Goal: Task Accomplishment & Management: Manage account settings

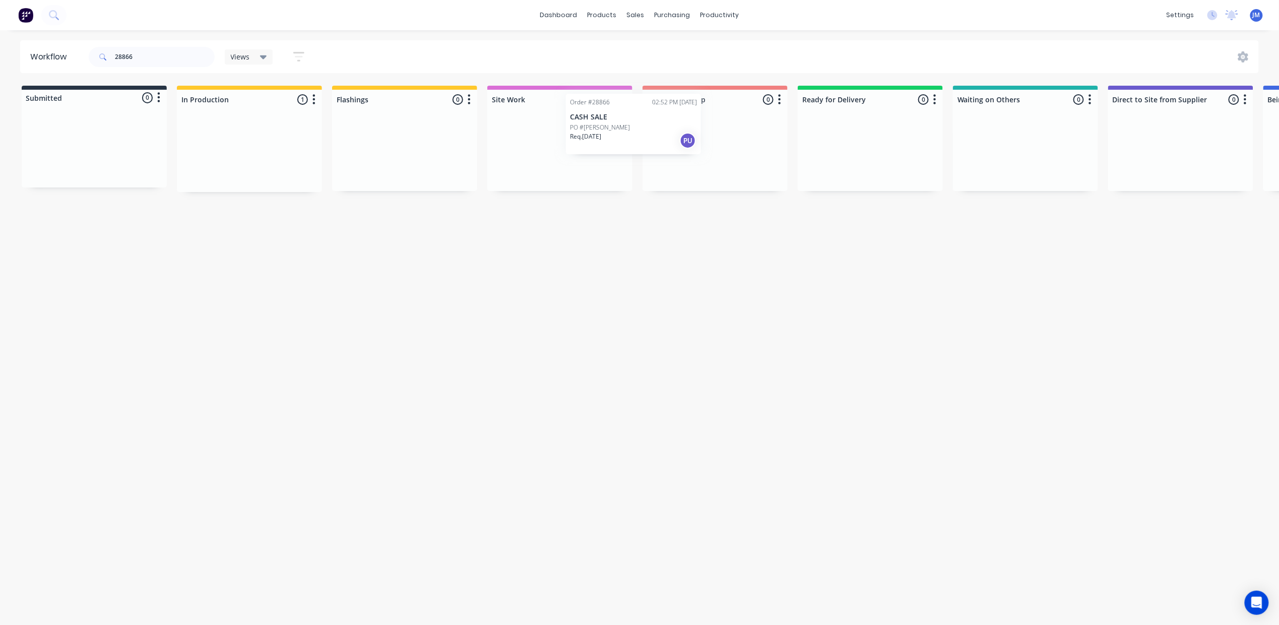
drag, startPoint x: 245, startPoint y: 147, endPoint x: 675, endPoint y: 115, distance: 430.7
click at [675, 115] on div "Submitted 0 Status colour #273444 hex #273444 Save Cancel Summaries Total order…" at bounding box center [905, 139] width 1827 height 106
drag, startPoint x: 210, startPoint y: 159, endPoint x: 679, endPoint y: 144, distance: 469.1
click at [711, 155] on div "Submitted 0 Status colour #273444 hex #273444 Save Cancel Summaries Total order…" at bounding box center [905, 139] width 1827 height 106
drag, startPoint x: 144, startPoint y: 54, endPoint x: 104, endPoint y: 66, distance: 41.8
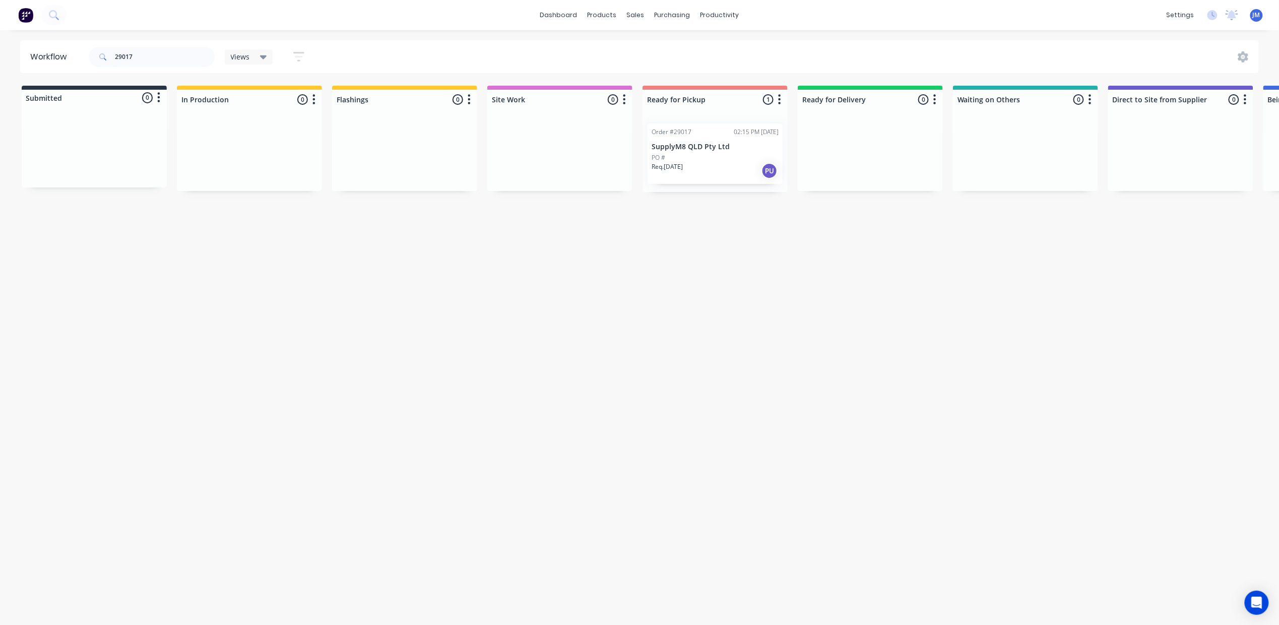
click at [104, 66] on div "29017" at bounding box center [152, 57] width 126 height 20
type input "2"
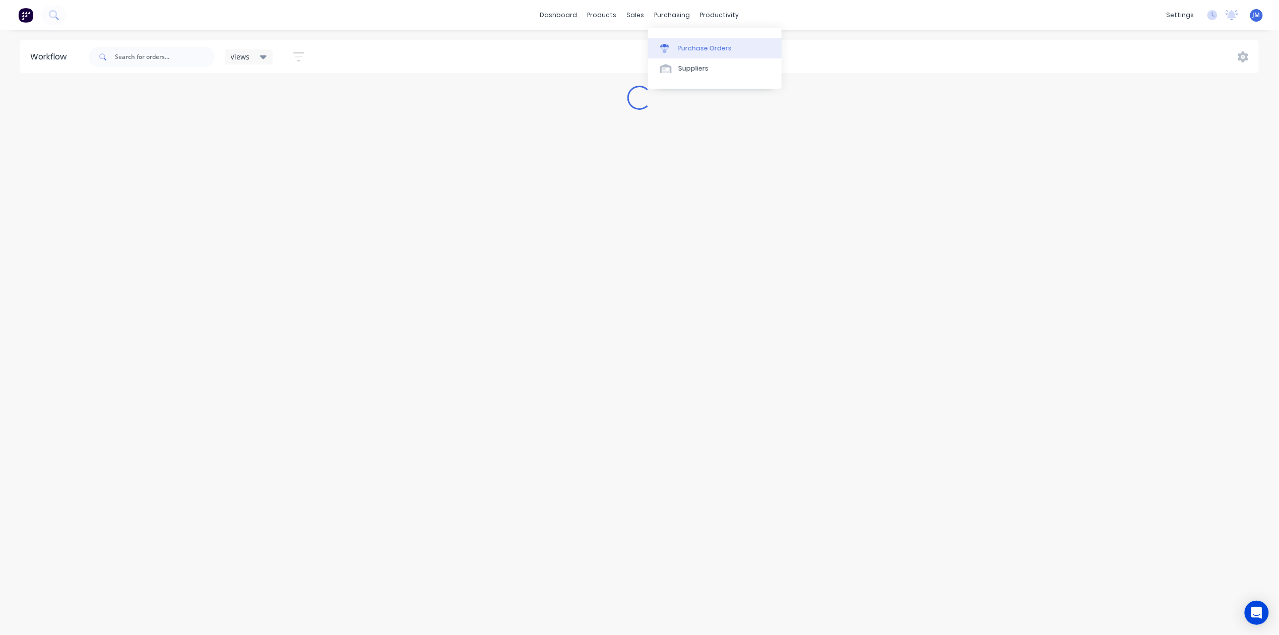
click at [682, 49] on div "Purchase Orders" at bounding box center [705, 48] width 53 height 9
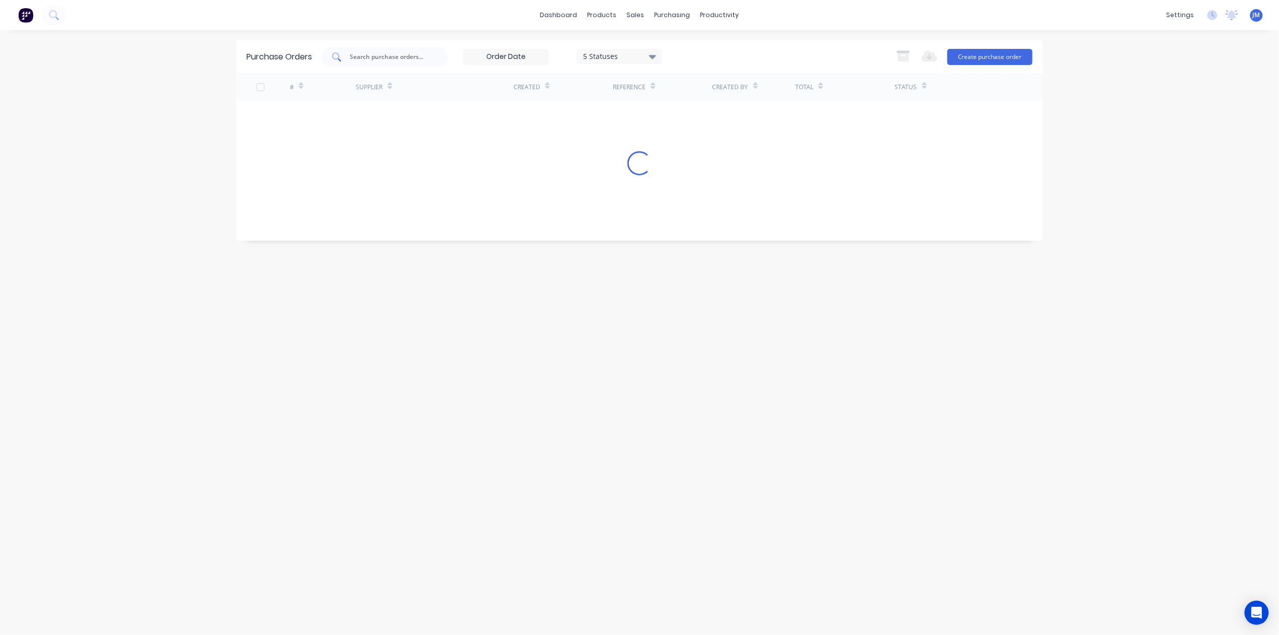
click at [404, 49] on div at bounding box center [385, 57] width 126 height 20
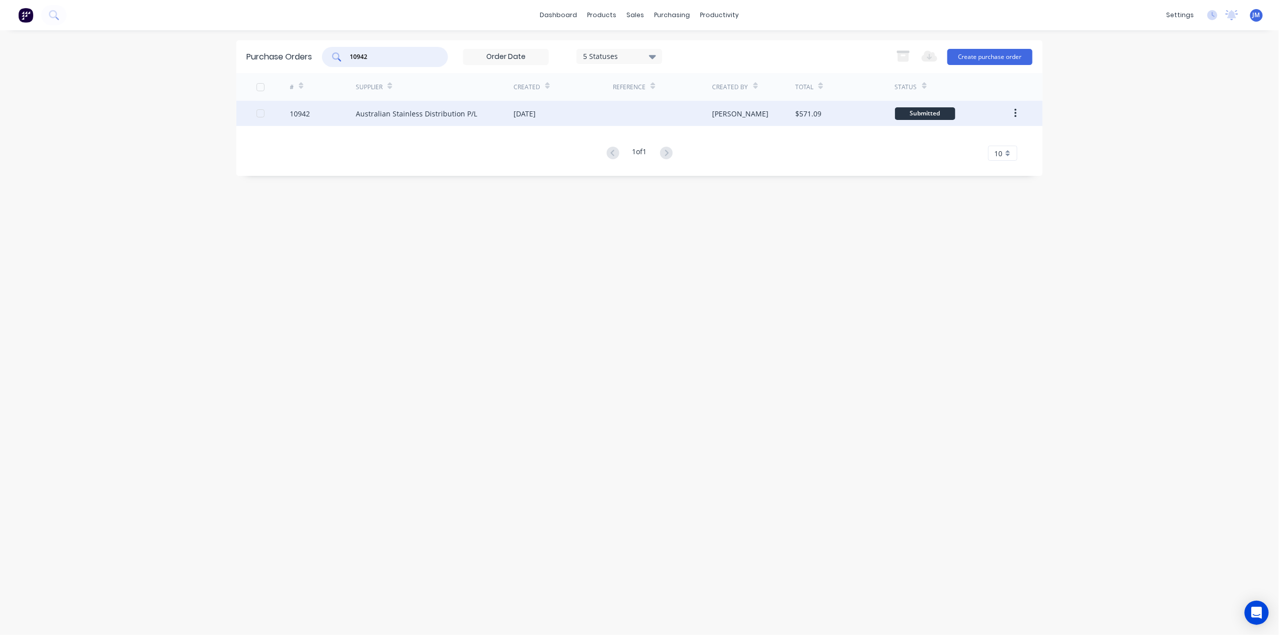
type input "10942"
click at [399, 114] on div "Australian Stainless Distribution P/L" at bounding box center [416, 113] width 121 height 11
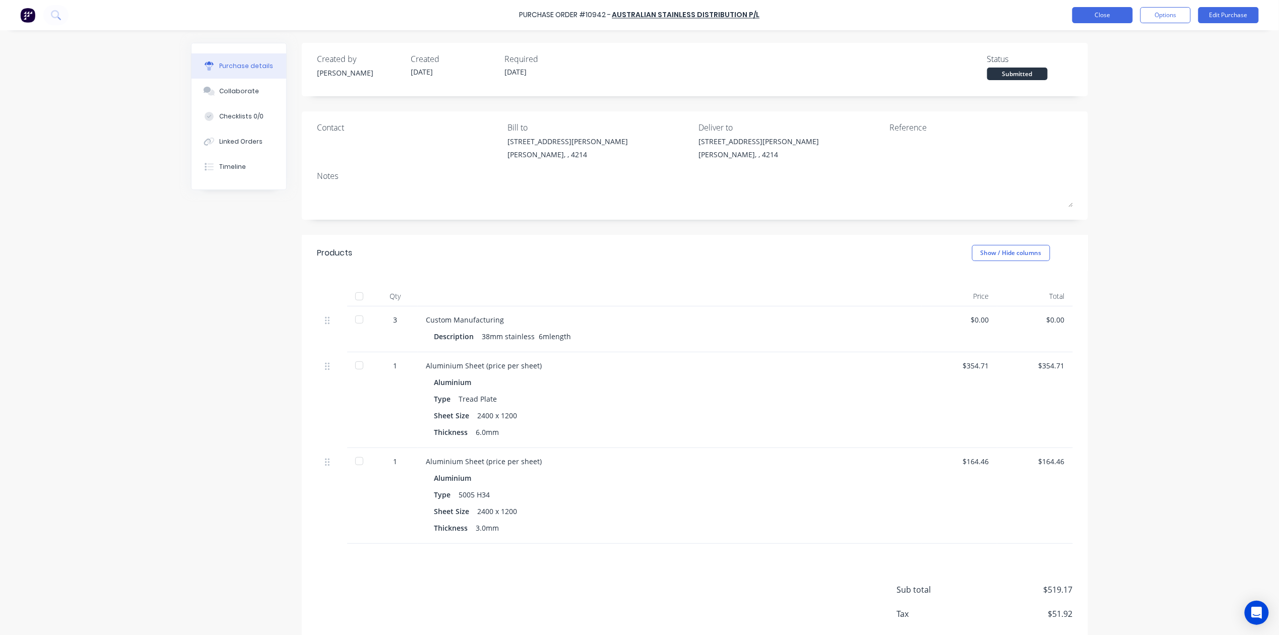
click at [1078, 14] on button "Close" at bounding box center [1103, 15] width 60 height 16
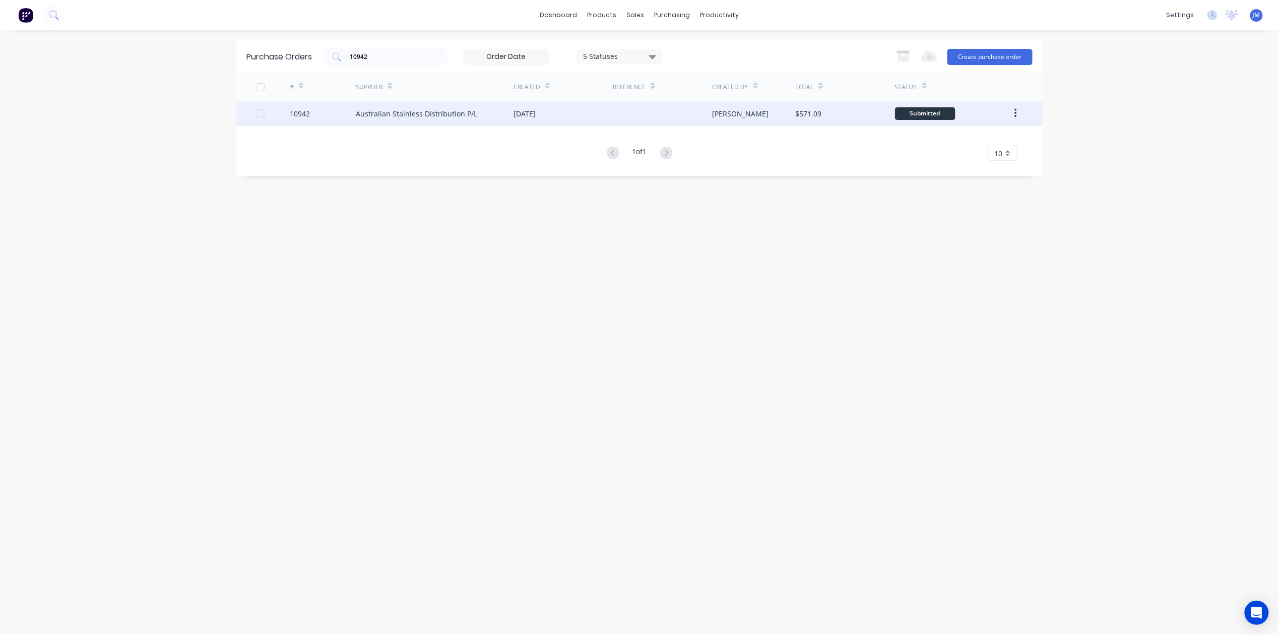
click at [436, 111] on div "Australian Stainless Distribution P/L" at bounding box center [416, 113] width 121 height 11
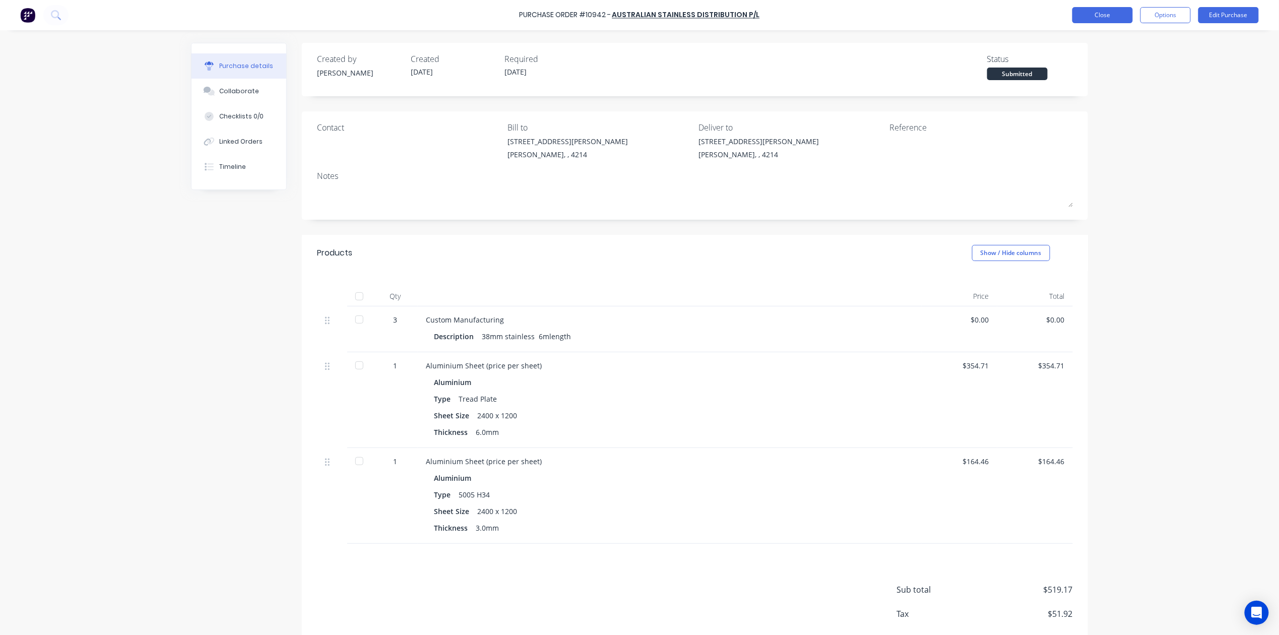
click at [1093, 15] on button "Close" at bounding box center [1103, 15] width 60 height 16
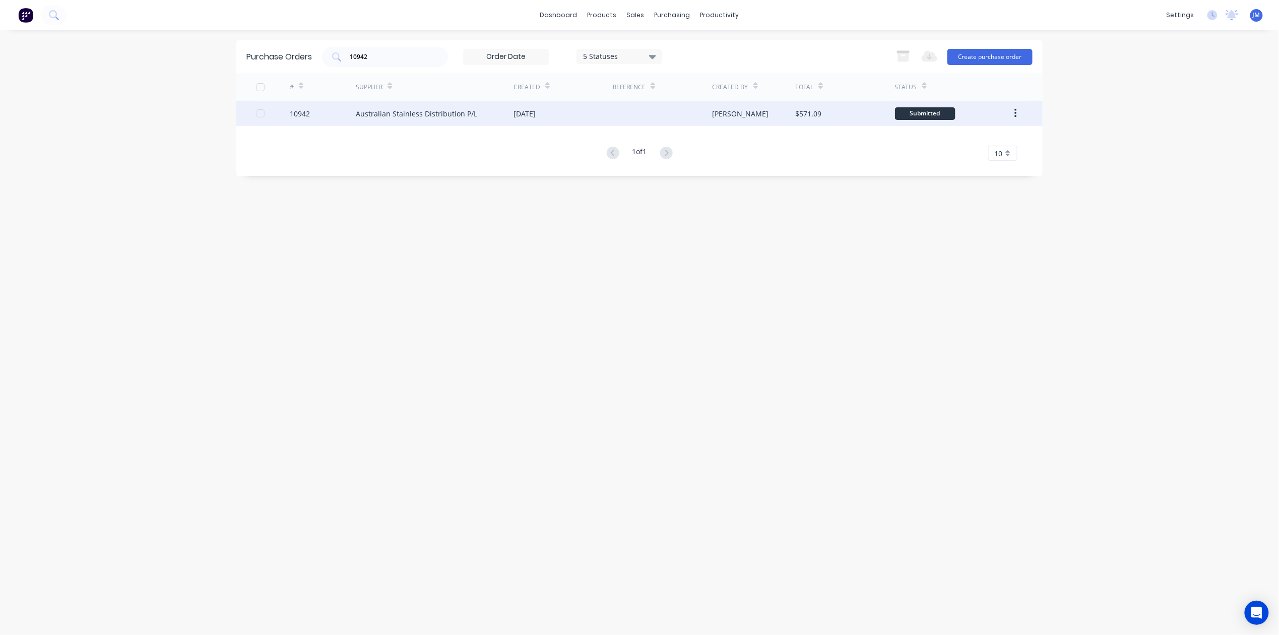
click at [515, 109] on div "[DATE]" at bounding box center [525, 113] width 22 height 11
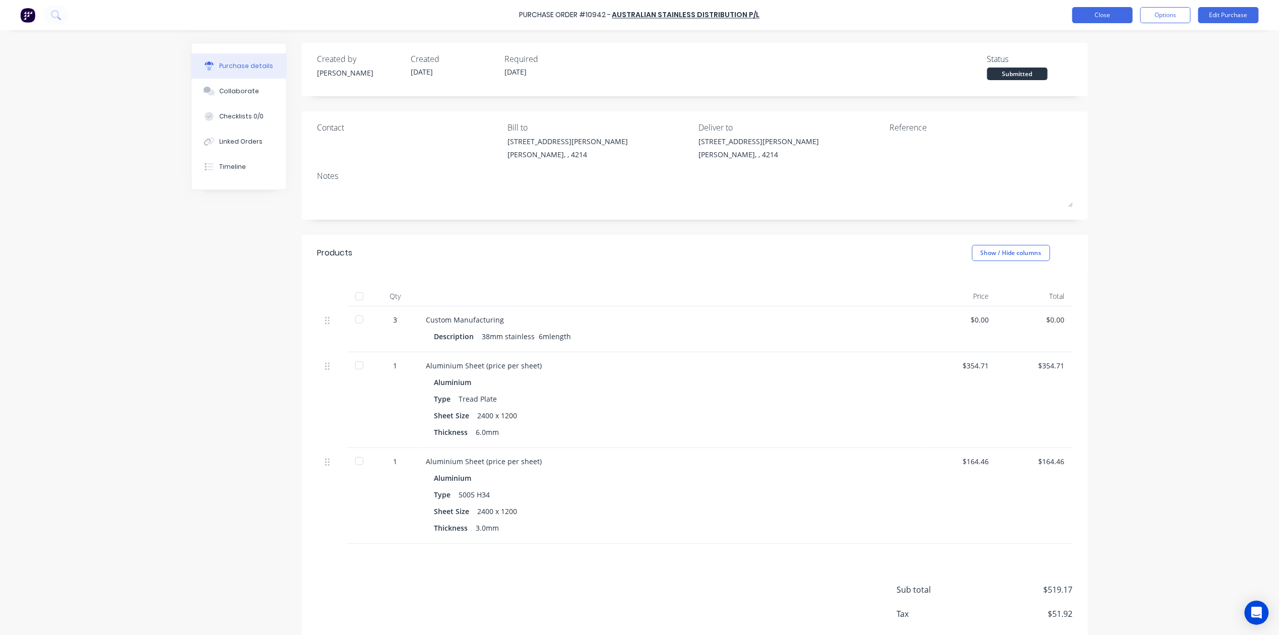
click at [1083, 11] on button "Close" at bounding box center [1103, 15] width 60 height 16
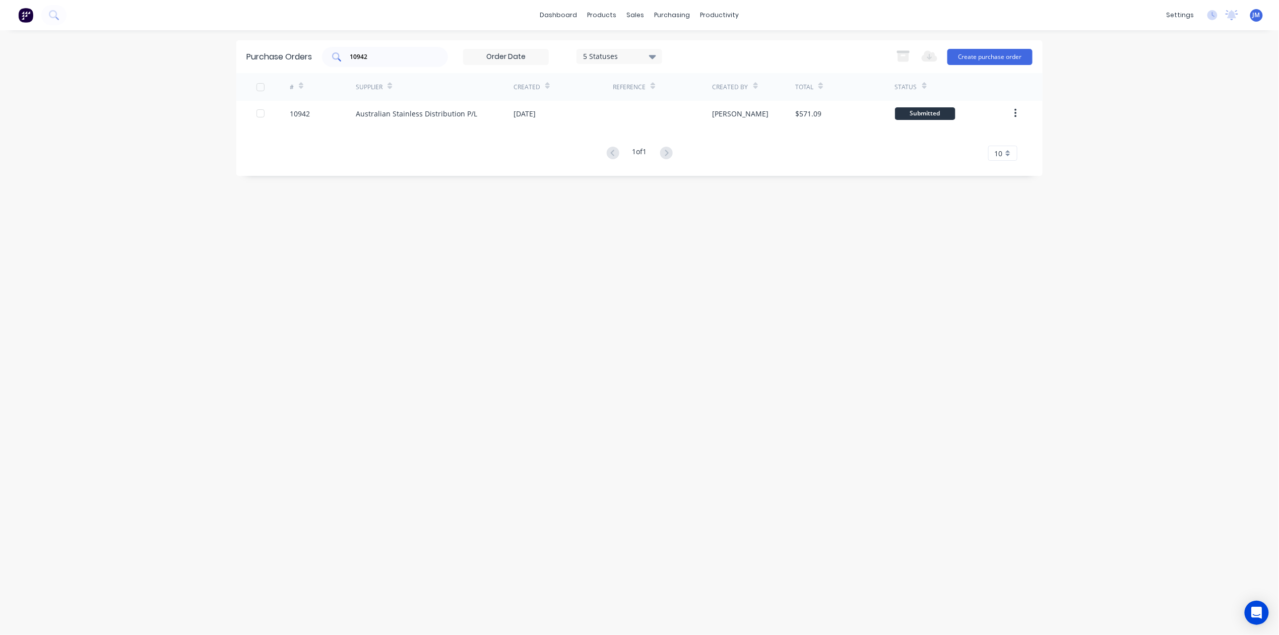
click at [394, 66] on div "10942" at bounding box center [385, 57] width 126 height 20
type input "1"
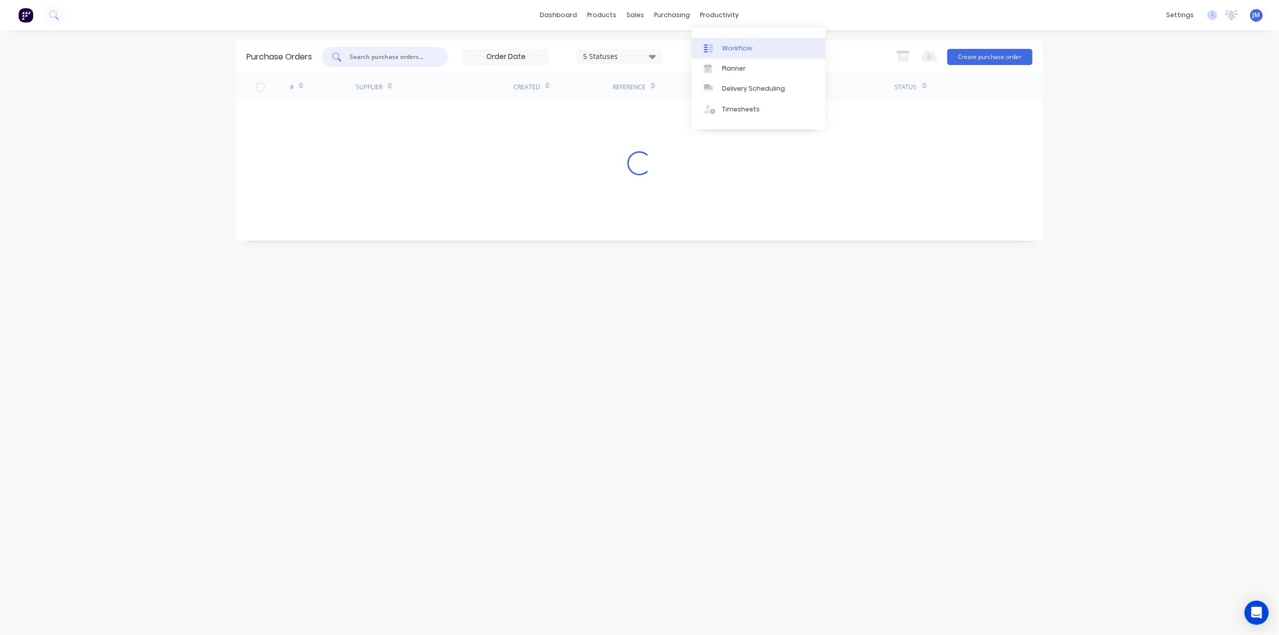
click at [722, 52] on div "Workflow" at bounding box center [737, 48] width 30 height 9
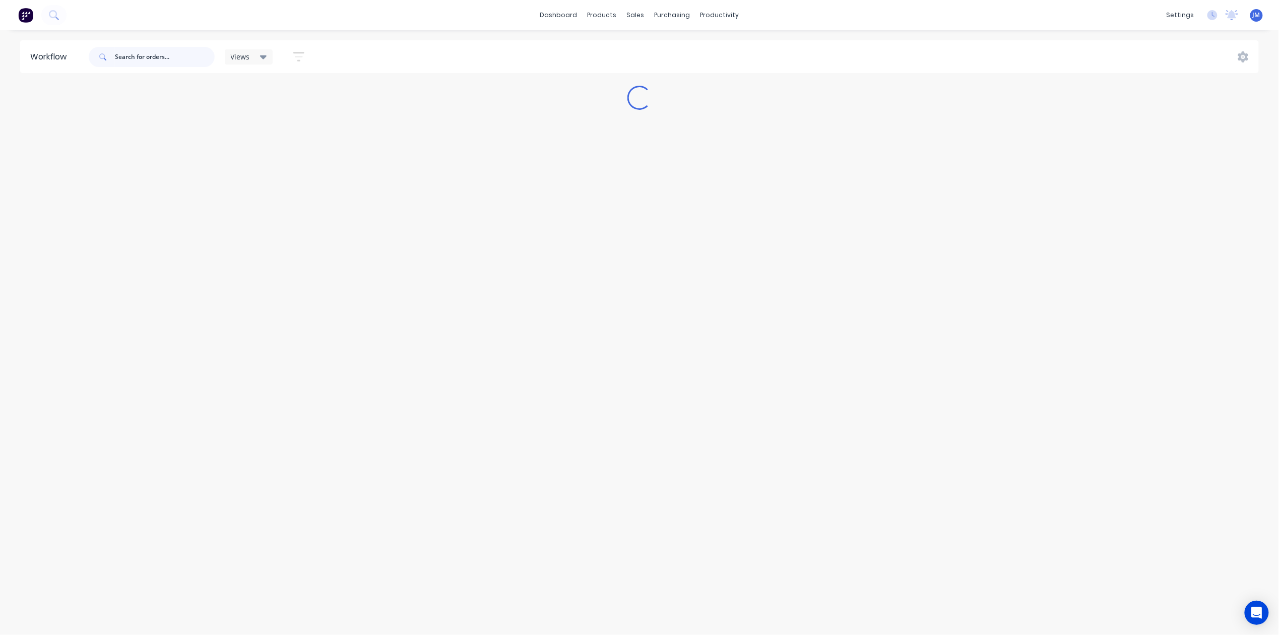
click at [125, 63] on input "text" at bounding box center [165, 57] width 100 height 20
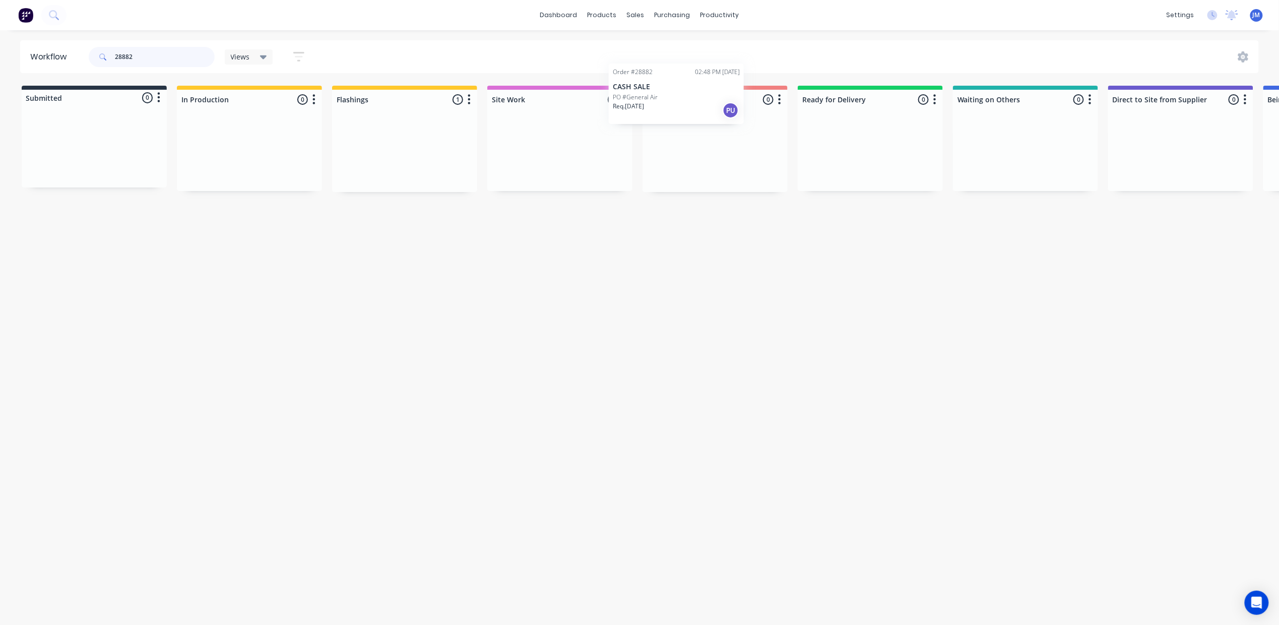
drag, startPoint x: 361, startPoint y: 163, endPoint x: 640, endPoint y: 101, distance: 285.7
click at [640, 101] on div "Submitted 0 Status colour #273444 hex #273444 Save Cancel Summaries Total order…" at bounding box center [905, 139] width 1827 height 106
type input "2"
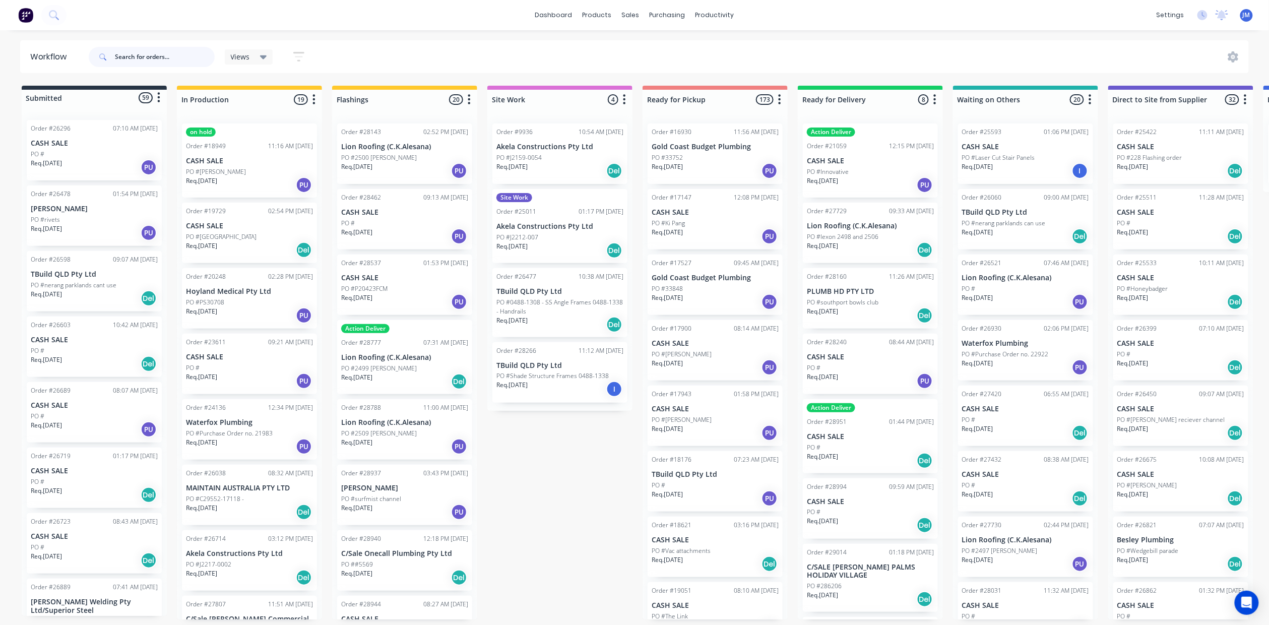
click at [176, 63] on input "text" at bounding box center [165, 57] width 100 height 20
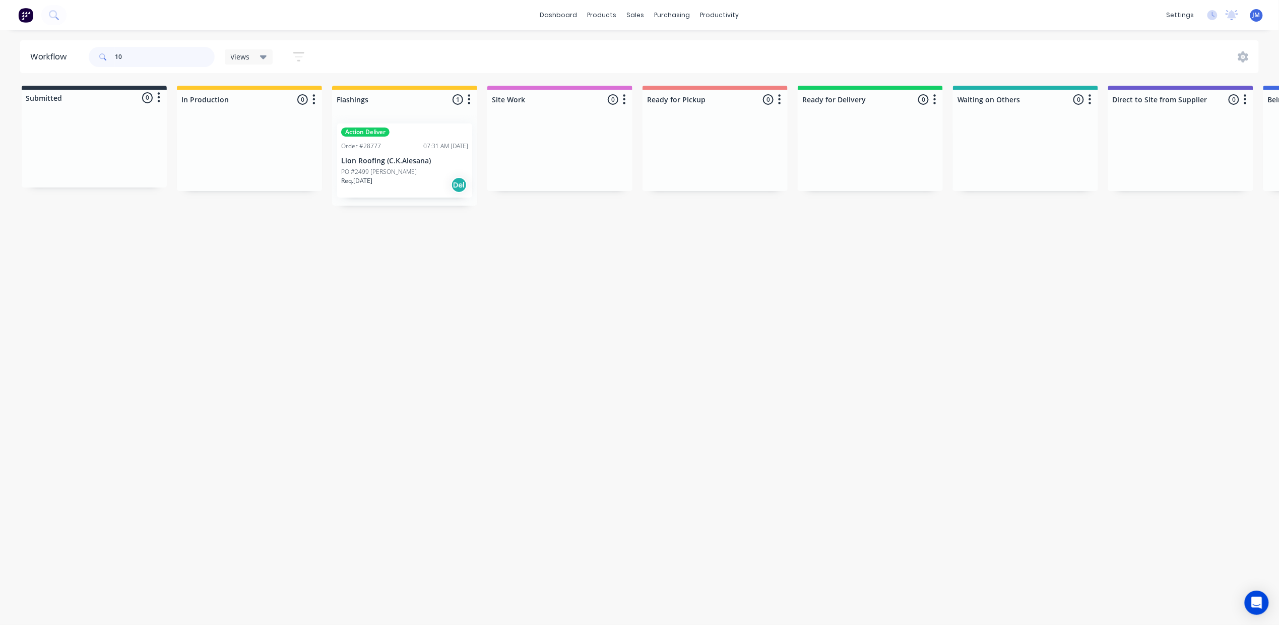
type input "1"
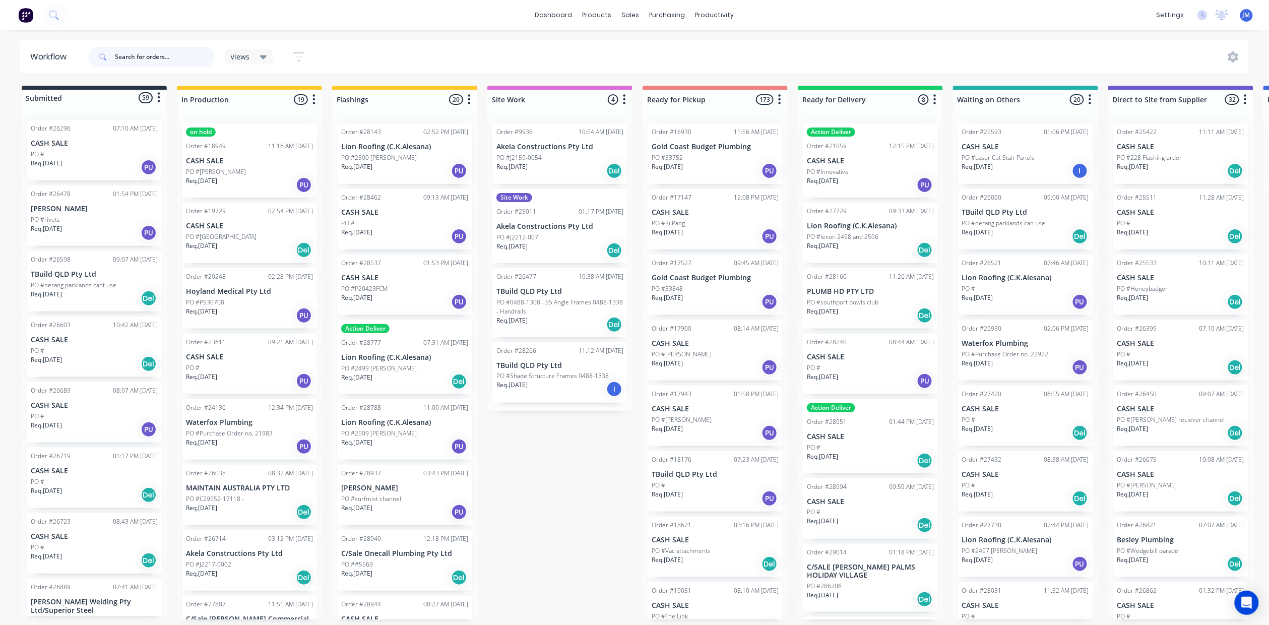
click at [156, 53] on input "text" at bounding box center [165, 57] width 100 height 20
drag, startPoint x: 146, startPoint y: 56, endPoint x: 150, endPoint y: 53, distance: 5.7
click at [149, 53] on input "text" at bounding box center [165, 57] width 100 height 20
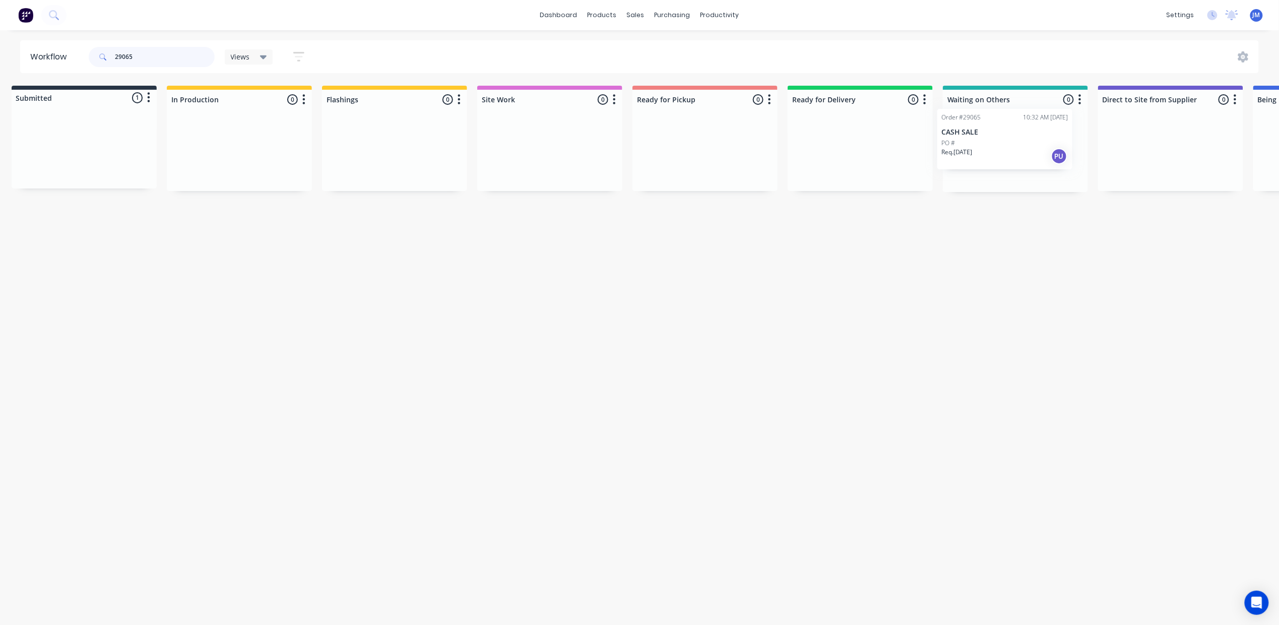
drag, startPoint x: 86, startPoint y: 155, endPoint x: 1006, endPoint y: 144, distance: 920.6
click at [1006, 144] on div "Submitted 1 Status colour #273444 hex #273444 Save Cancel Summaries Total order…" at bounding box center [895, 139] width 1827 height 106
click at [149, 55] on input "29065" at bounding box center [165, 57] width 100 height 20
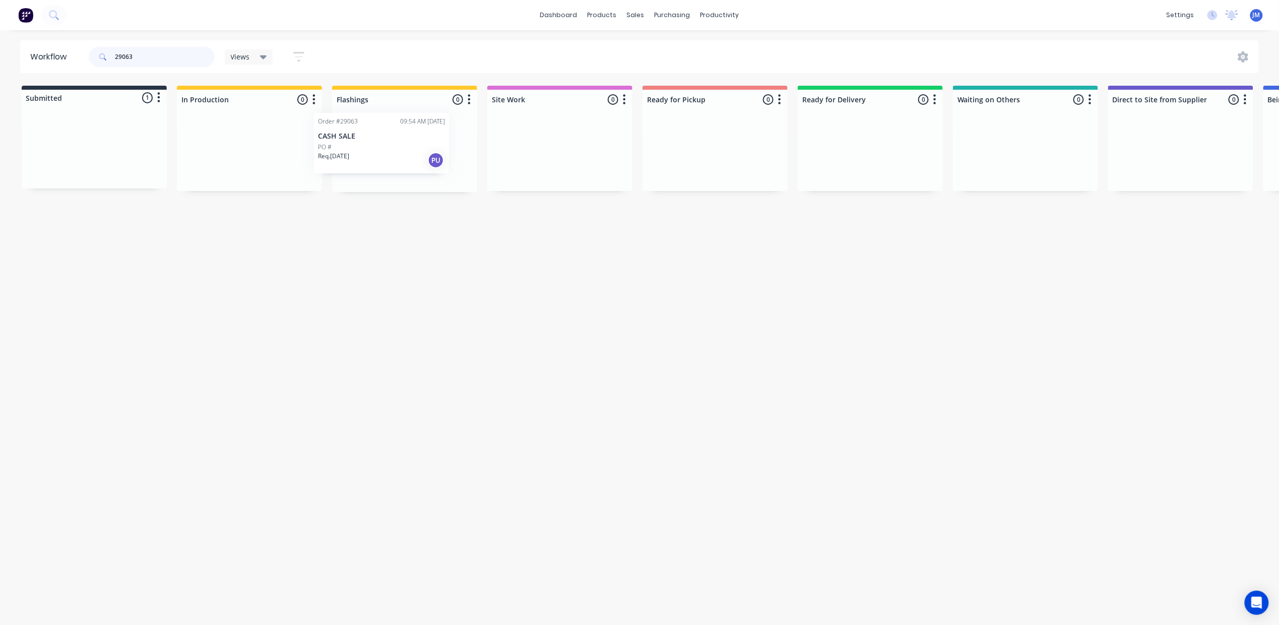
drag, startPoint x: 115, startPoint y: 148, endPoint x: 415, endPoint y: 141, distance: 300.0
click at [415, 141] on div "Submitted 1 Status colour #273444 hex #273444 Save Cancel Summaries Total order…" at bounding box center [905, 139] width 1827 height 106
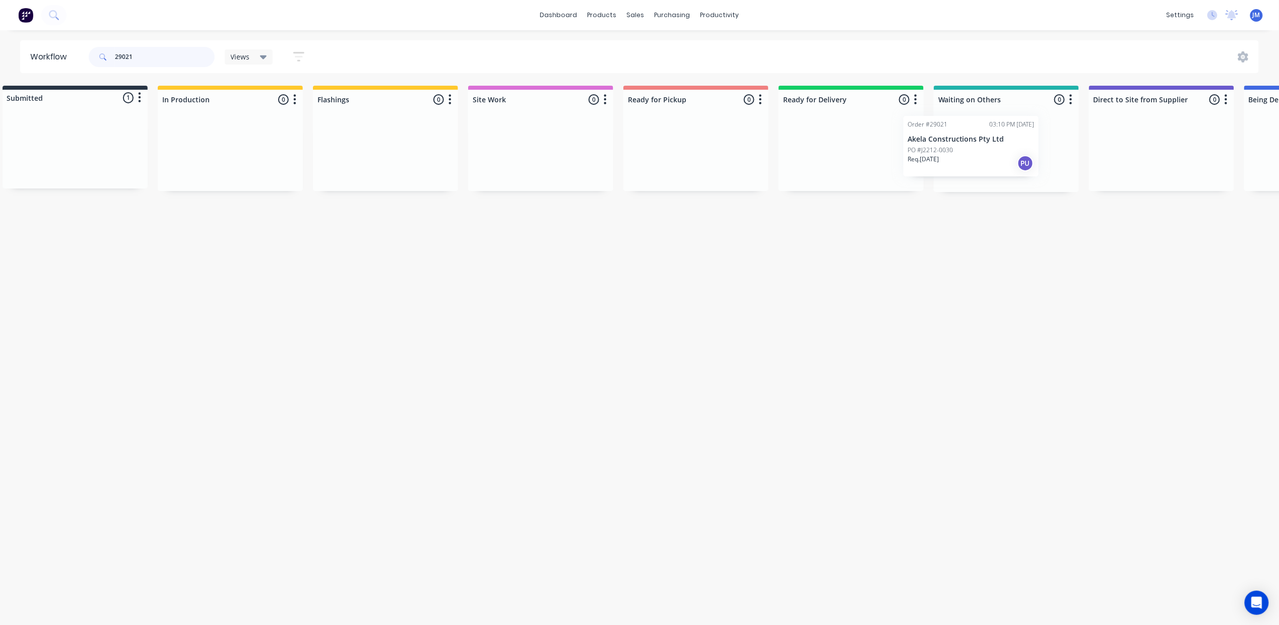
drag, startPoint x: 103, startPoint y: 140, endPoint x: 986, endPoint y: 138, distance: 883.2
click at [986, 138] on div "Submitted 1 Status colour #273444 hex #273444 Save Cancel Summaries Total order…" at bounding box center [886, 139] width 1827 height 106
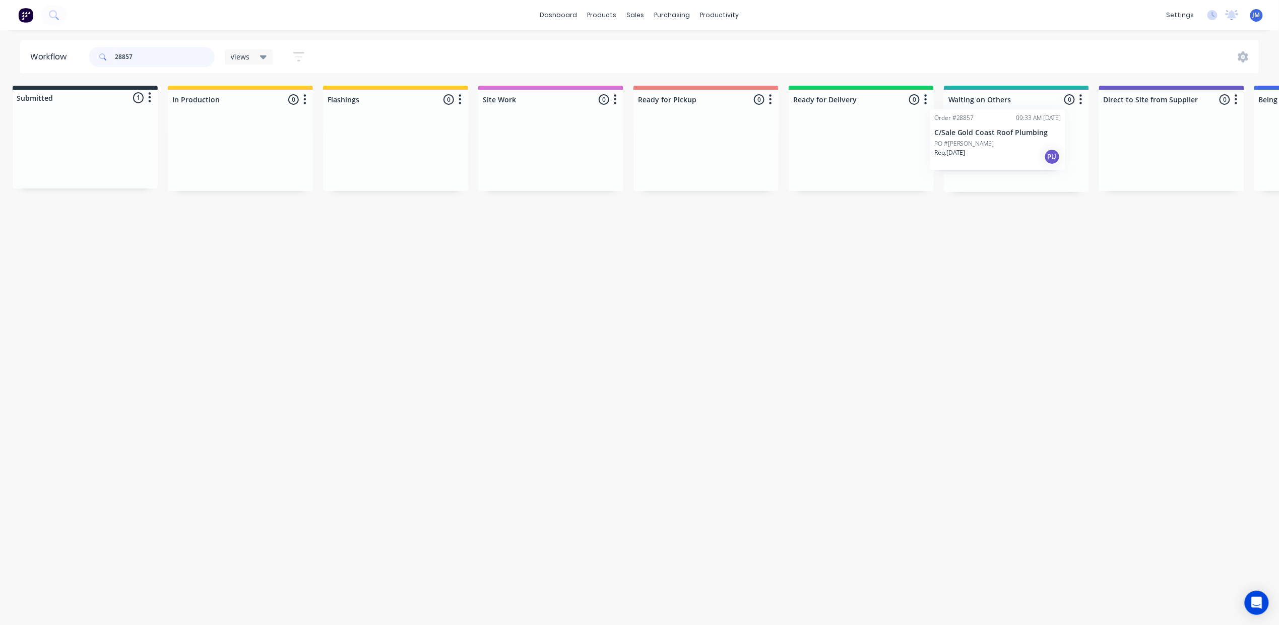
drag, startPoint x: 129, startPoint y: 163, endPoint x: 1023, endPoint y: 158, distance: 893.8
click at [1023, 158] on div "Submitted 1 Status colour #273444 hex #273444 Save Cancel Summaries Total order…" at bounding box center [896, 139] width 1827 height 106
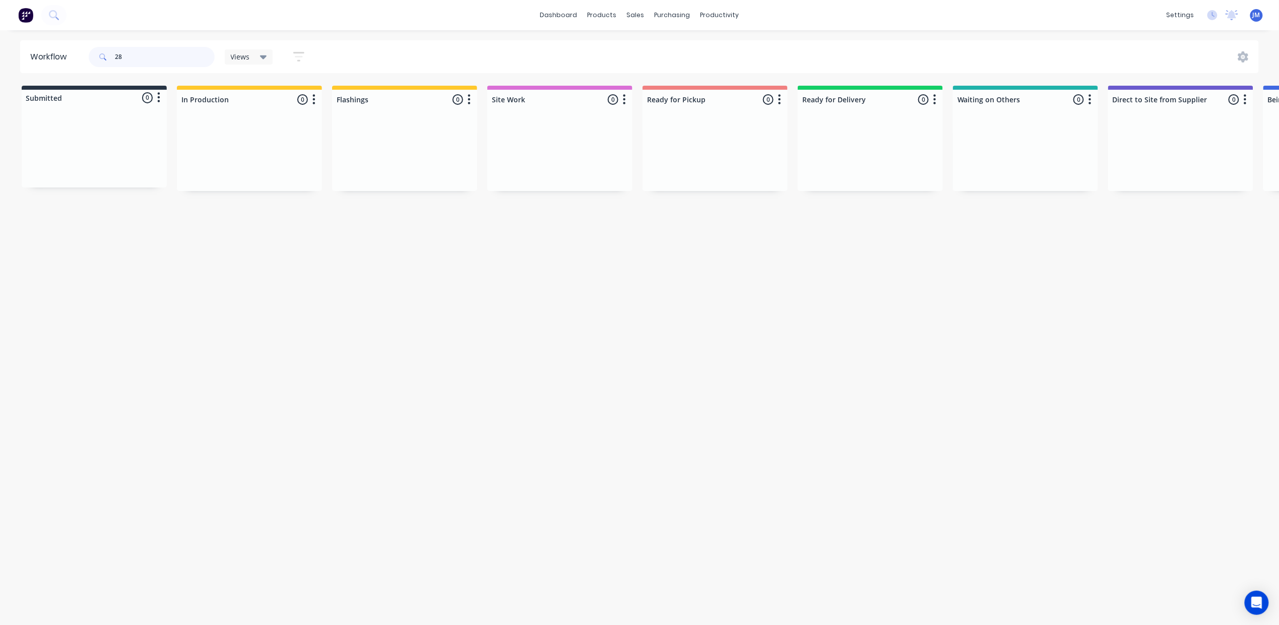
type input "2"
type input "28402"
click at [644, 47] on div at bounding box center [642, 48] width 15 height 9
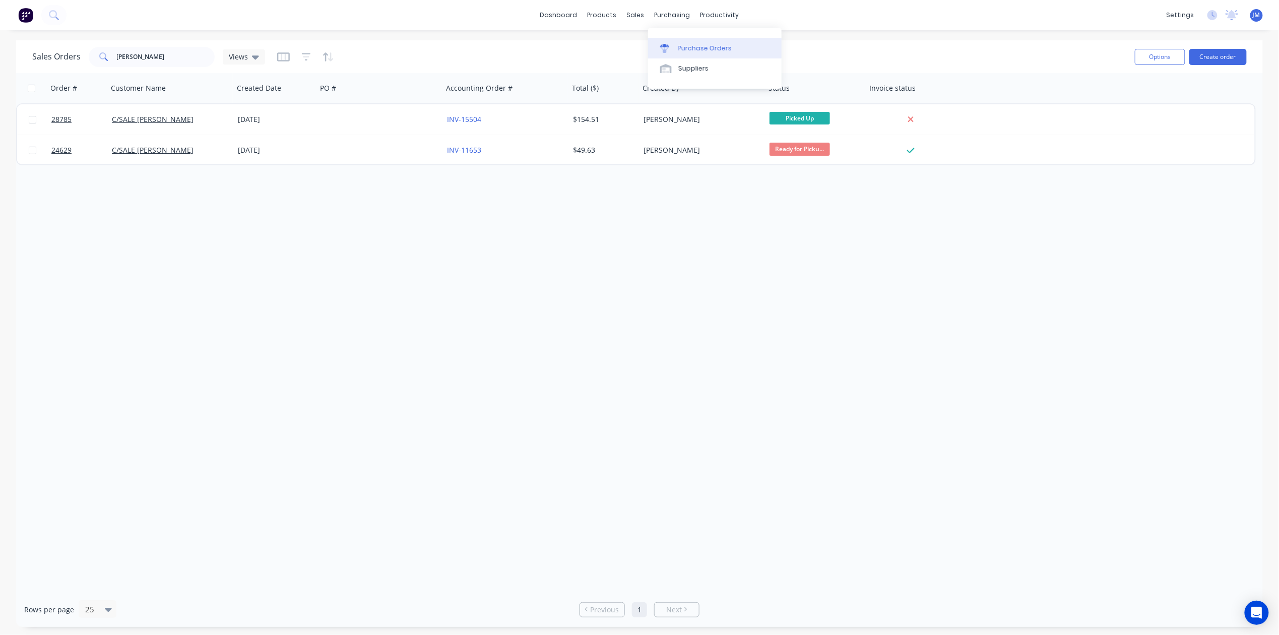
click at [674, 47] on div at bounding box center [667, 48] width 15 height 9
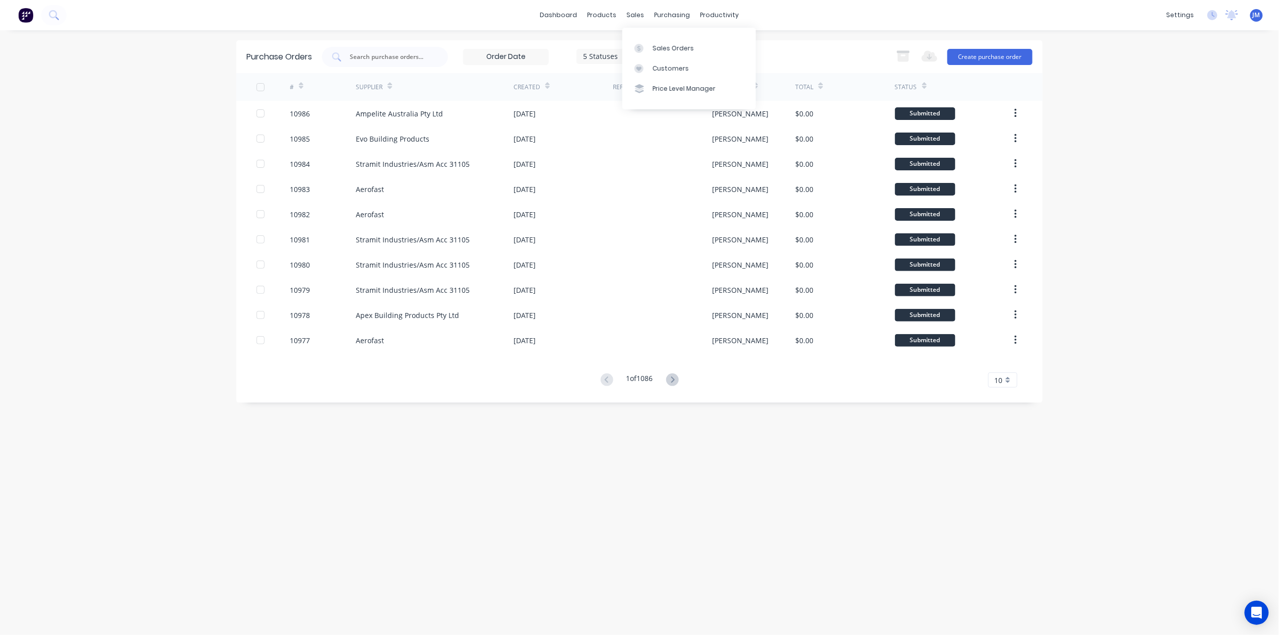
click at [641, 37] on div "Sales Orders Customers Price Level Manager" at bounding box center [690, 68] width 134 height 81
click at [640, 47] on icon at bounding box center [639, 48] width 9 height 9
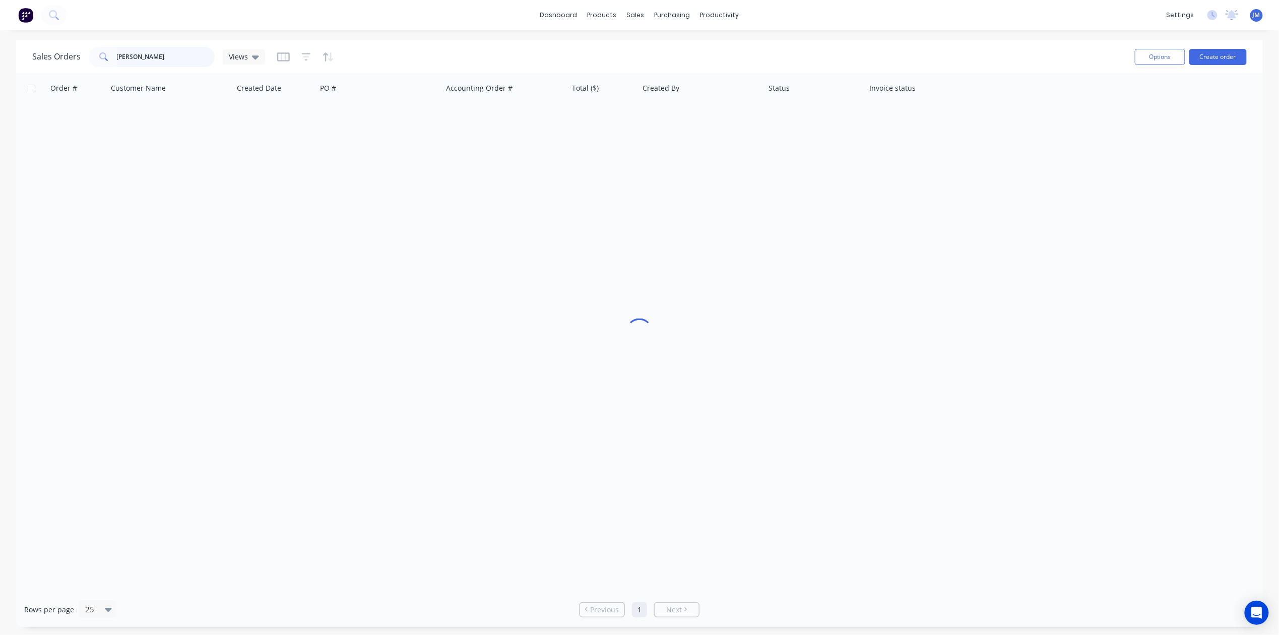
click at [160, 51] on input "[PERSON_NAME]" at bounding box center [166, 57] width 98 height 20
type input "h"
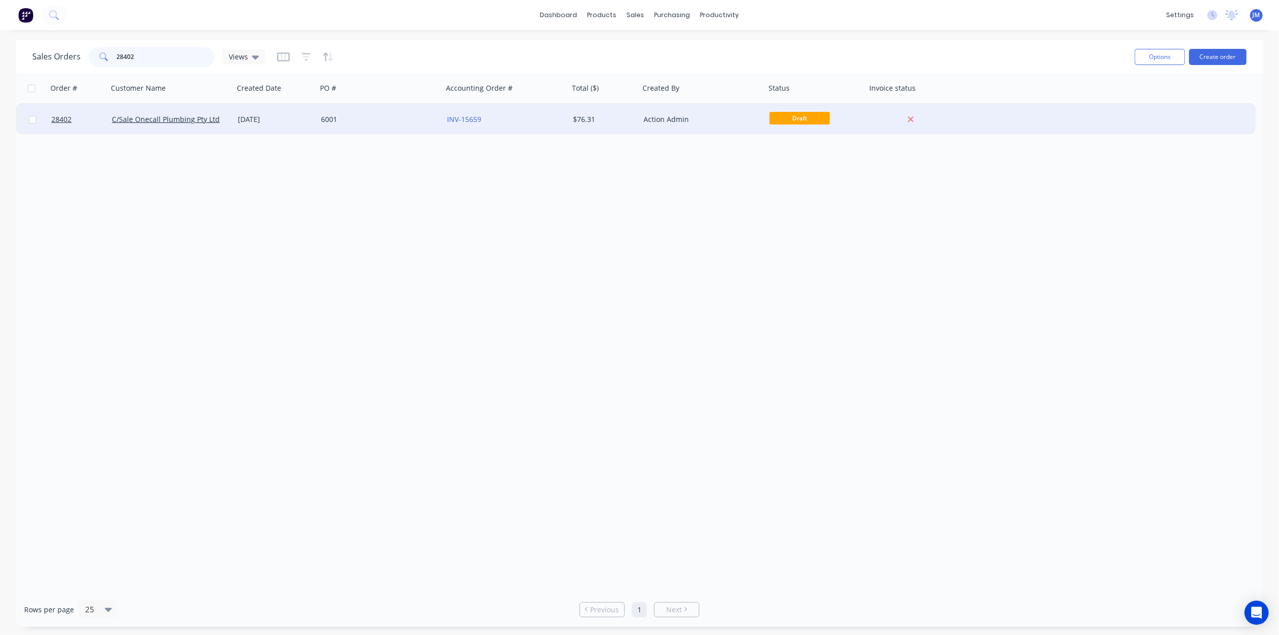
type input "28402"
click at [722, 132] on div "Action Admin" at bounding box center [703, 119] width 126 height 30
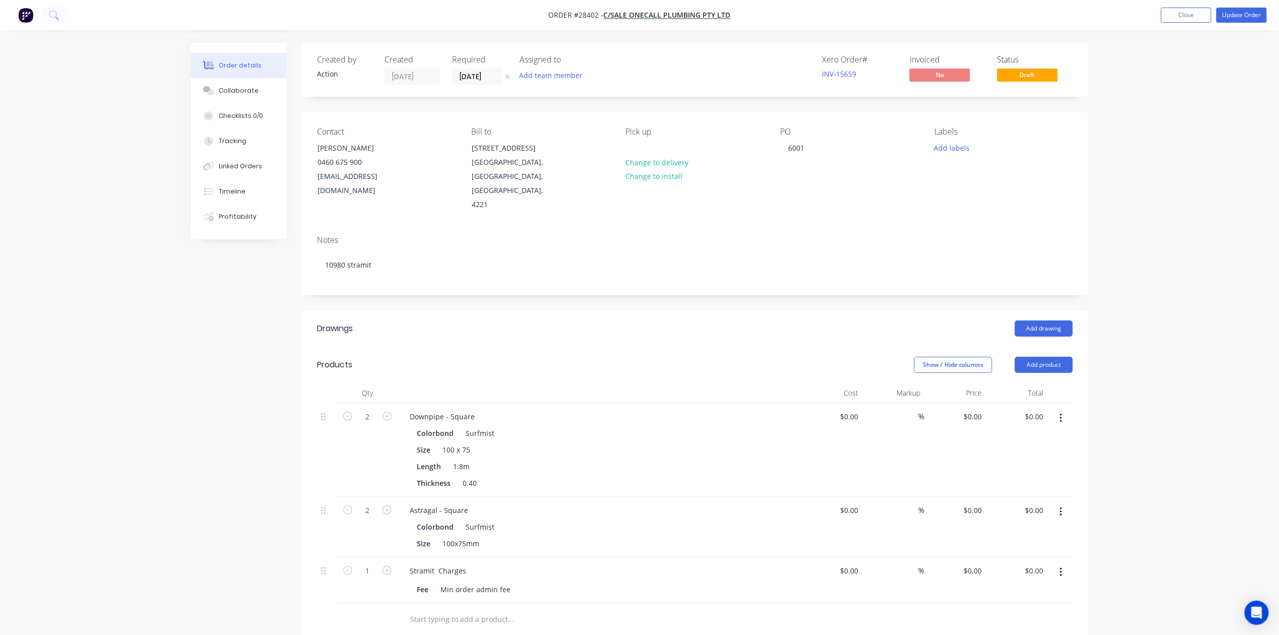
type input "$25.97"
type input "$51.94"
type input "$1.22"
type input "$2.44"
type input "$15.00"
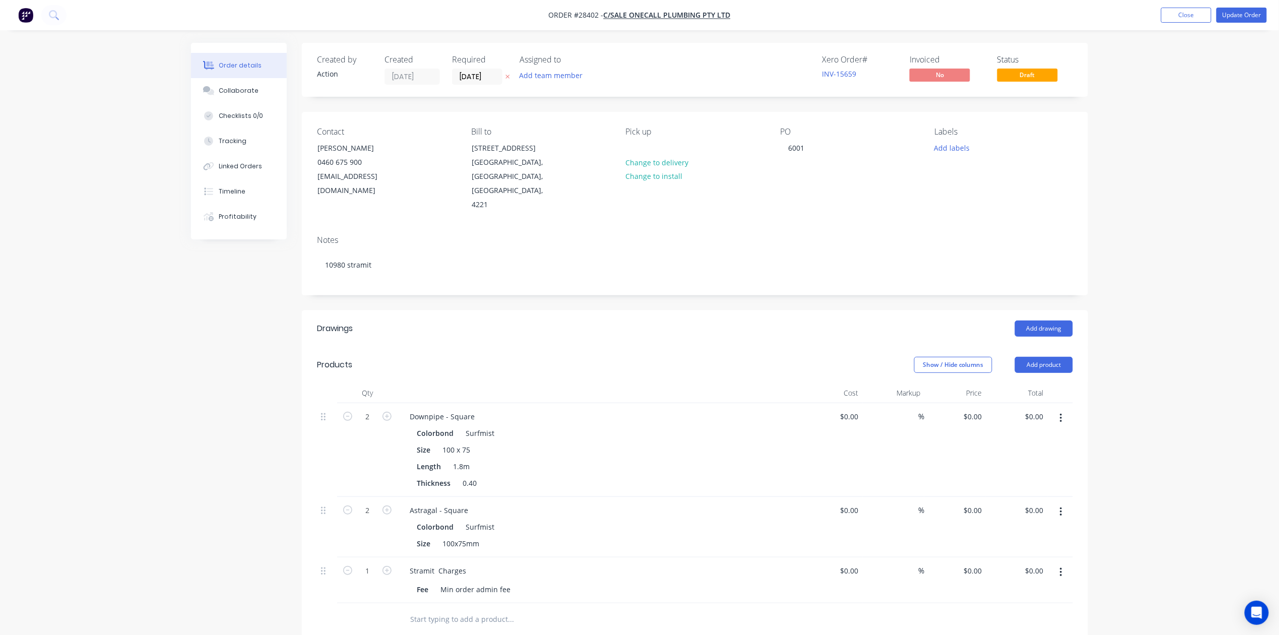
type input "$15.00"
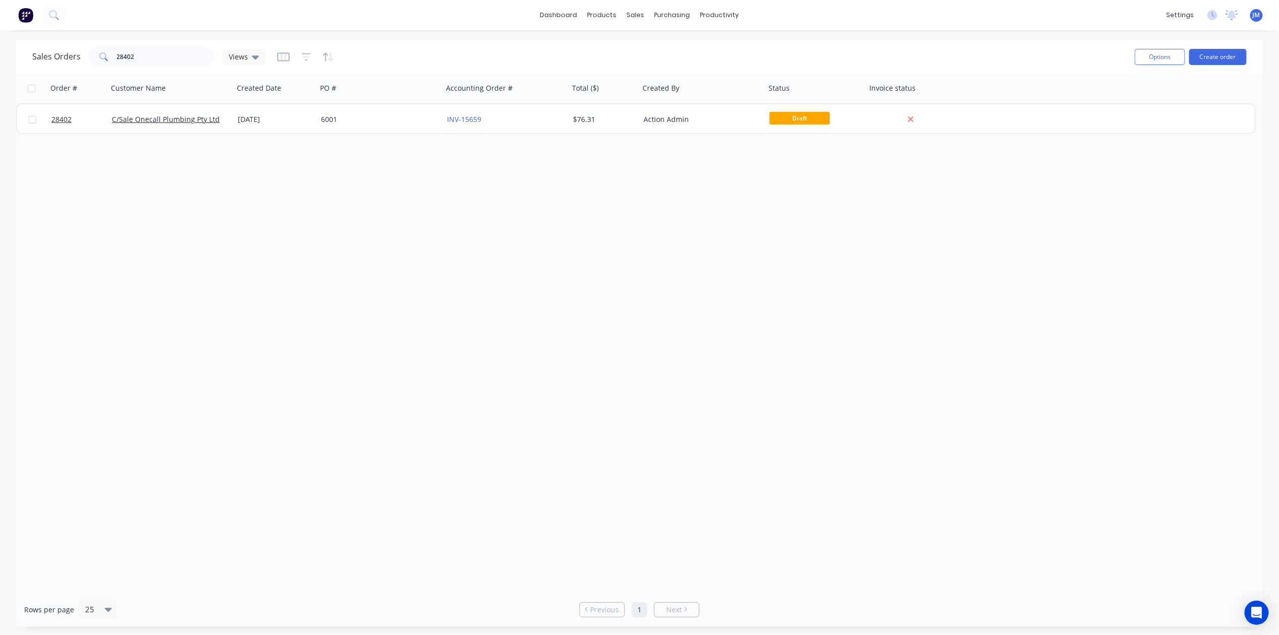
click at [81, 19] on div "dashboard products sales purchasing productivity dashboard products Product Cat…" at bounding box center [639, 15] width 1279 height 30
click at [51, 17] on icon at bounding box center [53, 14] width 8 height 8
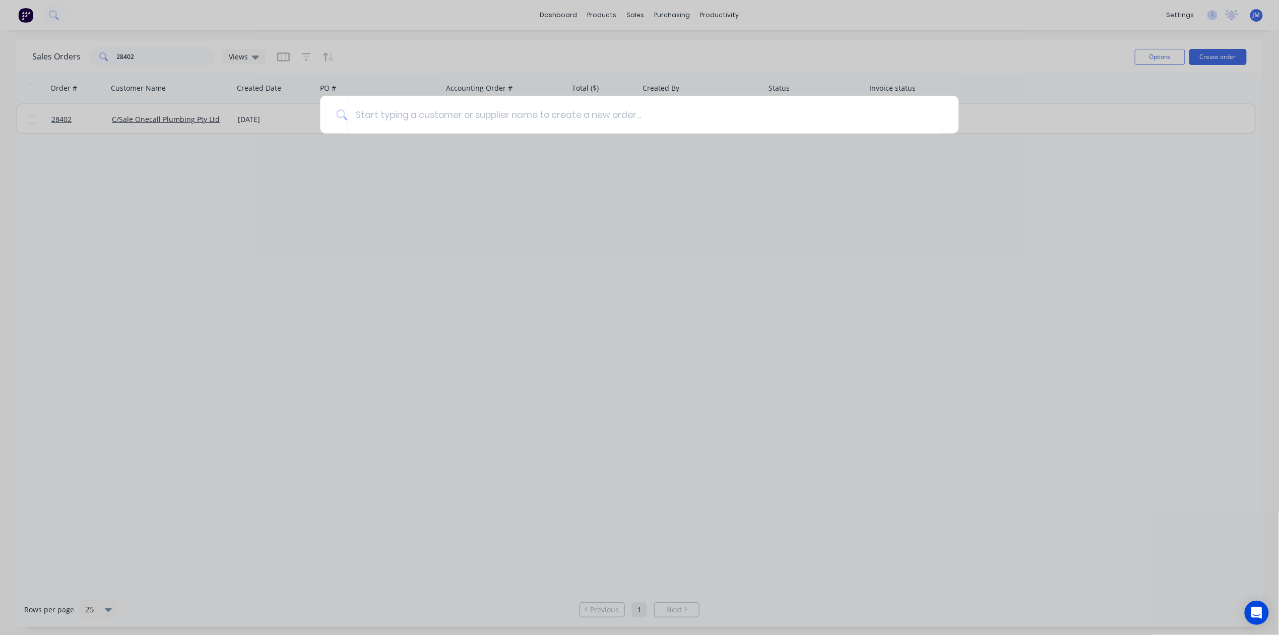
drag, startPoint x: 175, startPoint y: 469, endPoint x: 176, endPoint y: 464, distance: 5.1
click at [175, 468] on div at bounding box center [639, 317] width 1279 height 635
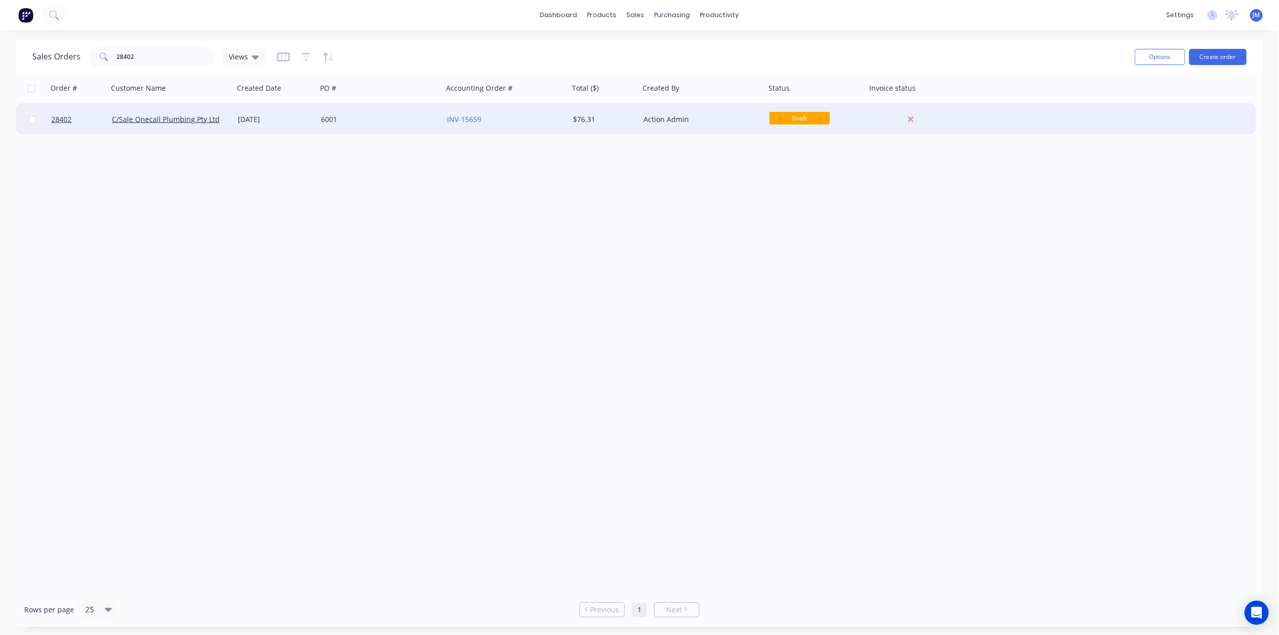
click at [793, 126] on div "Draft" at bounding box center [814, 119] width 88 height 15
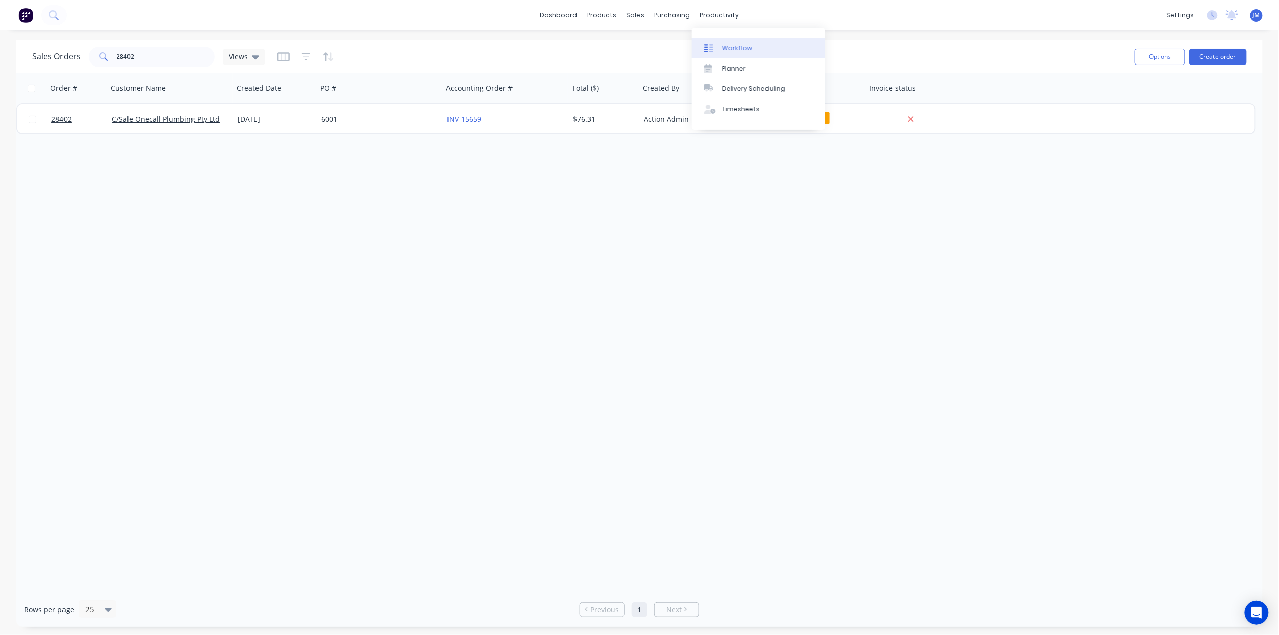
click at [720, 38] on link "Workflow" at bounding box center [759, 48] width 134 height 20
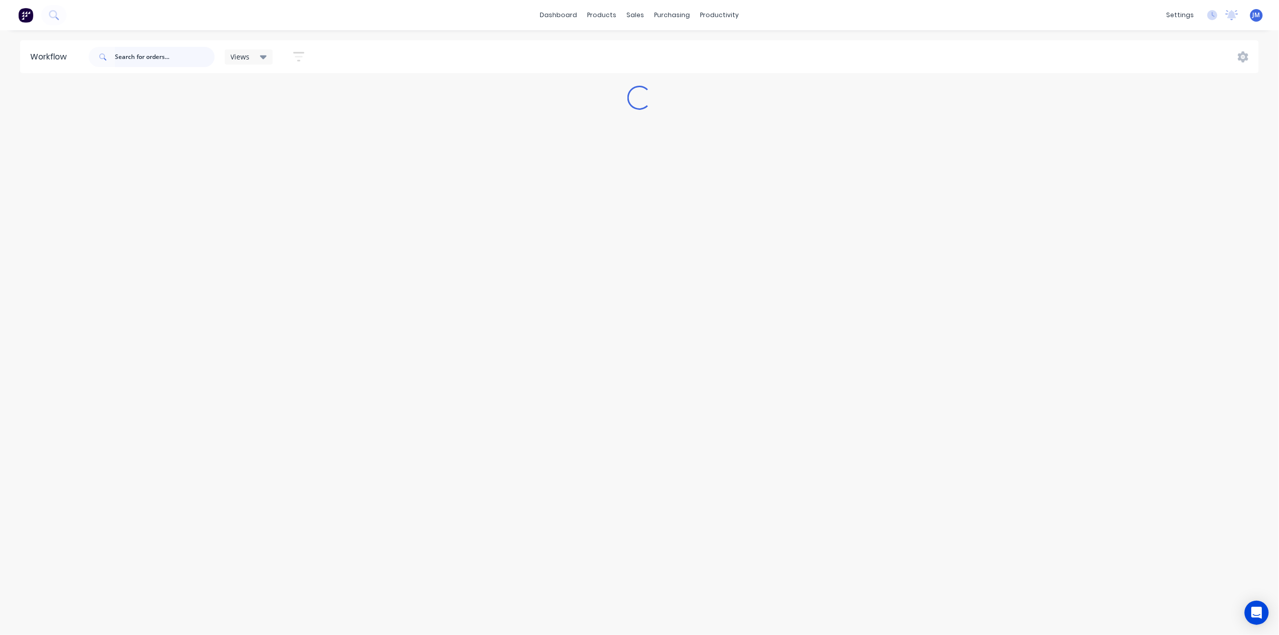
click at [152, 49] on input "text" at bounding box center [165, 57] width 100 height 20
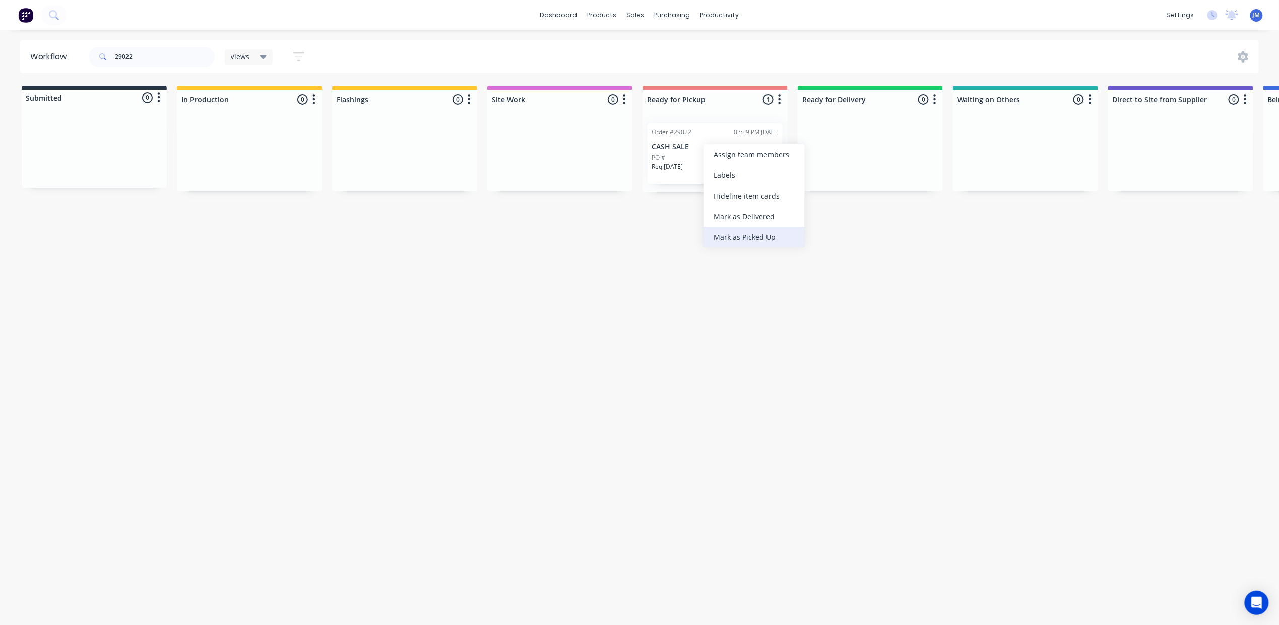
click at [722, 235] on div "Mark as Picked Up" at bounding box center [754, 237] width 101 height 21
click at [129, 62] on input "29022" at bounding box center [165, 57] width 100 height 20
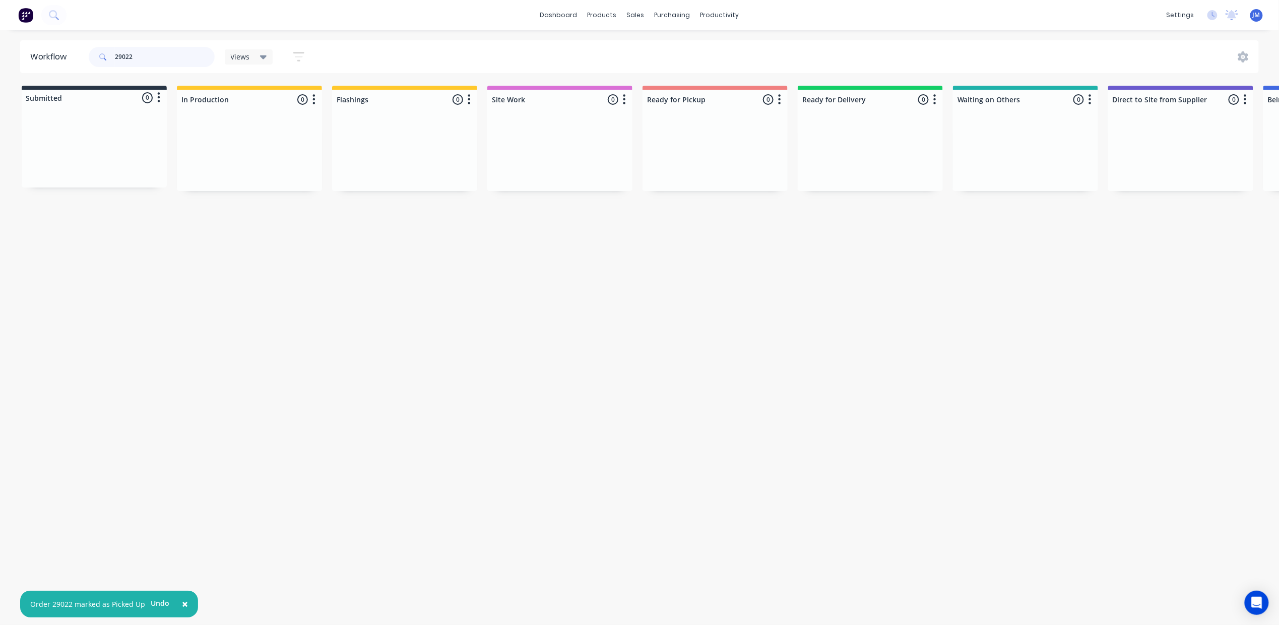
click at [138, 61] on input "29022" at bounding box center [165, 57] width 100 height 20
type input "2"
drag, startPoint x: 420, startPoint y: 137, endPoint x: 720, endPoint y: 115, distance: 300.7
click at [720, 115] on div "Submitted 0 Status colour #273444 hex #273444 Save Cancel Summaries Total order…" at bounding box center [905, 139] width 1827 height 106
type input "2"
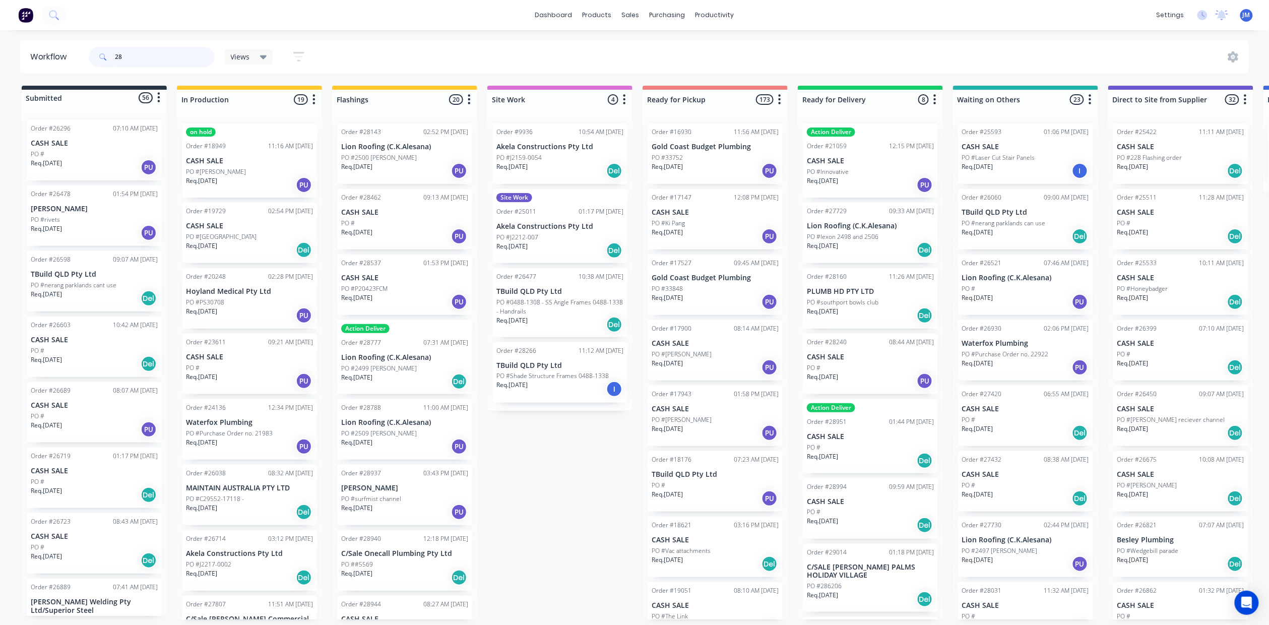
type input "2"
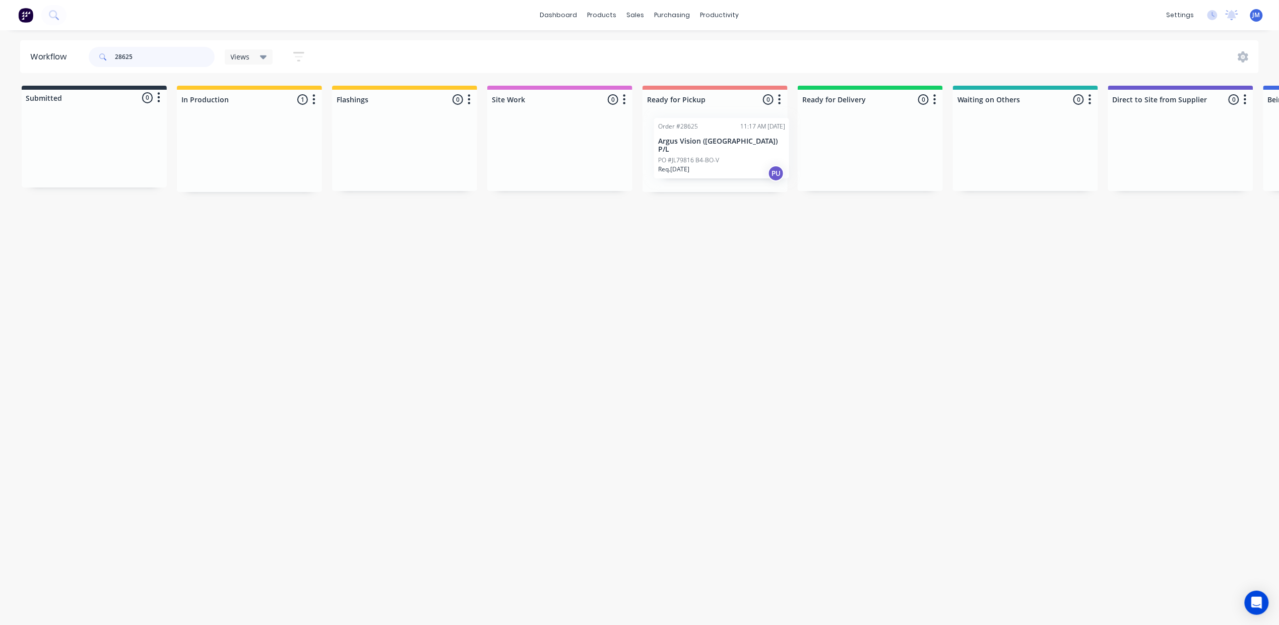
drag, startPoint x: 251, startPoint y: 164, endPoint x: 733, endPoint y: 160, distance: 482.0
click at [733, 160] on div "Submitted 0 Status colour #273444 hex #273444 Save Cancel Summaries Total order…" at bounding box center [905, 139] width 1827 height 106
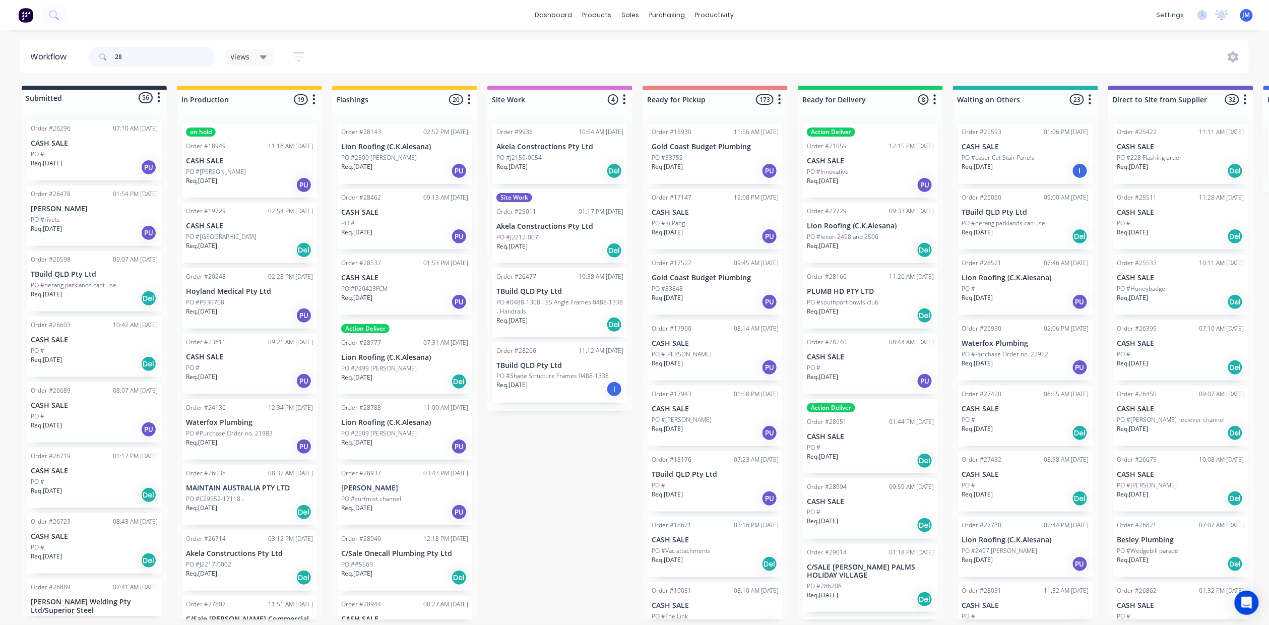
type input "2"
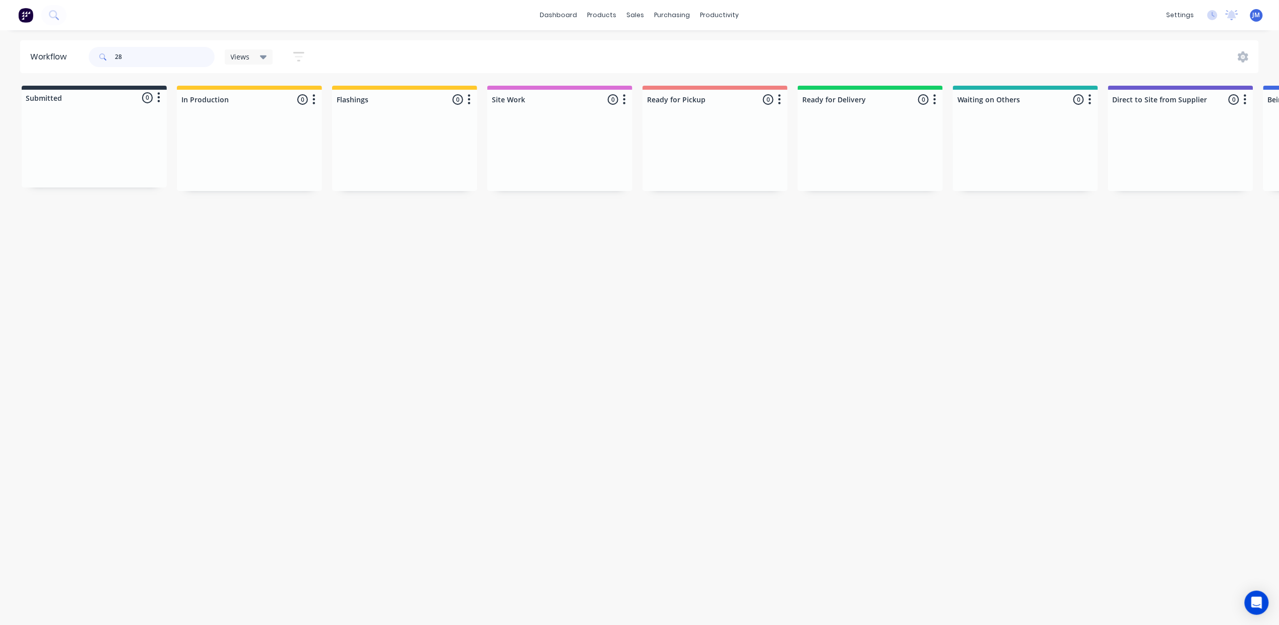
type input "2"
drag, startPoint x: 111, startPoint y: 165, endPoint x: 1017, endPoint y: 144, distance: 906.7
click at [1015, 144] on div "Submitted 1 Status colour #273444 hex #273444 Save Cancel Summaries Total order…" at bounding box center [899, 139] width 1827 height 106
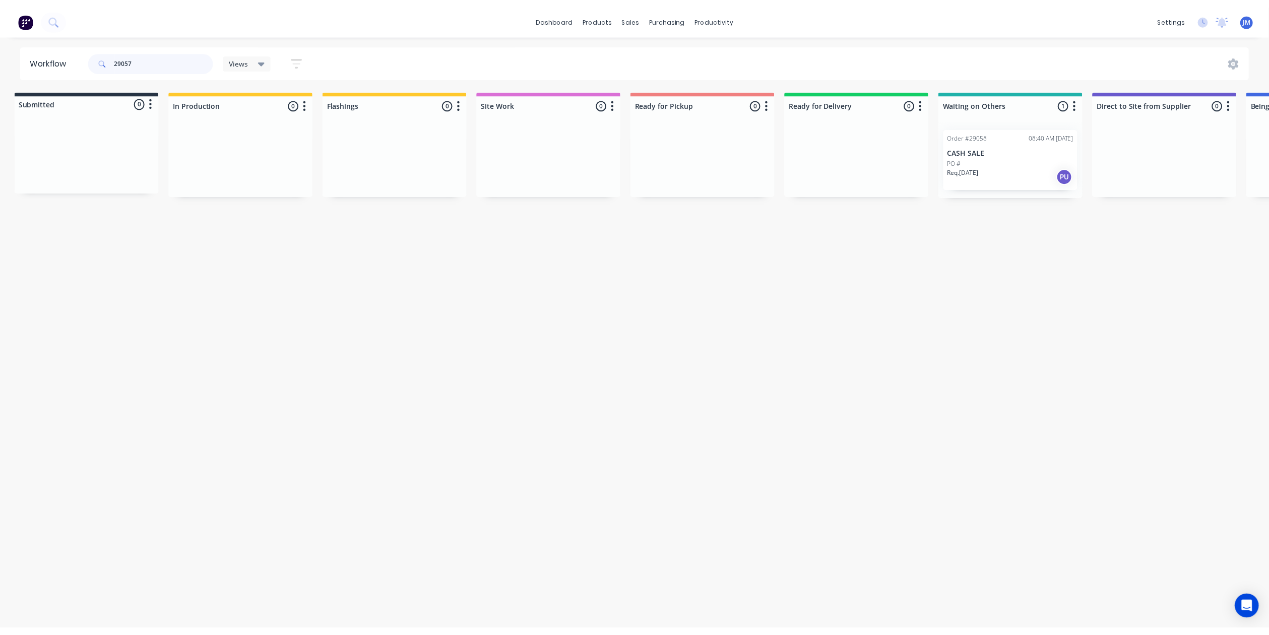
scroll to position [0, 0]
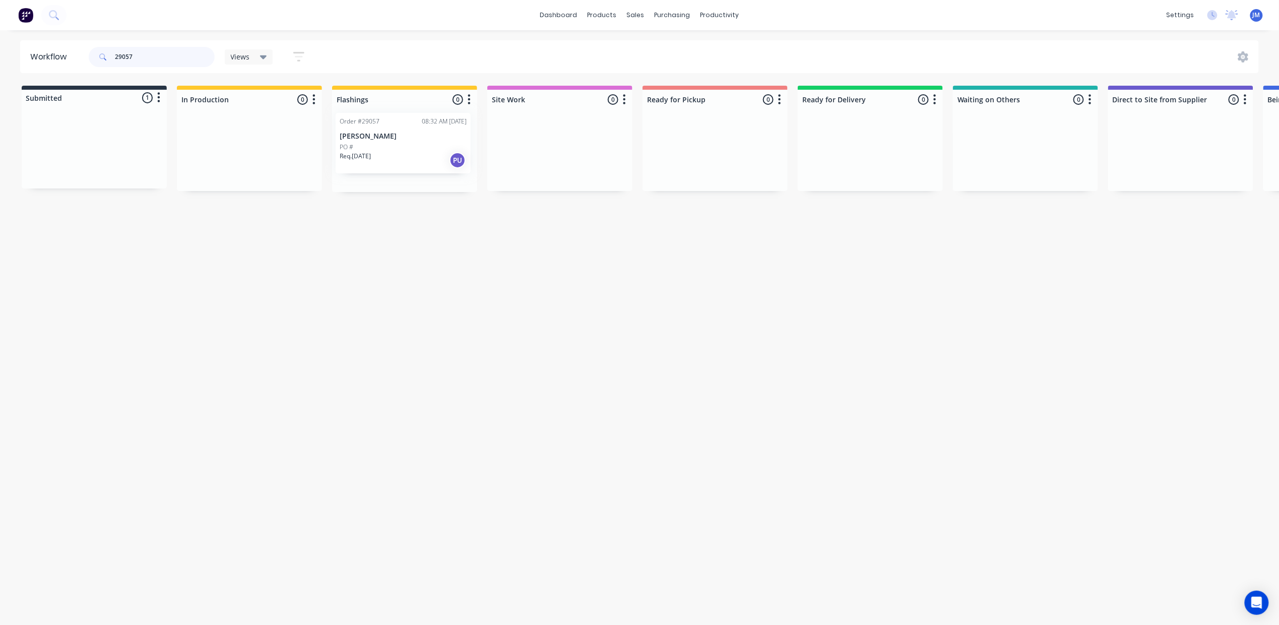
drag, startPoint x: 125, startPoint y: 162, endPoint x: 436, endPoint y: 156, distance: 311.1
click at [436, 156] on div "Submitted 1 Status colour #273444 hex #273444 Save Cancel Summaries Total order…" at bounding box center [905, 139] width 1827 height 106
click at [700, 258] on div "Mark as Picked Up" at bounding box center [714, 264] width 101 height 21
click at [150, 64] on input "28895" at bounding box center [165, 57] width 100 height 20
type input "2"
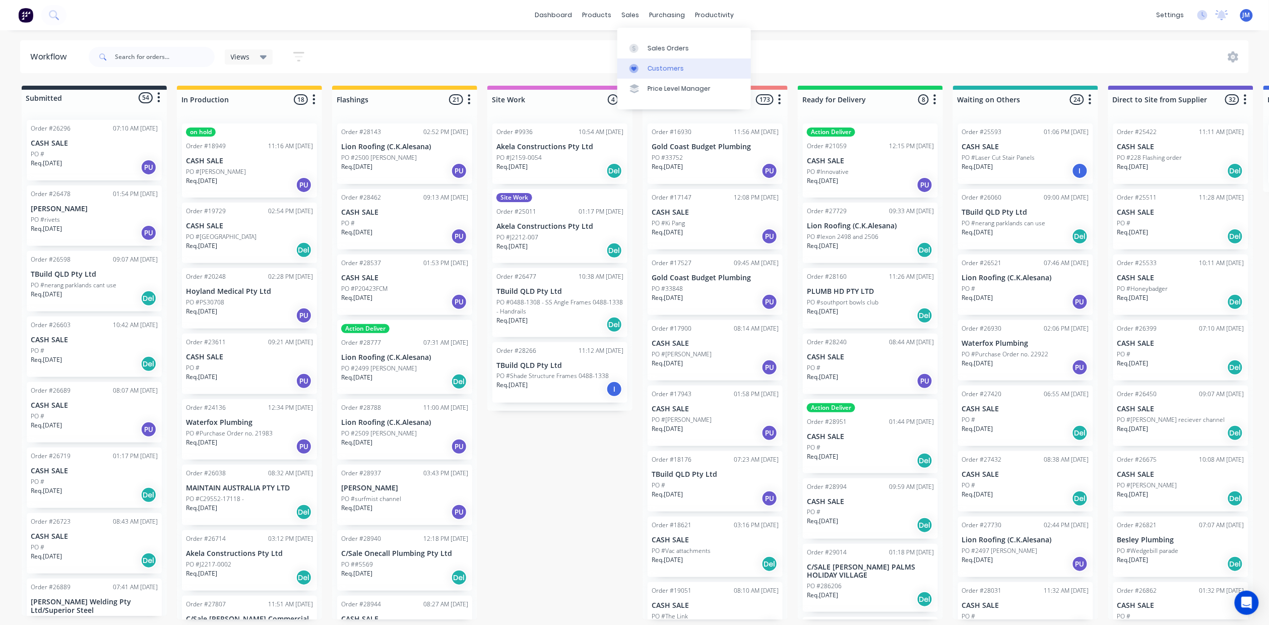
click at [656, 73] on div "Customers" at bounding box center [666, 68] width 36 height 9
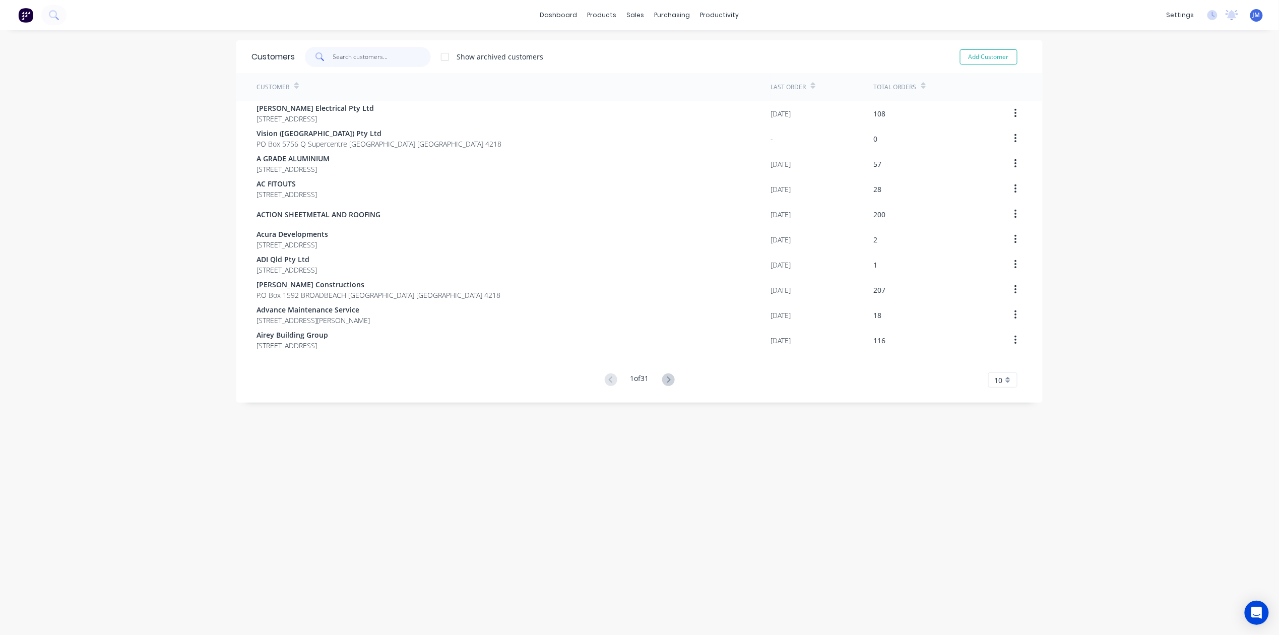
click at [348, 51] on input "text" at bounding box center [382, 57] width 98 height 20
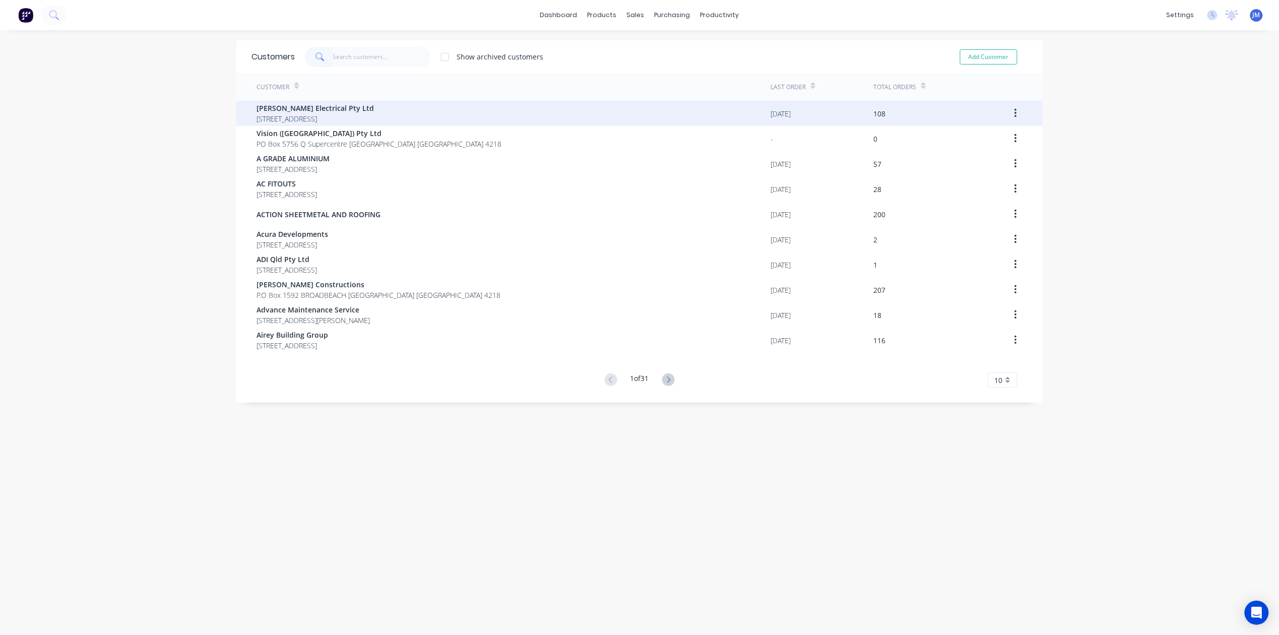
click at [340, 109] on span "[PERSON_NAME] Electrical Pty Ltd" at bounding box center [315, 108] width 117 height 11
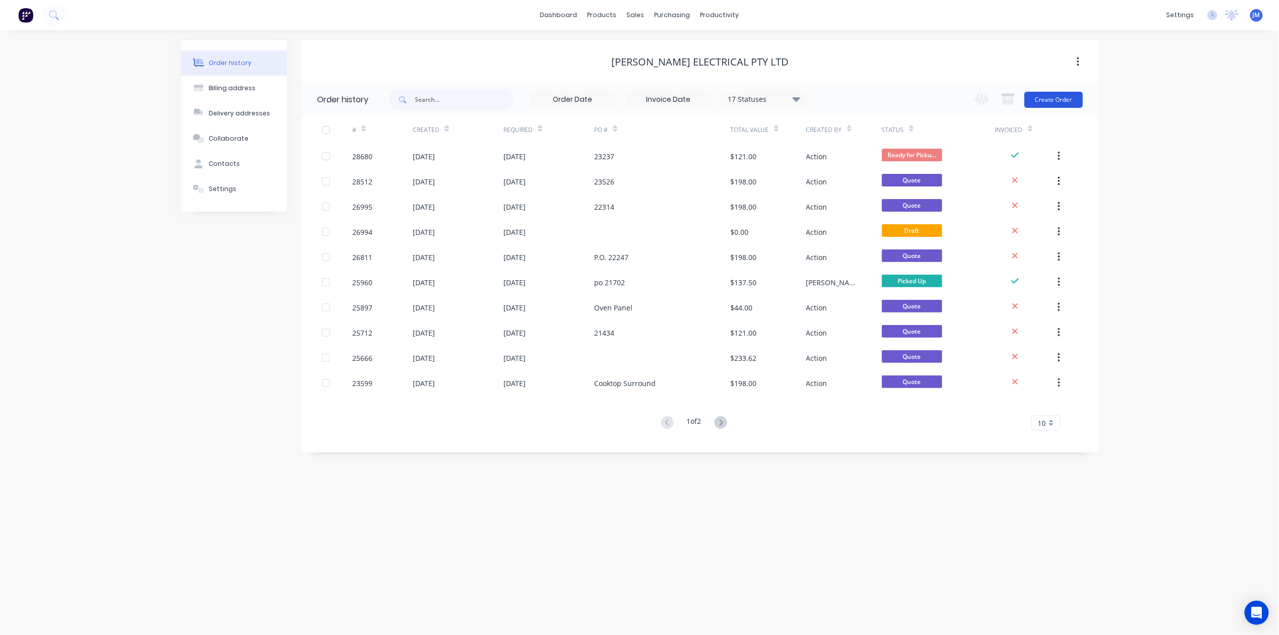
click at [1044, 92] on button "Create Order" at bounding box center [1054, 100] width 58 height 16
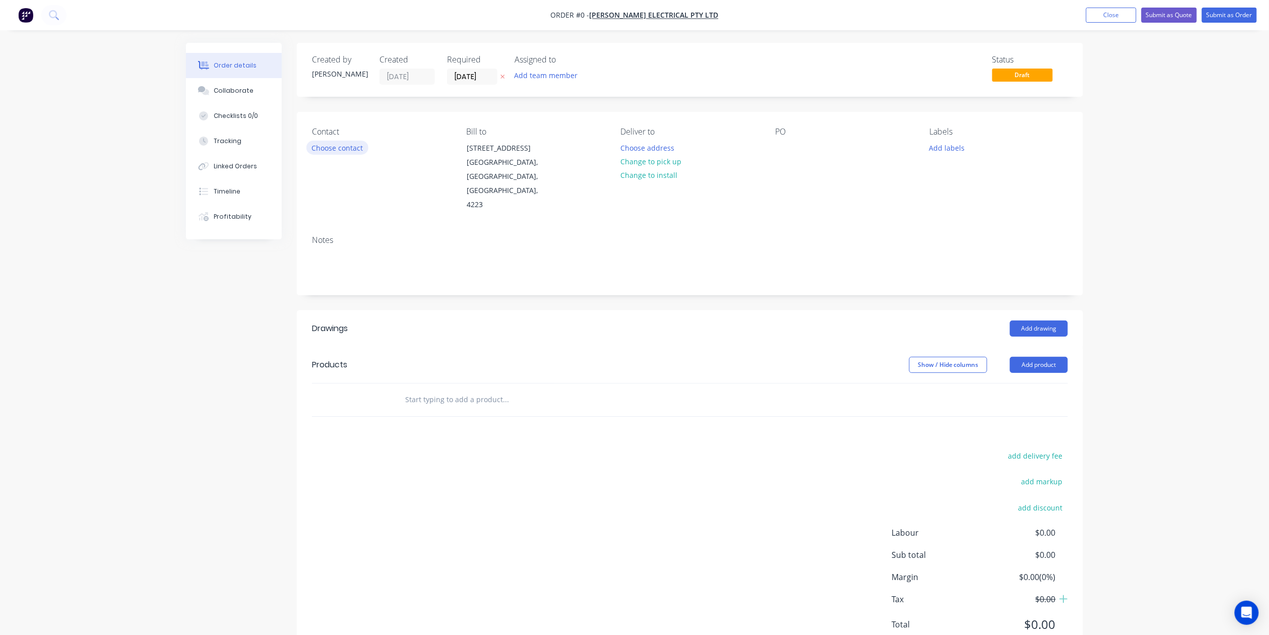
click at [351, 152] on button "Choose contact" at bounding box center [338, 148] width 62 height 14
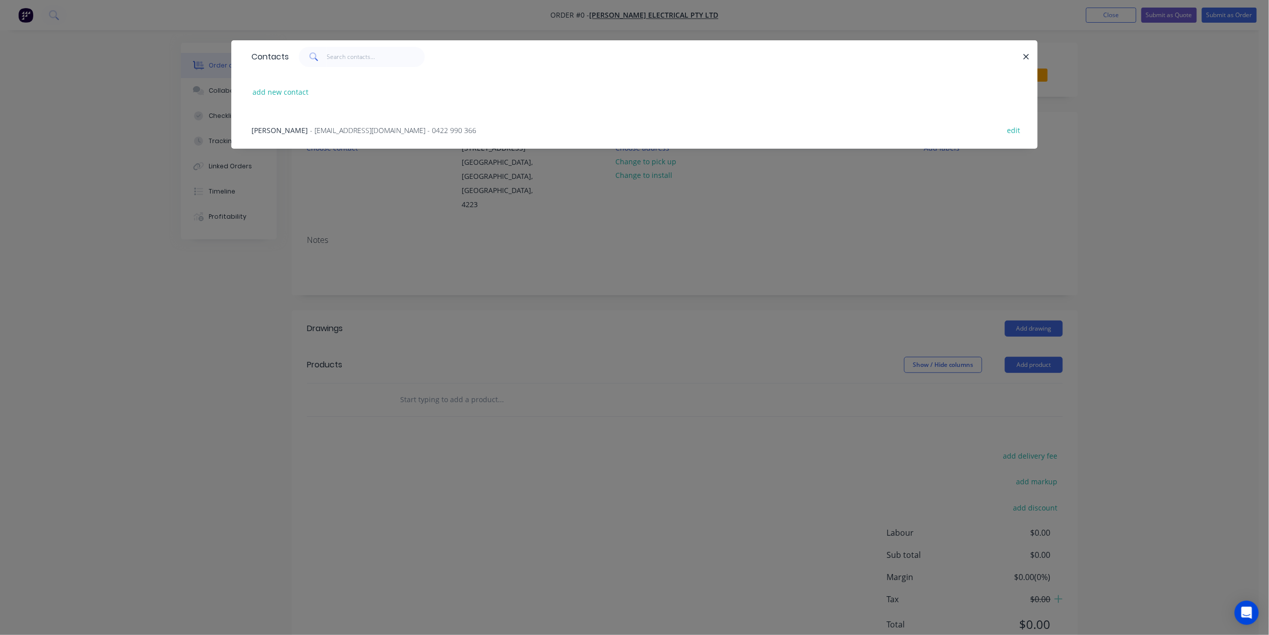
click at [333, 132] on span "- [EMAIL_ADDRESS][DOMAIN_NAME] - 0422 990 366" at bounding box center [393, 131] width 166 height 10
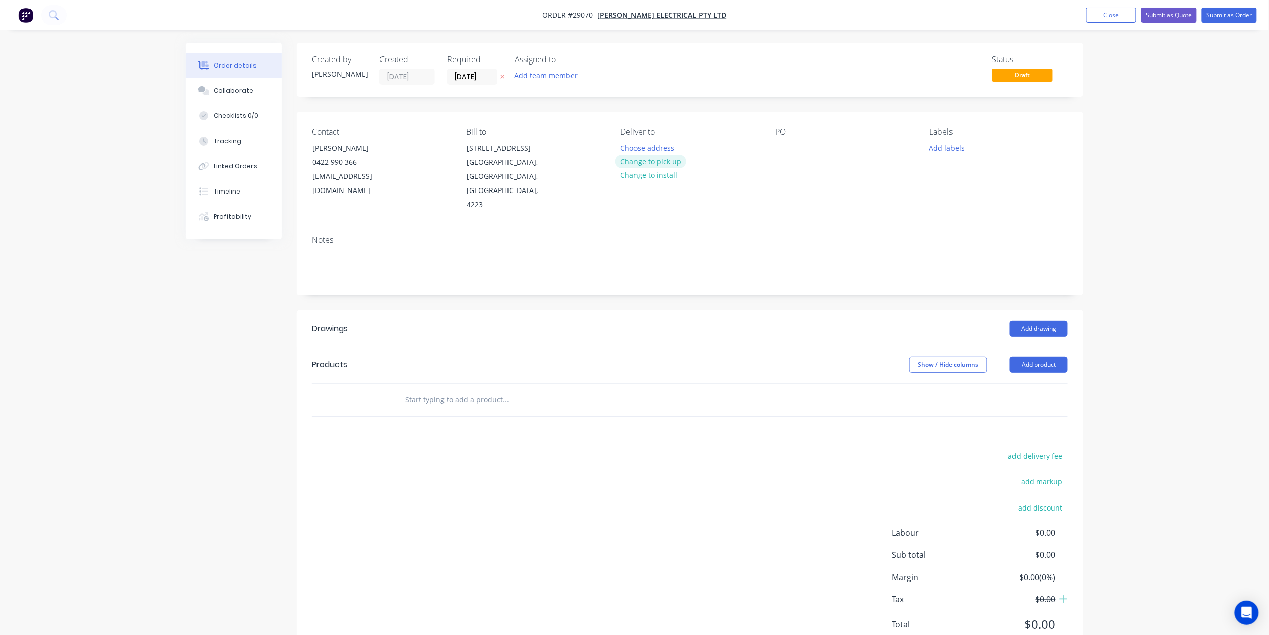
click at [659, 162] on button "Change to pick up" at bounding box center [652, 162] width 72 height 14
click at [777, 142] on div at bounding box center [783, 148] width 16 height 15
click at [490, 79] on input "[DATE]" at bounding box center [472, 76] width 49 height 15
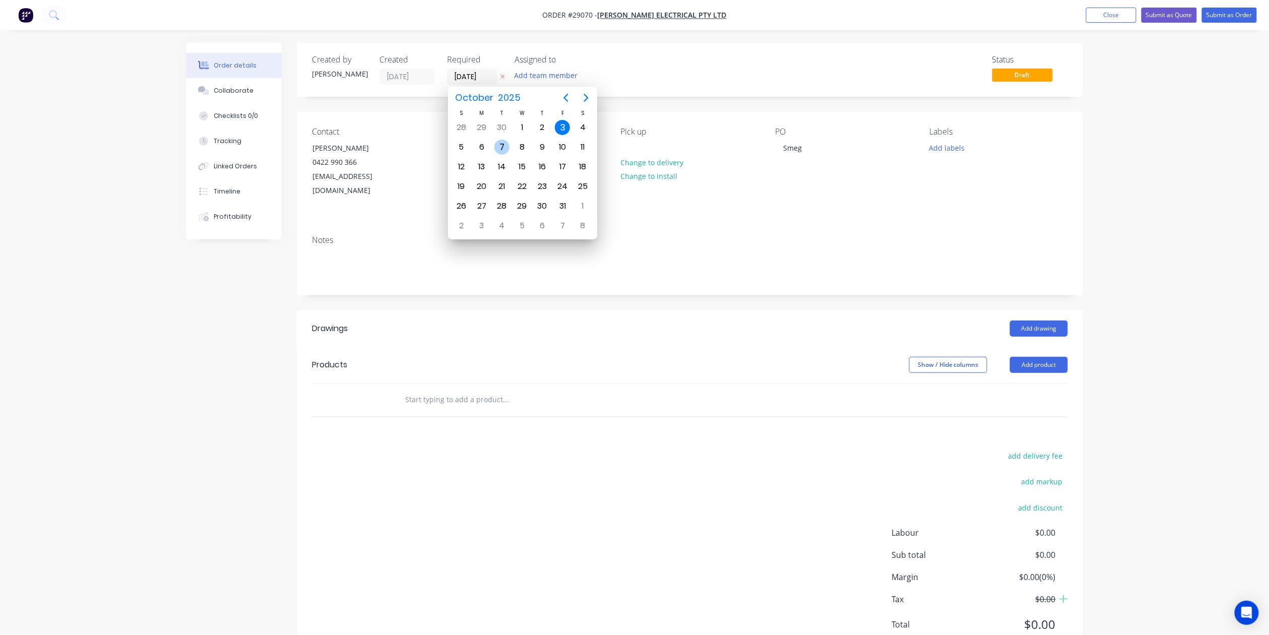
click at [503, 147] on div "7" at bounding box center [502, 147] width 15 height 15
type input "[DATE]"
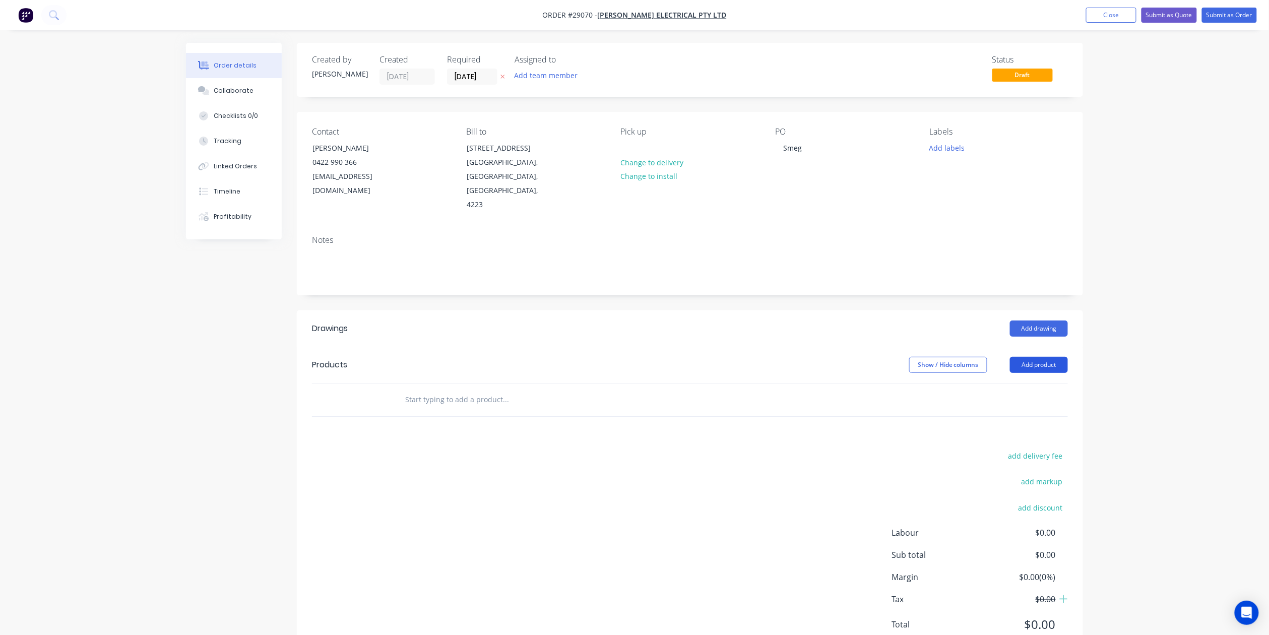
click at [1036, 363] on button "Add product" at bounding box center [1039, 365] width 58 height 16
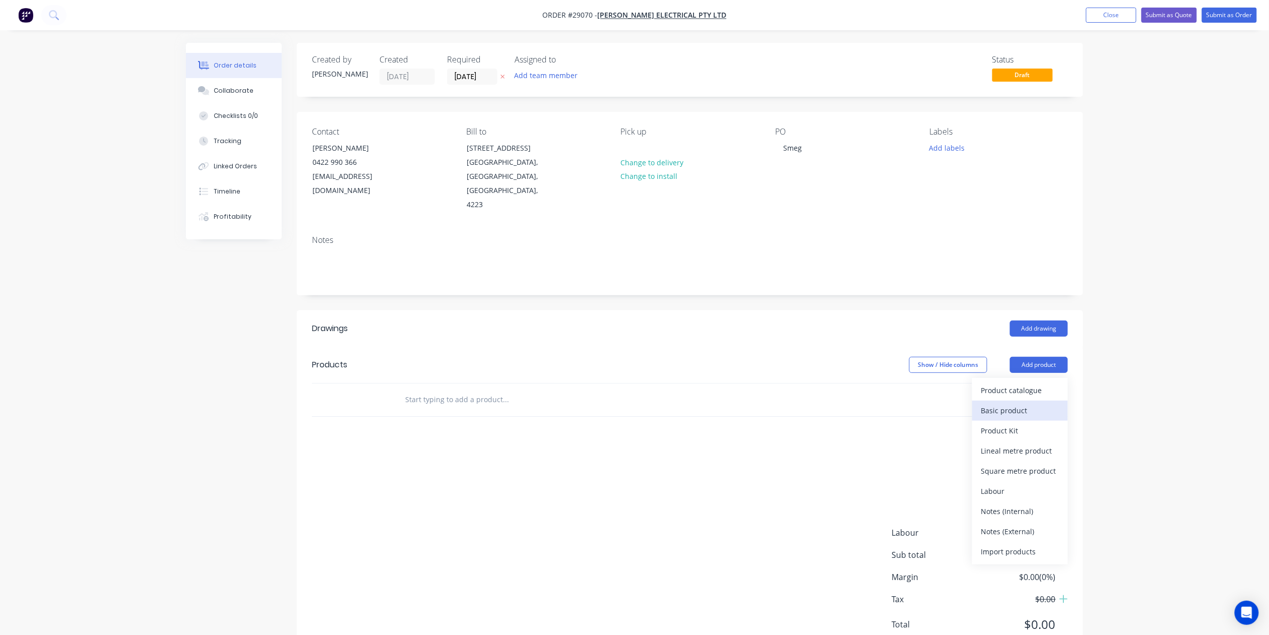
click at [1018, 413] on div "Basic product" at bounding box center [1021, 410] width 78 height 15
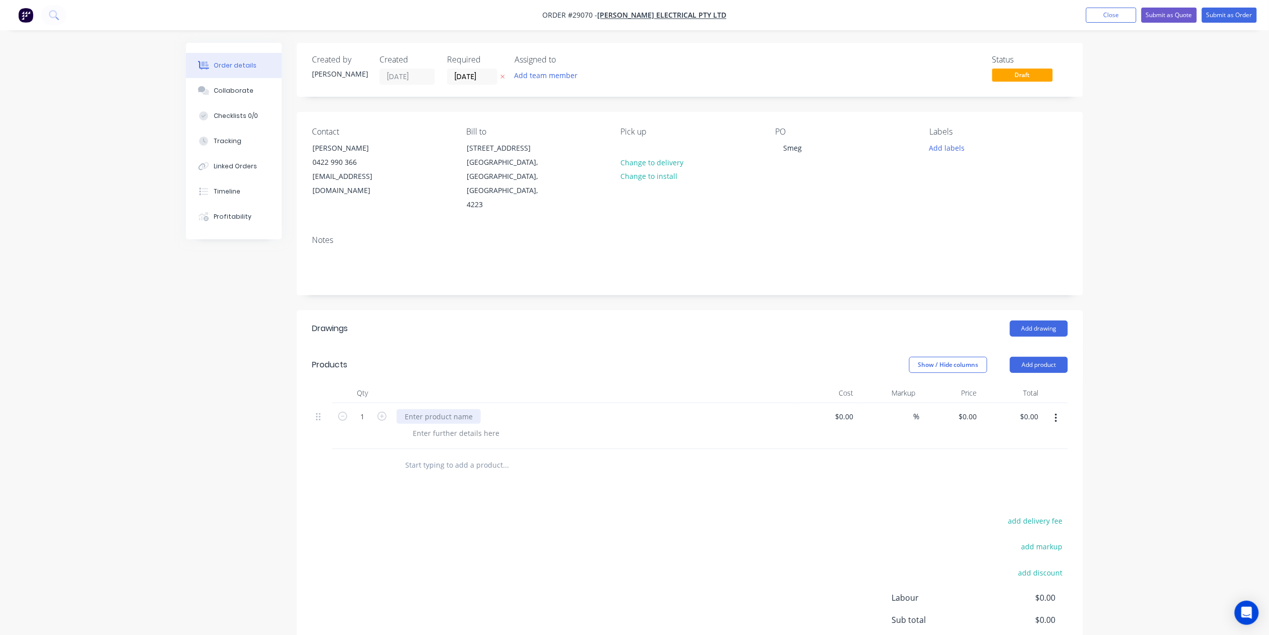
click at [437, 420] on div at bounding box center [439, 416] width 84 height 15
drag, startPoint x: 845, startPoint y: 418, endPoint x: 852, endPoint y: 414, distance: 7.4
click at [845, 418] on div "$0.00" at bounding box center [844, 416] width 27 height 15
click at [1110, 427] on div "Order details Collaborate Checklists 0/0 Tracking Linked Orders Timeline Profit…" at bounding box center [634, 375] width 1269 height 750
type input "$1.00"
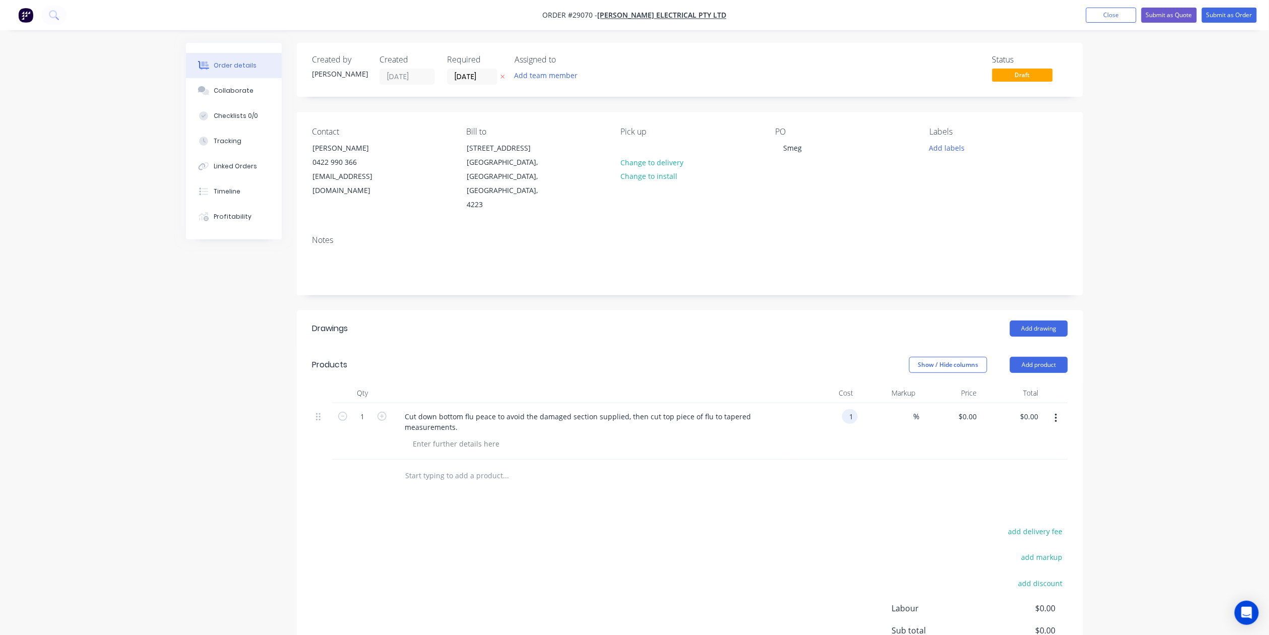
type input "$1.00"
click at [1216, 17] on button "Submit as Order" at bounding box center [1229, 15] width 55 height 15
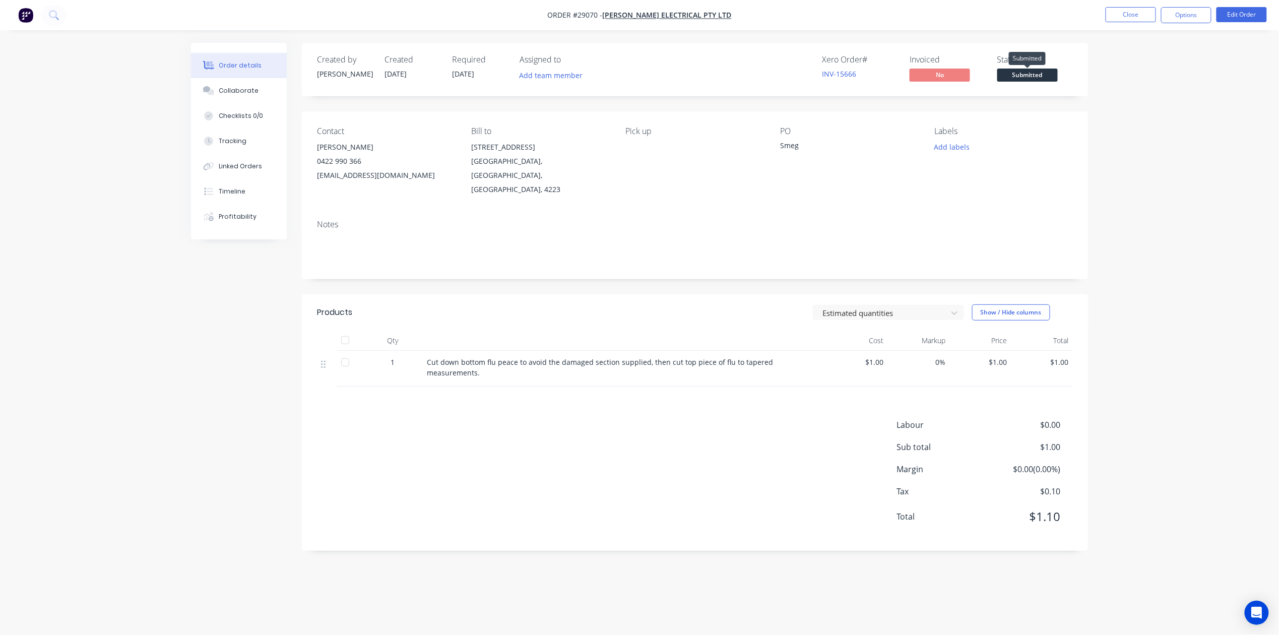
drag, startPoint x: 1025, startPoint y: 76, endPoint x: 1030, endPoint y: 75, distance: 5.1
click at [1026, 75] on span "Submitted" at bounding box center [1028, 75] width 60 height 13
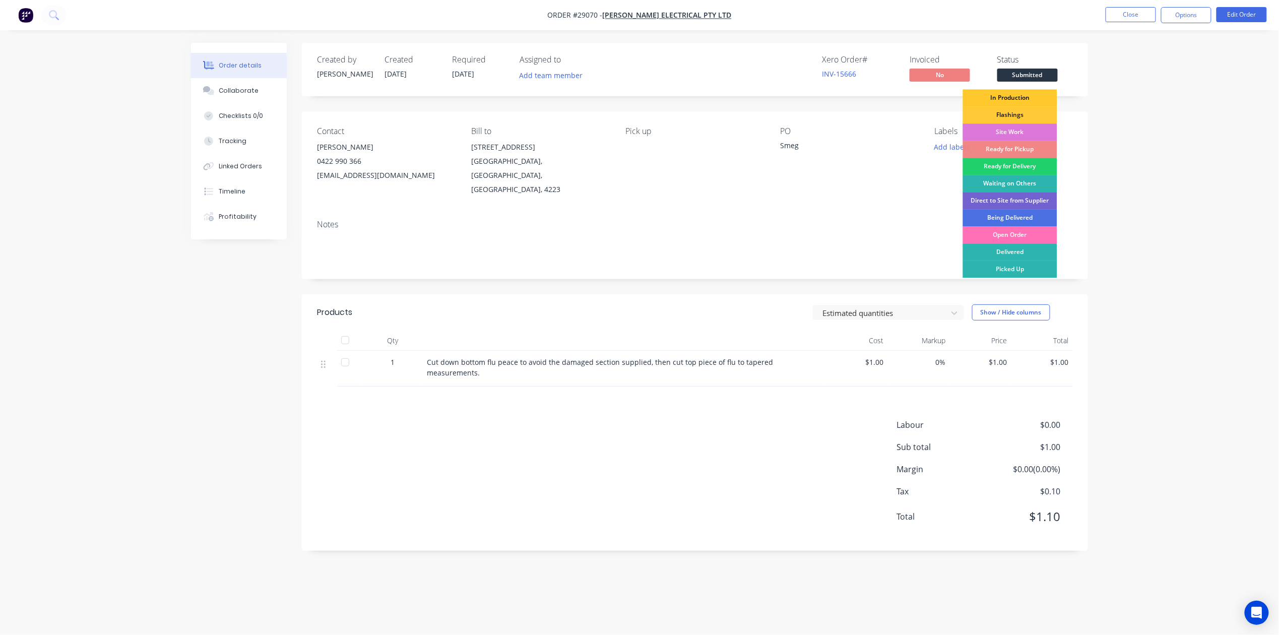
click at [1007, 94] on div "In Production" at bounding box center [1010, 97] width 94 height 17
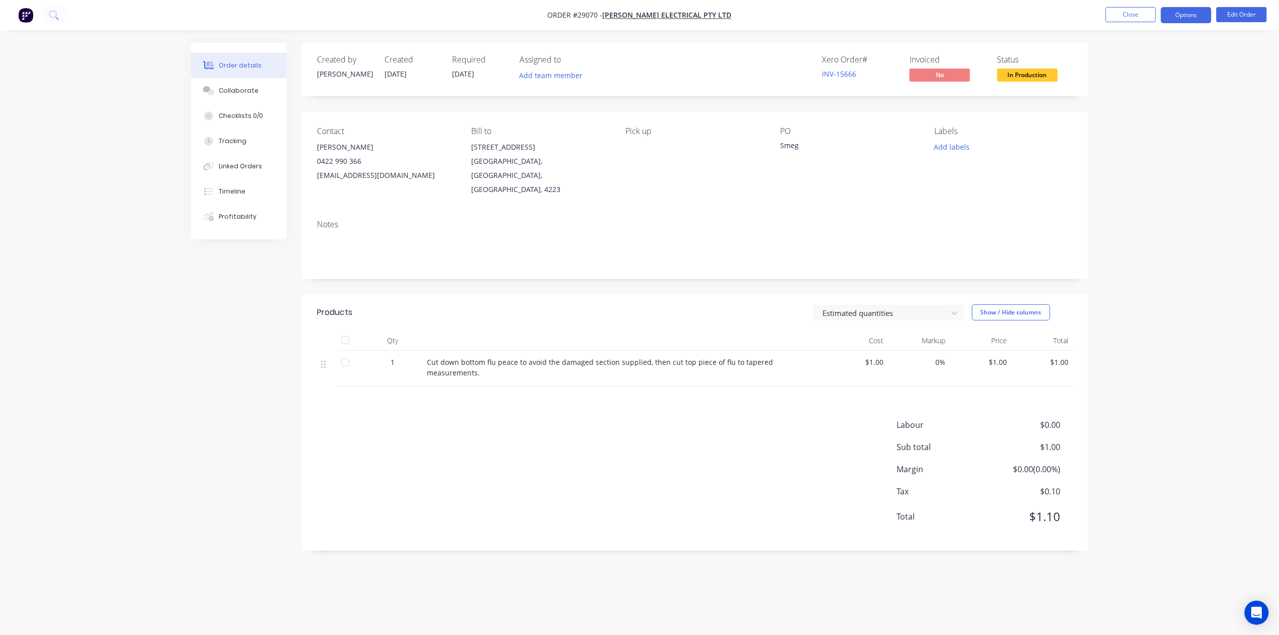
click at [1196, 13] on button "Options" at bounding box center [1186, 15] width 50 height 16
click at [1165, 121] on div "Work Order" at bounding box center [1156, 121] width 93 height 15
click at [1162, 102] on div "Without pricing" at bounding box center [1156, 101] width 93 height 15
click at [1120, 13] on button "Close" at bounding box center [1131, 14] width 50 height 15
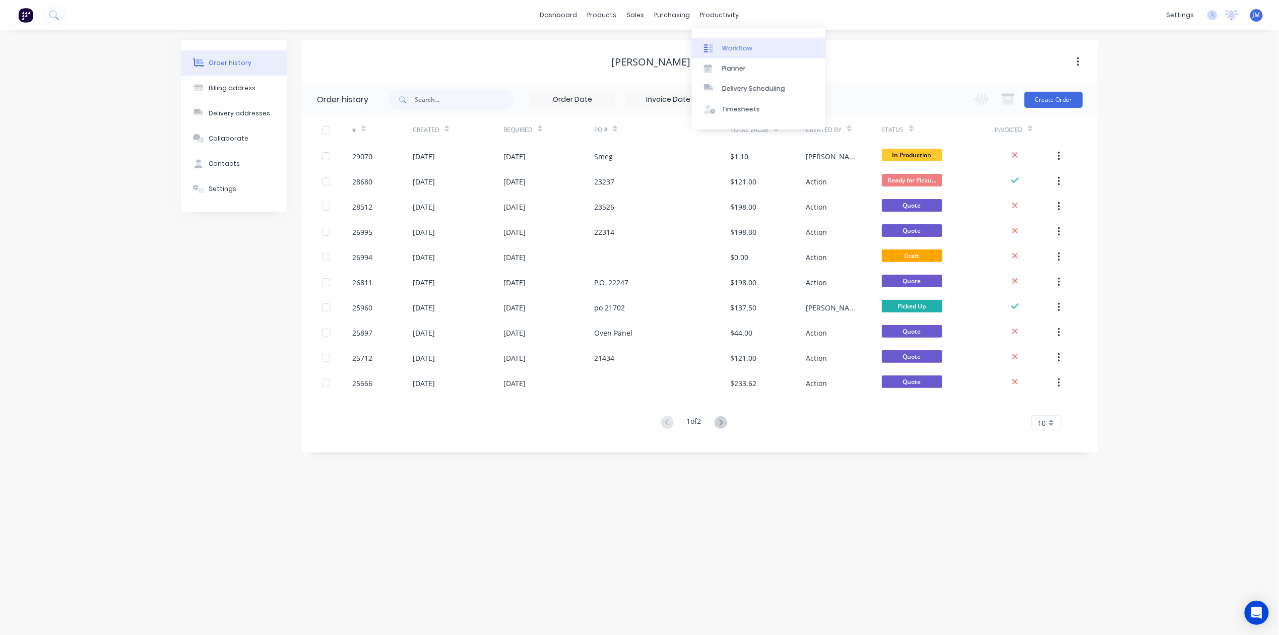
click at [739, 42] on link "Workflow" at bounding box center [759, 48] width 134 height 20
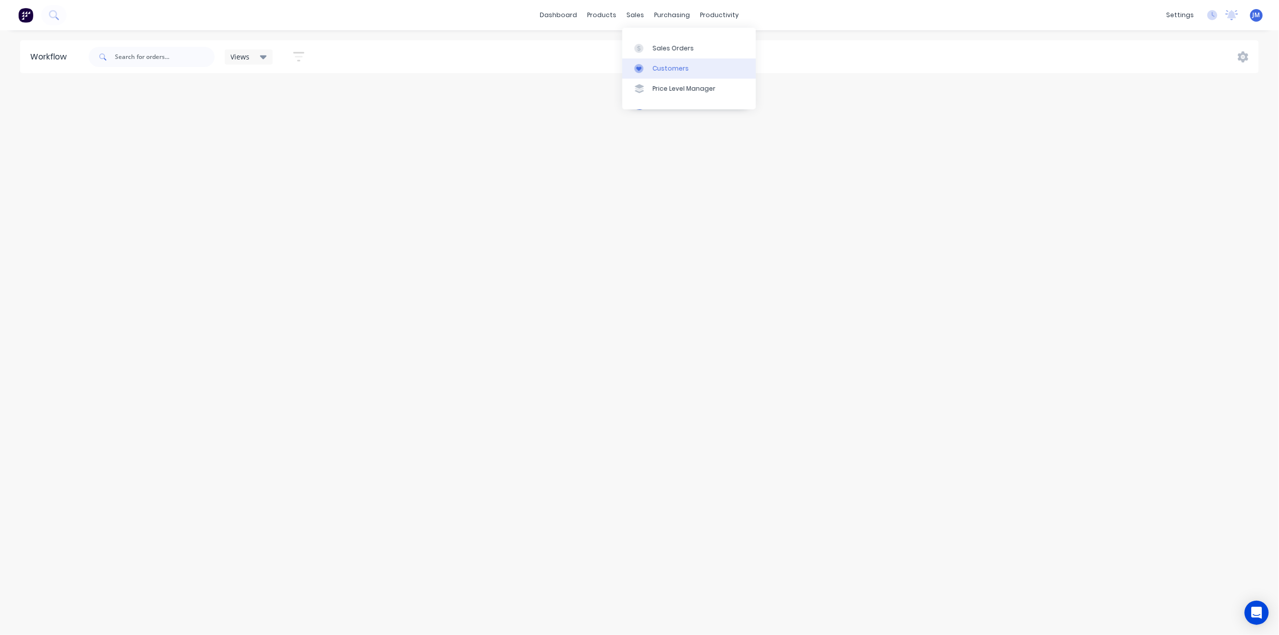
click at [648, 74] on link "Customers" at bounding box center [690, 68] width 134 height 20
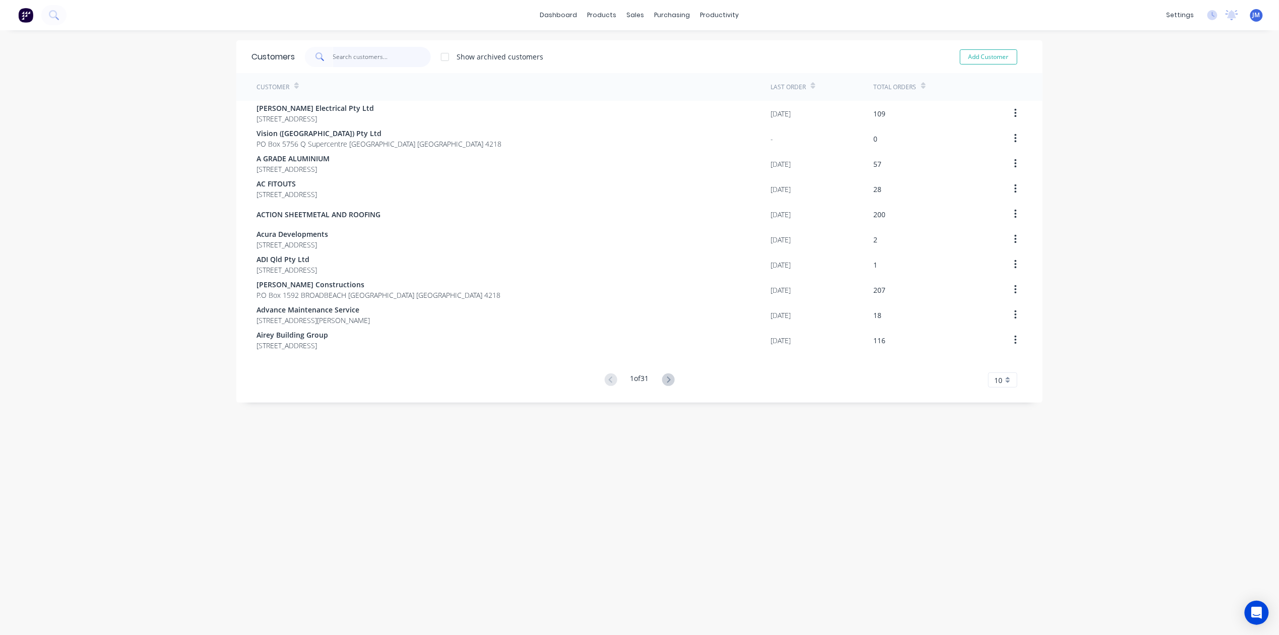
click at [341, 59] on input "text" at bounding box center [382, 57] width 98 height 20
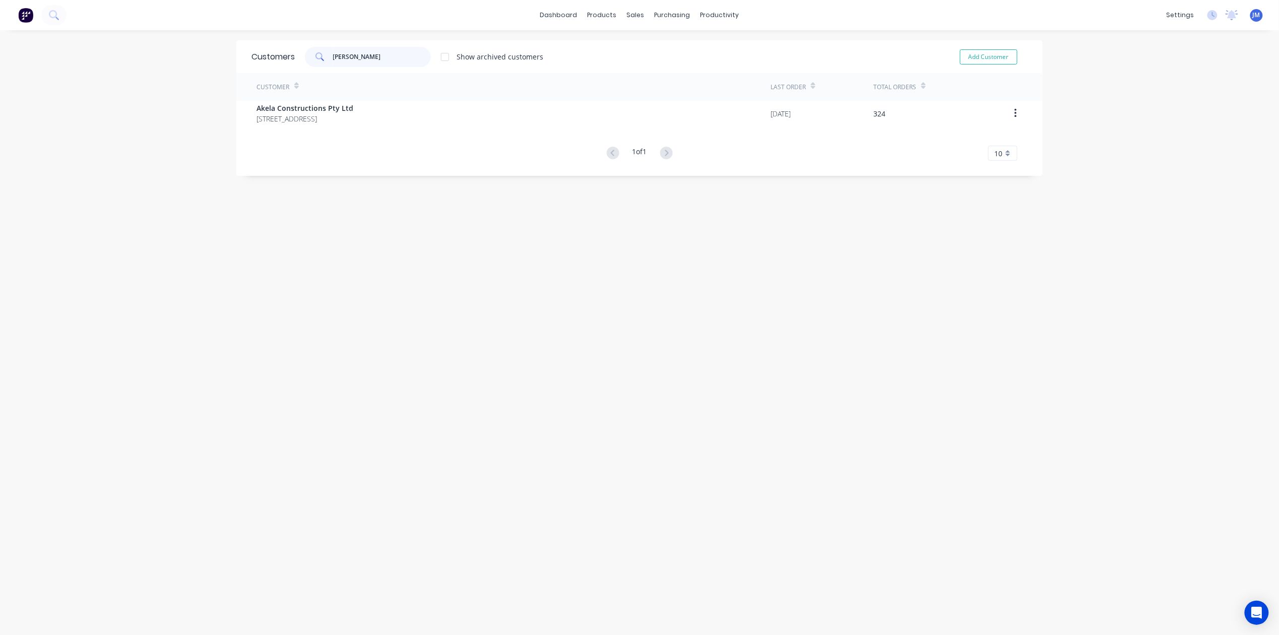
type input "akela"
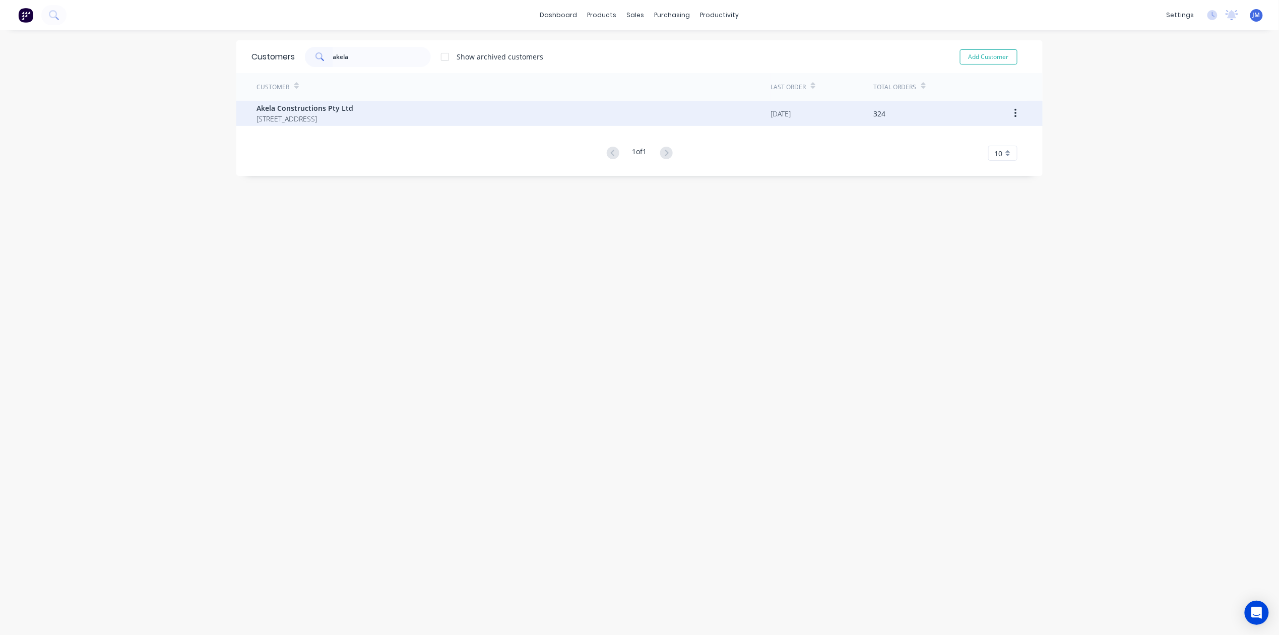
click at [353, 117] on span "[STREET_ADDRESS]" at bounding box center [305, 118] width 97 height 11
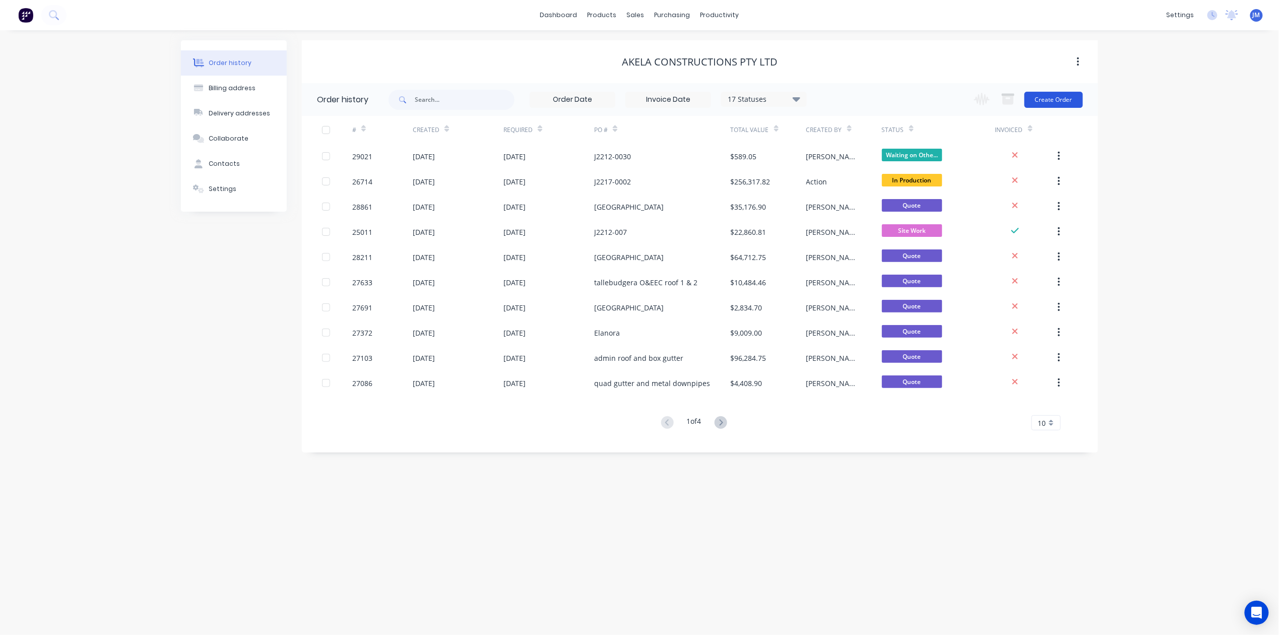
click at [1052, 101] on button "Create Order" at bounding box center [1054, 100] width 58 height 16
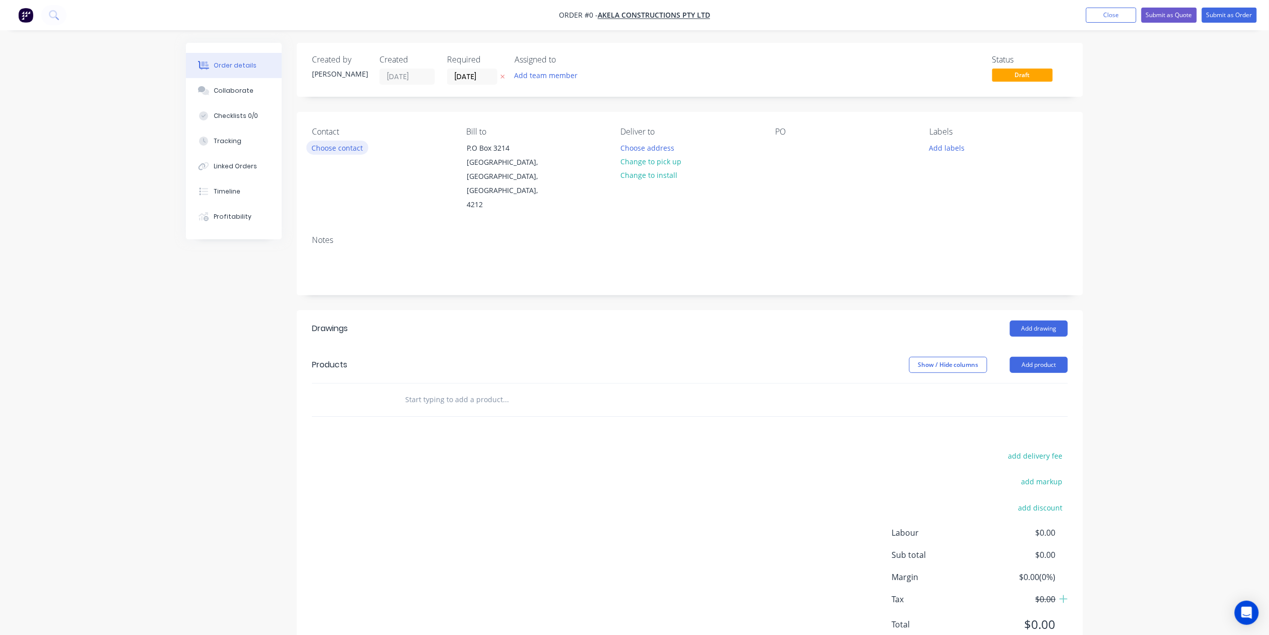
click at [334, 145] on button "Choose contact" at bounding box center [338, 148] width 62 height 14
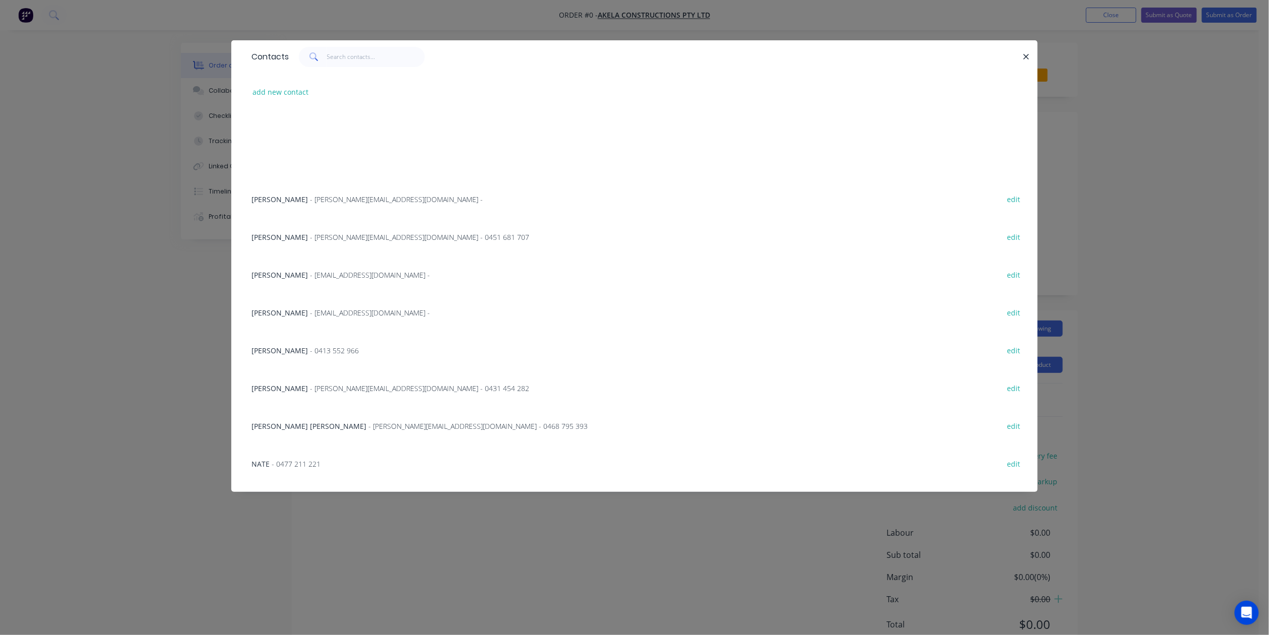
scroll to position [299, 0]
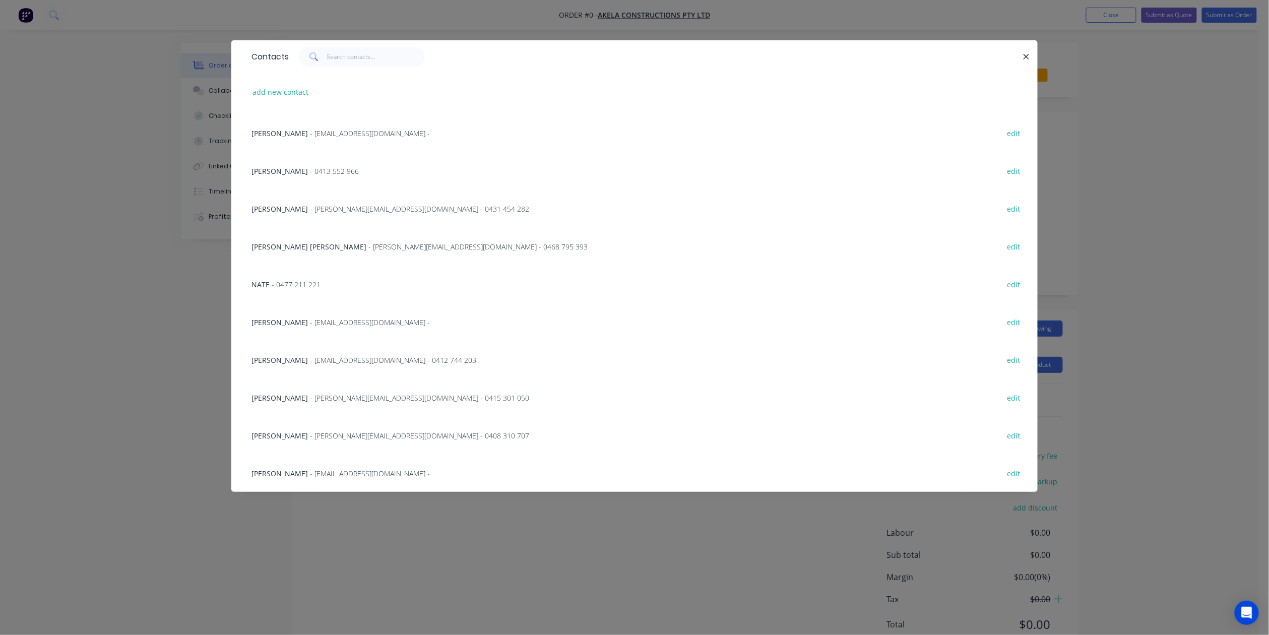
click at [310, 204] on span "- [PERSON_NAME][EMAIL_ADDRESS][DOMAIN_NAME] - 0431 454 282" at bounding box center [419, 209] width 219 height 10
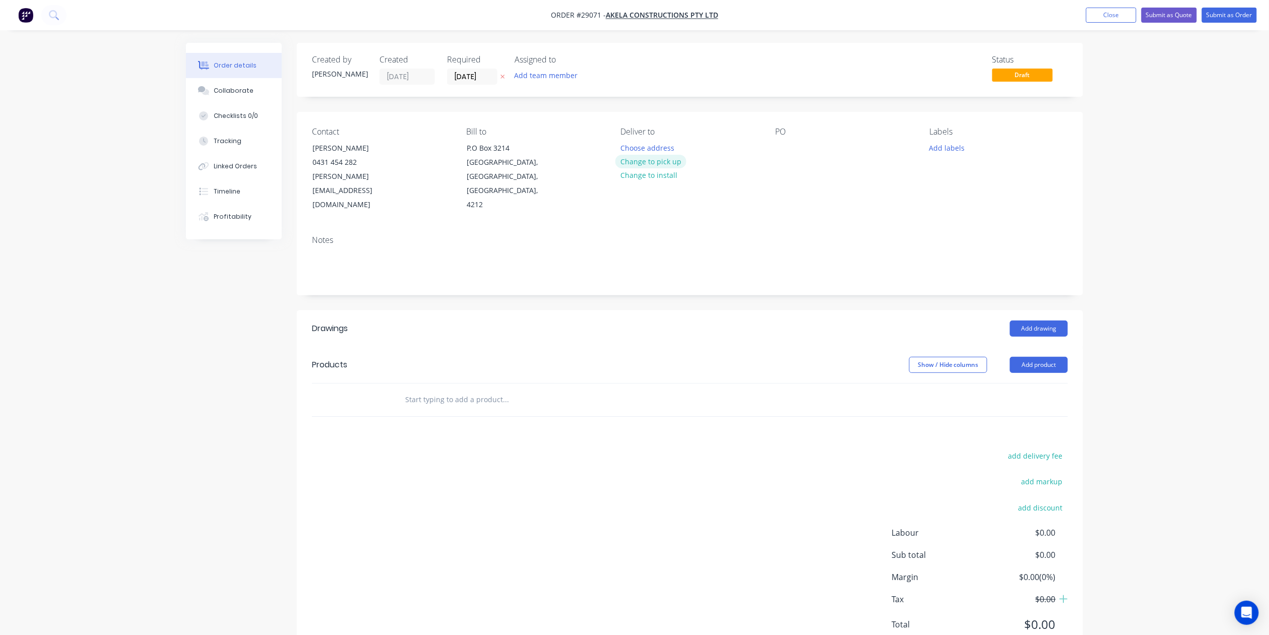
click at [671, 161] on button "Change to pick up" at bounding box center [652, 162] width 72 height 14
click at [785, 150] on div at bounding box center [783, 148] width 16 height 15
click at [1057, 321] on button "Add drawing" at bounding box center [1039, 329] width 58 height 16
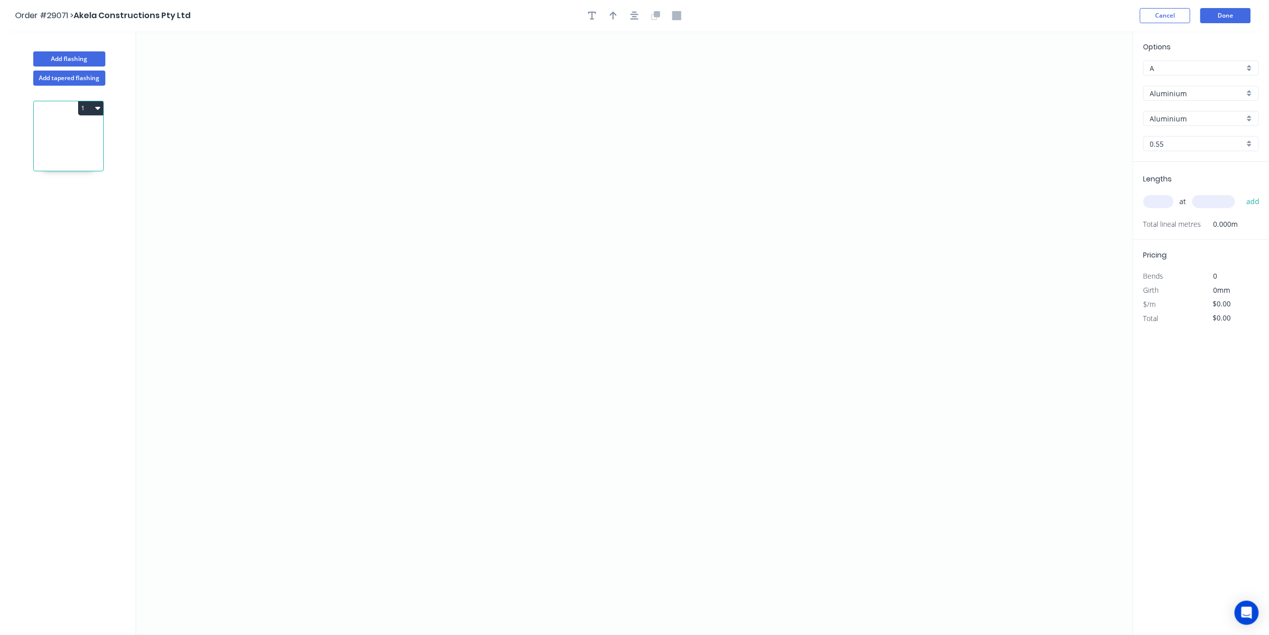
click at [1245, 93] on div "Aluminium" at bounding box center [1201, 93] width 115 height 15
click at [1243, 126] on div "Colorbond" at bounding box center [1201, 130] width 114 height 18
type input "Colorbond"
type input "Basalt"
click at [1225, 121] on input "Basalt" at bounding box center [1197, 118] width 94 height 11
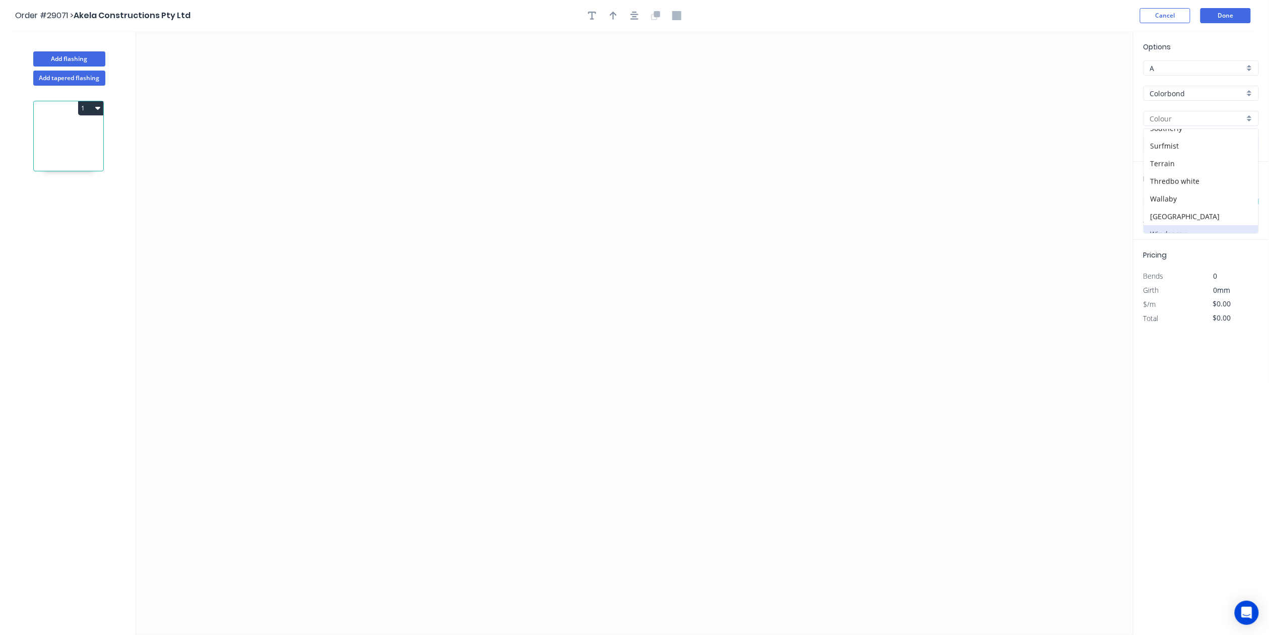
scroll to position [315, 0]
click at [1184, 177] on div "Surfmist" at bounding box center [1201, 176] width 114 height 18
type input "Surfmist"
click at [619, 162] on icon "0" at bounding box center [635, 333] width 998 height 604
click at [619, 162] on circle at bounding box center [618, 161] width 15 height 15
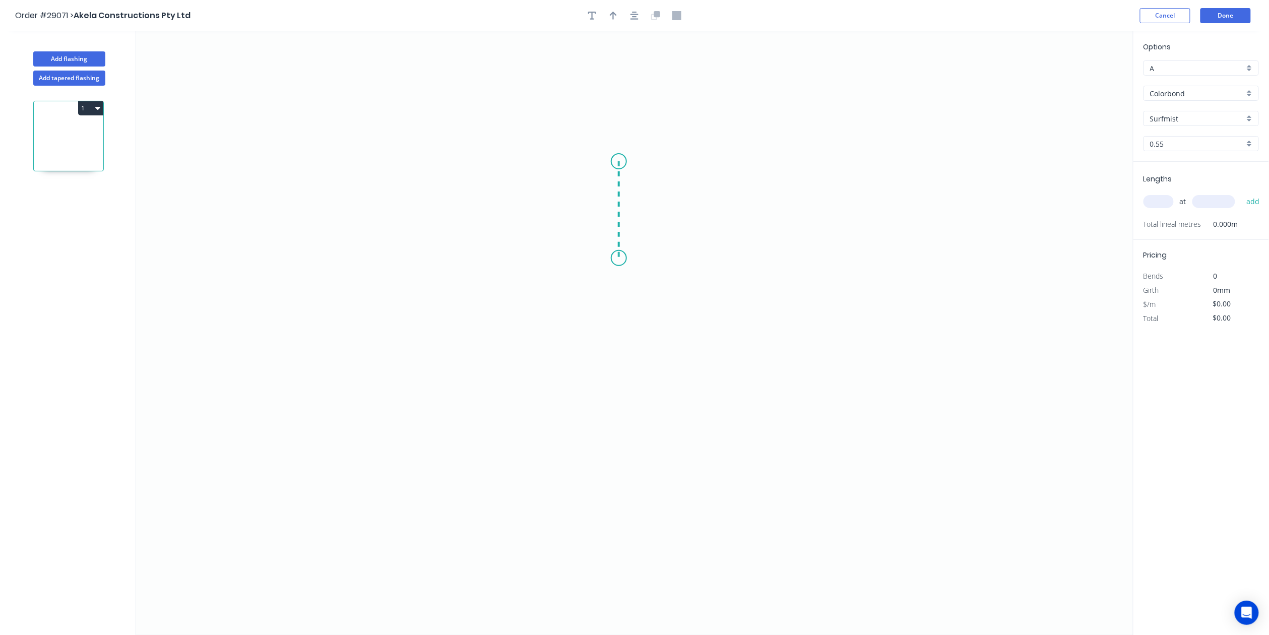
click at [624, 259] on icon "0" at bounding box center [635, 333] width 998 height 604
drag, startPoint x: 706, startPoint y: 257, endPoint x: 698, endPoint y: 302, distance: 46.5
click at [706, 258] on icon "0 ?" at bounding box center [635, 333] width 998 height 604
click at [692, 486] on icon "0 ? ?" at bounding box center [635, 333] width 998 height 604
click at [704, 485] on circle at bounding box center [706, 485] width 15 height 15
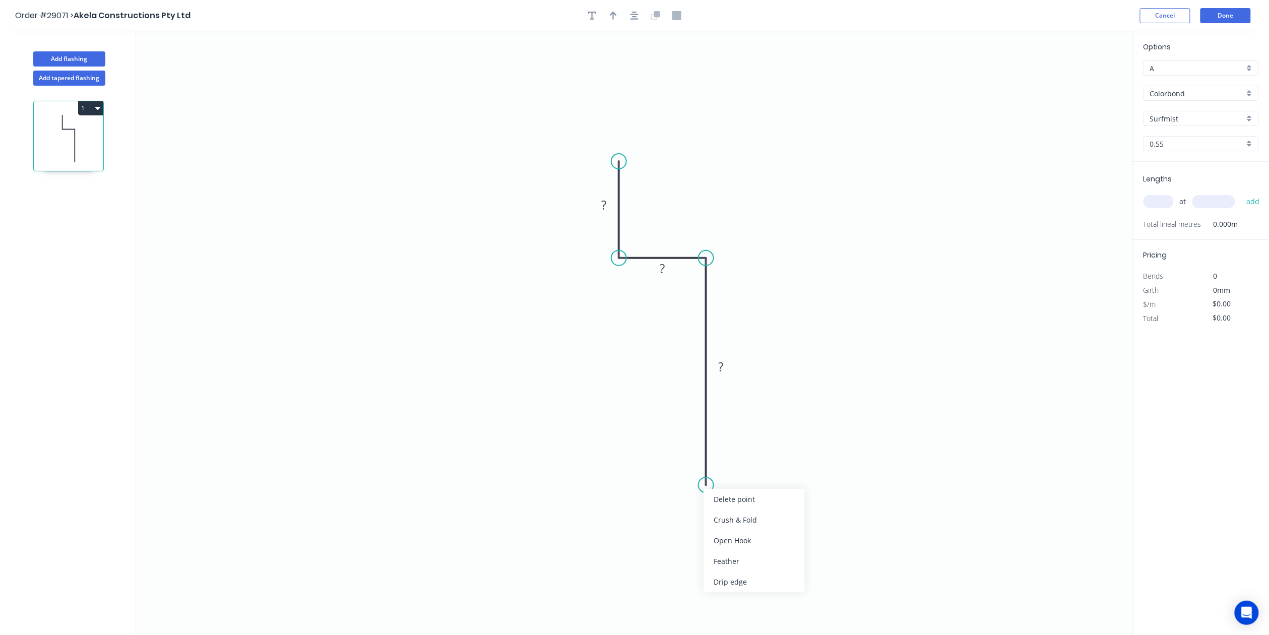
click at [723, 514] on div "Crush & Fold" at bounding box center [754, 520] width 101 height 21
click at [726, 508] on div "Flip bend" at bounding box center [760, 512] width 101 height 21
click at [620, 160] on circle at bounding box center [618, 161] width 15 height 15
click at [638, 196] on div "Crush & Fold" at bounding box center [670, 194] width 101 height 21
drag, startPoint x: 601, startPoint y: 203, endPoint x: 615, endPoint y: 209, distance: 15.4
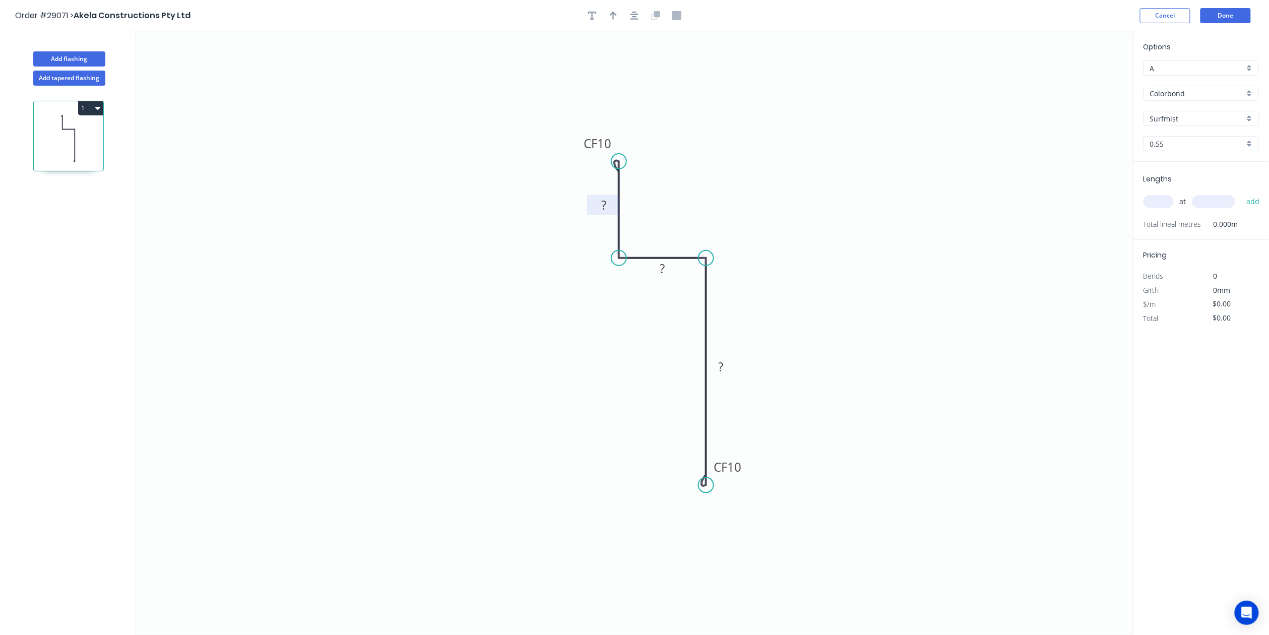
click at [601, 205] on tspan "?" at bounding box center [603, 205] width 5 height 17
click at [676, 273] on rect at bounding box center [662, 269] width 33 height 20
click at [663, 265] on tspan "?" at bounding box center [662, 268] width 5 height 17
click at [728, 368] on rect at bounding box center [721, 367] width 20 height 14
type input "$17.05"
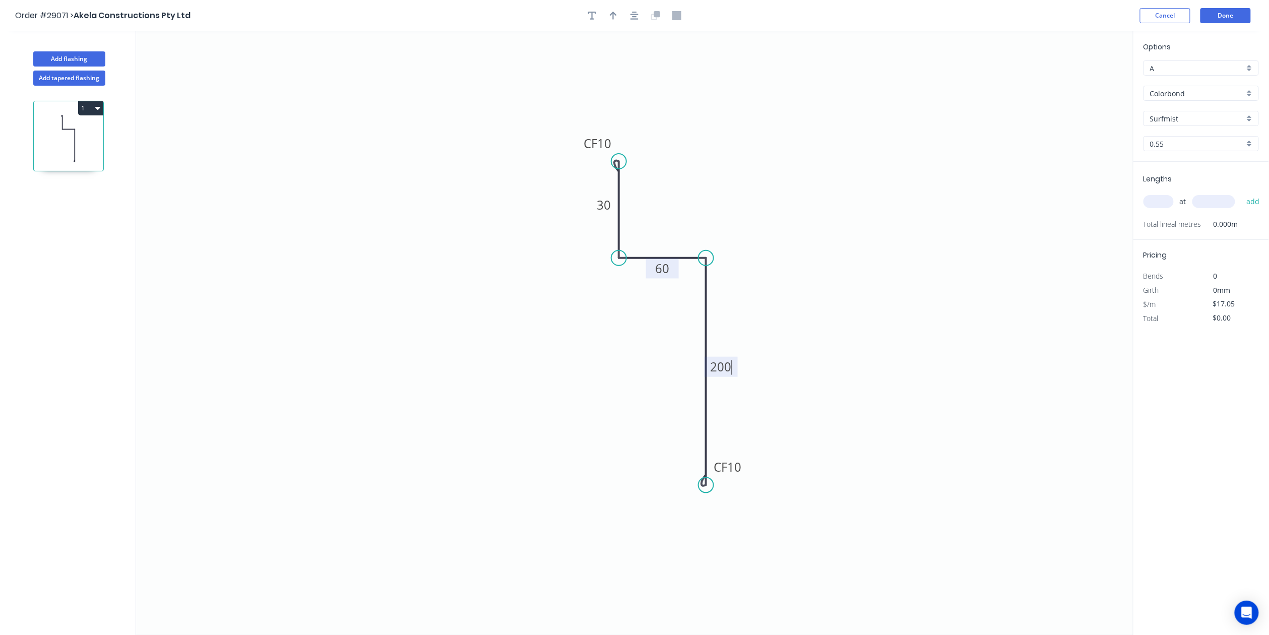
drag, startPoint x: 735, startPoint y: 473, endPoint x: 762, endPoint y: 479, distance: 27.9
click at [736, 473] on tspan "10" at bounding box center [734, 467] width 14 height 17
click at [824, 414] on icon "0 CF 10 30 60 CF 20 200" at bounding box center [635, 333] width 998 height 604
drag, startPoint x: 615, startPoint y: 18, endPoint x: 804, endPoint y: 92, distance: 202.4
click at [804, 92] on div "Order #29071 > Akela Constructions Pty Ltd Cancel Done Add flashing Add tapered…" at bounding box center [634, 327] width 1269 height 654
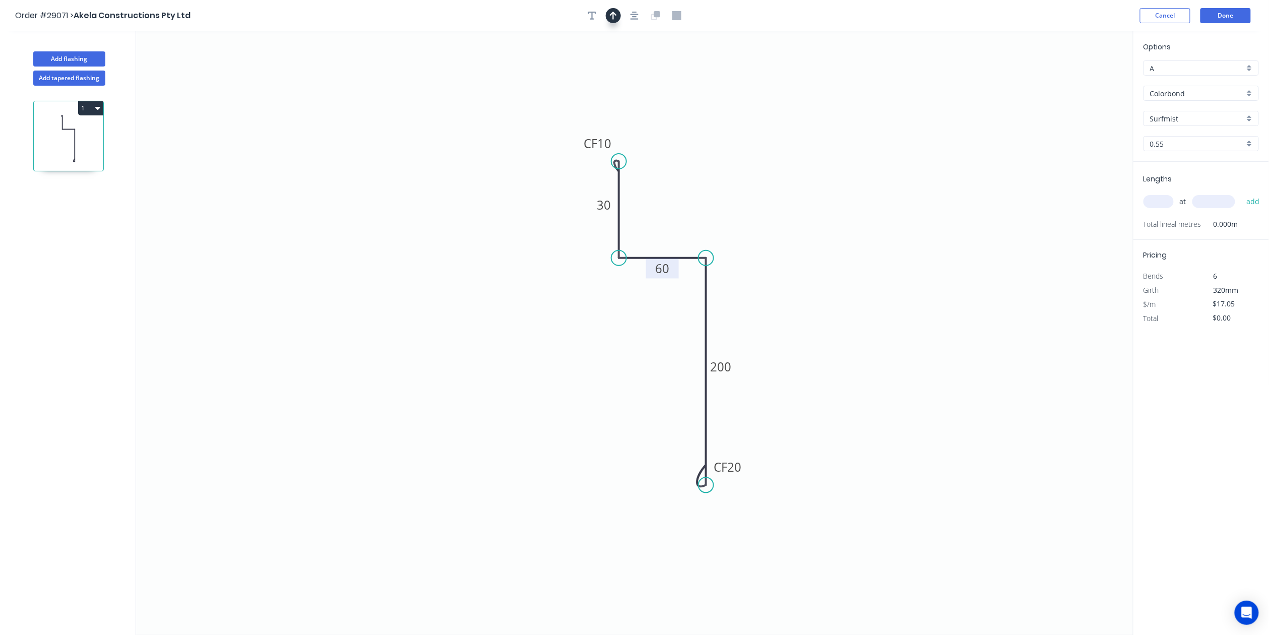
click at [616, 15] on icon "button" at bounding box center [613, 15] width 7 height 9
drag, startPoint x: 1081, startPoint y: 81, endPoint x: 706, endPoint y: 202, distance: 394.6
click at [703, 203] on icon at bounding box center [702, 190] width 9 height 32
click at [704, 202] on icon at bounding box center [694, 193] width 29 height 29
click at [704, 202] on icon at bounding box center [702, 190] width 9 height 32
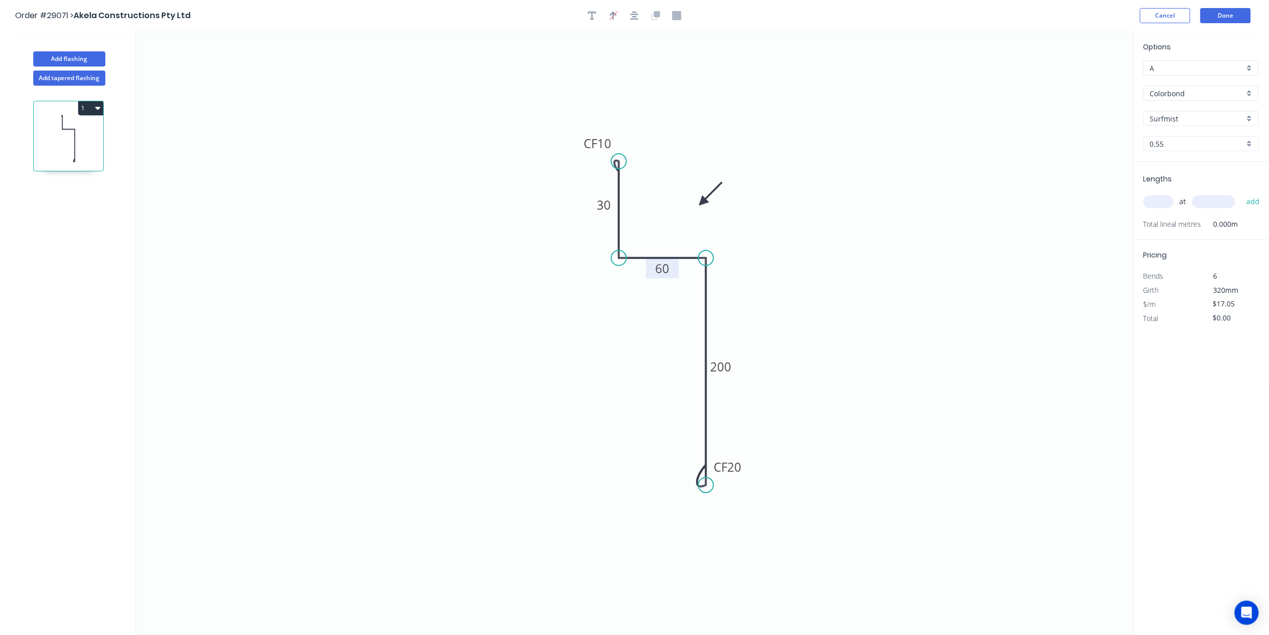
click at [1164, 192] on div "at add" at bounding box center [1202, 201] width 117 height 27
click at [1154, 196] on input "text" at bounding box center [1159, 201] width 30 height 13
type input "2"
click at [1196, 202] on input "text" at bounding box center [1214, 201] width 43 height 13
type input "5500"
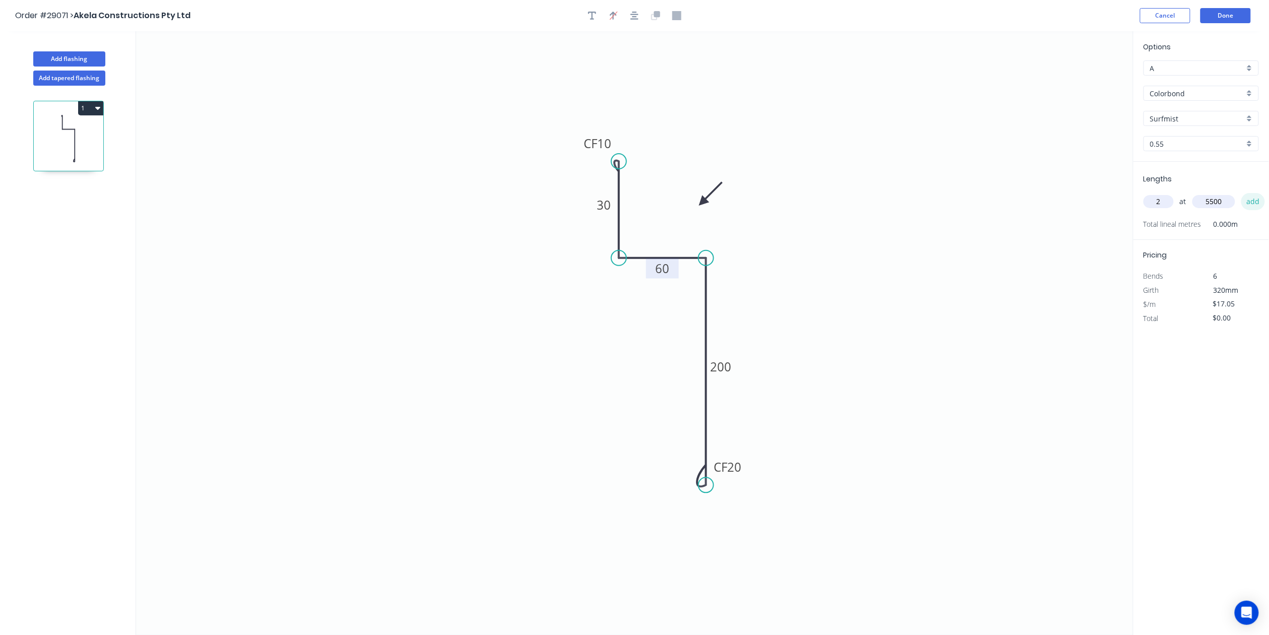
click at [1261, 201] on button "add" at bounding box center [1254, 201] width 24 height 17
type input "$187.55"
click at [1205, 18] on button "Done" at bounding box center [1226, 15] width 50 height 15
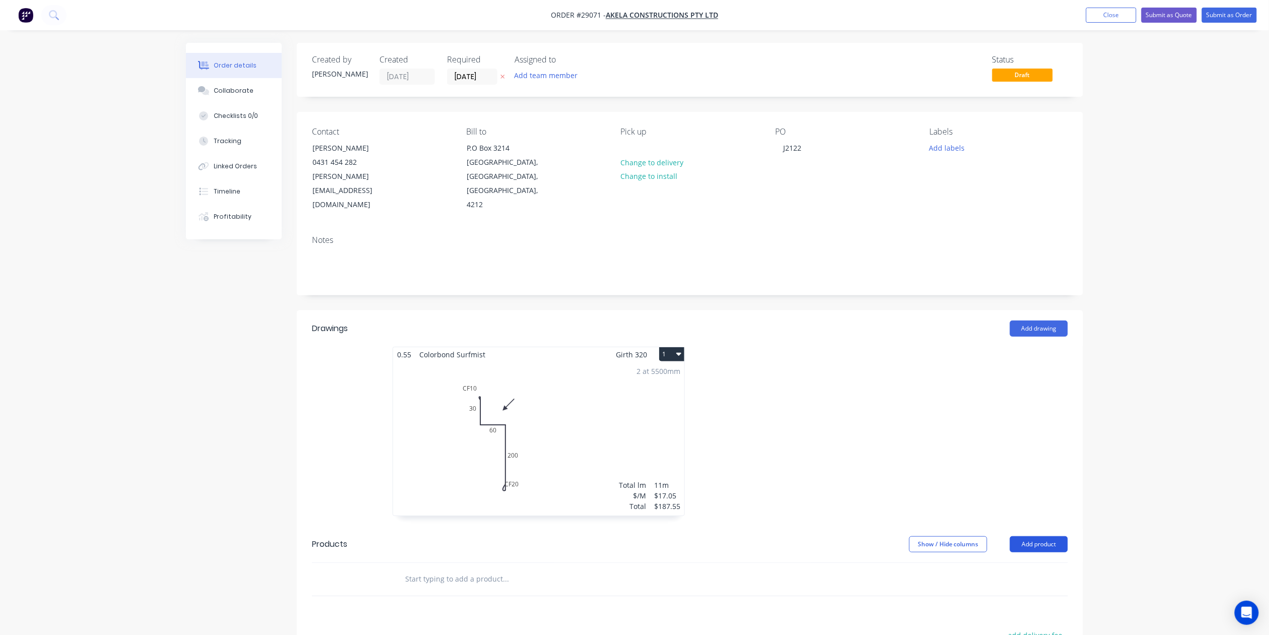
click at [1028, 536] on button "Add product" at bounding box center [1039, 544] width 58 height 16
click at [1012, 583] on div "Basic product" at bounding box center [1021, 590] width 78 height 15
click at [442, 589] on div at bounding box center [439, 596] width 84 height 15
click at [545, 589] on div "weld 5x50mm flat bar on to grate supplied" at bounding box center [477, 596] width 160 height 15
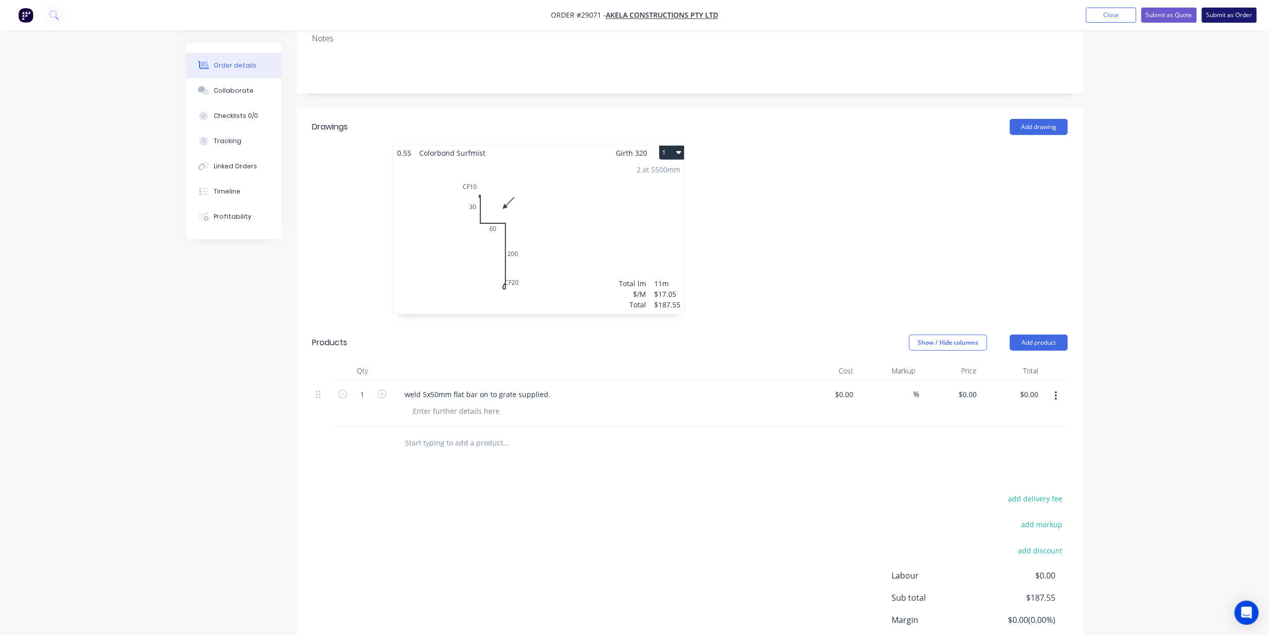
click at [1237, 15] on button "Submit as Order" at bounding box center [1229, 15] width 55 height 15
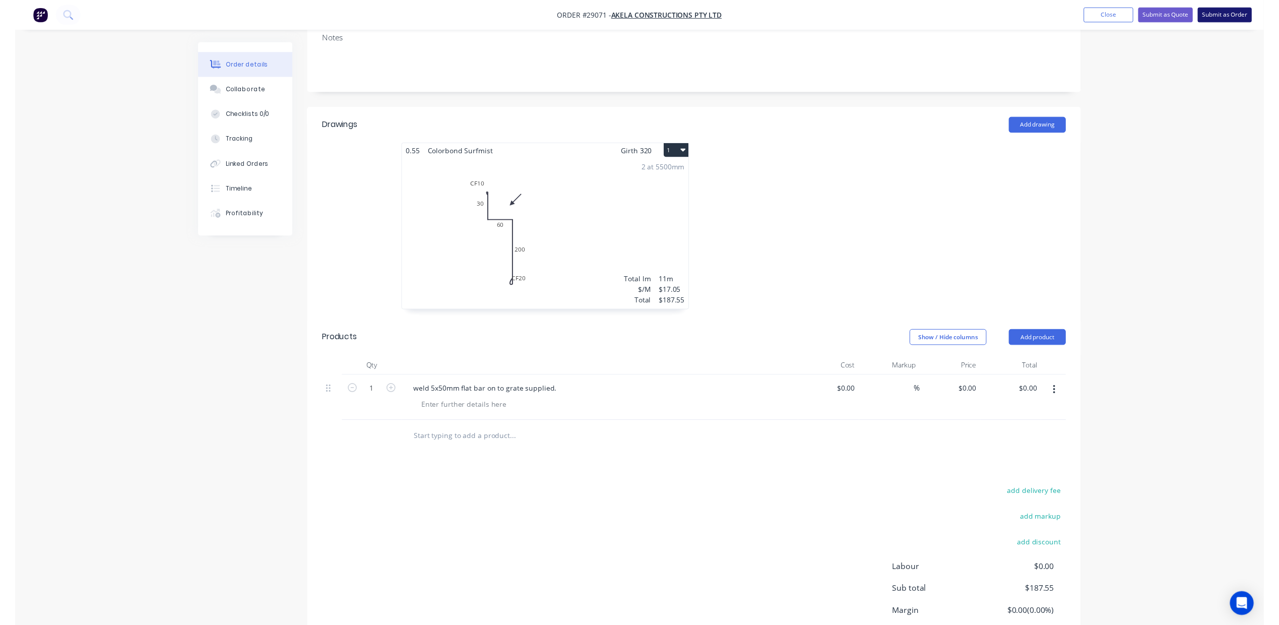
scroll to position [0, 0]
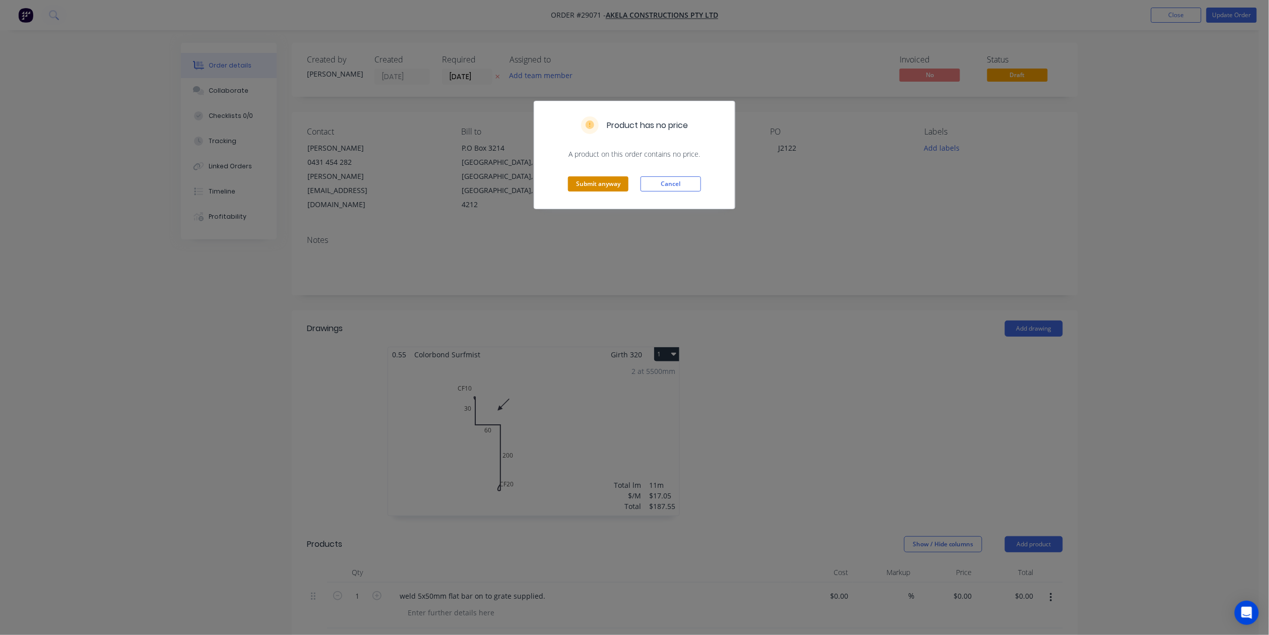
click at [595, 187] on button "Submit anyway" at bounding box center [598, 183] width 60 height 15
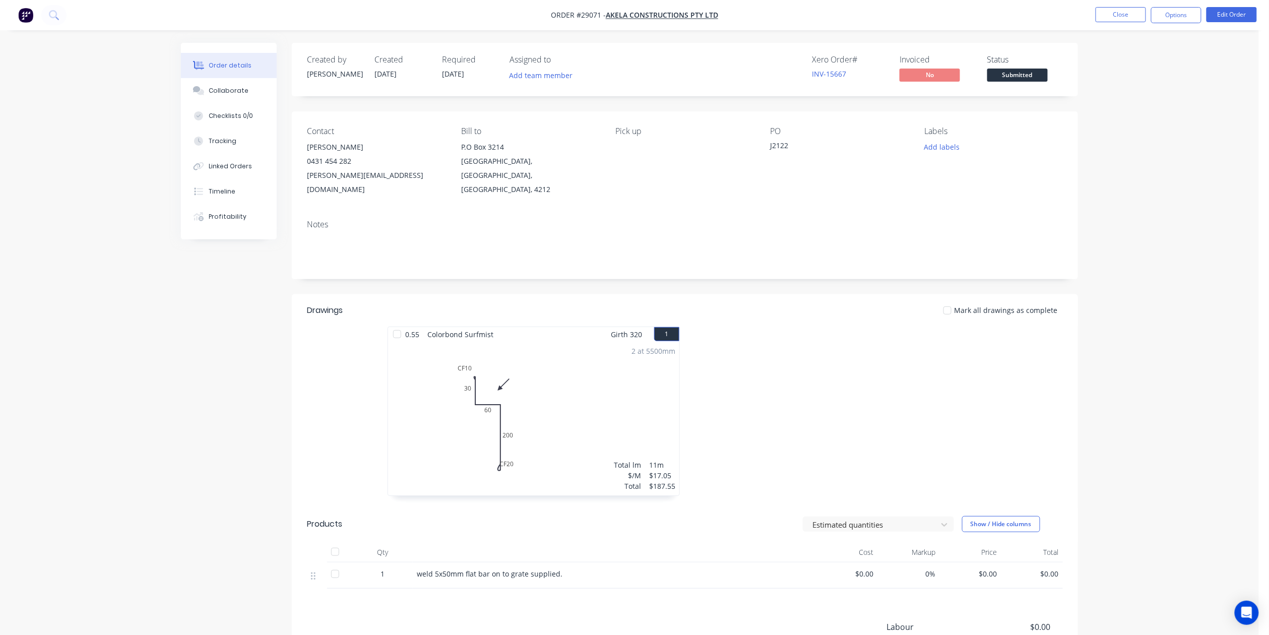
click at [1010, 75] on span "Submitted" at bounding box center [1018, 75] width 60 height 13
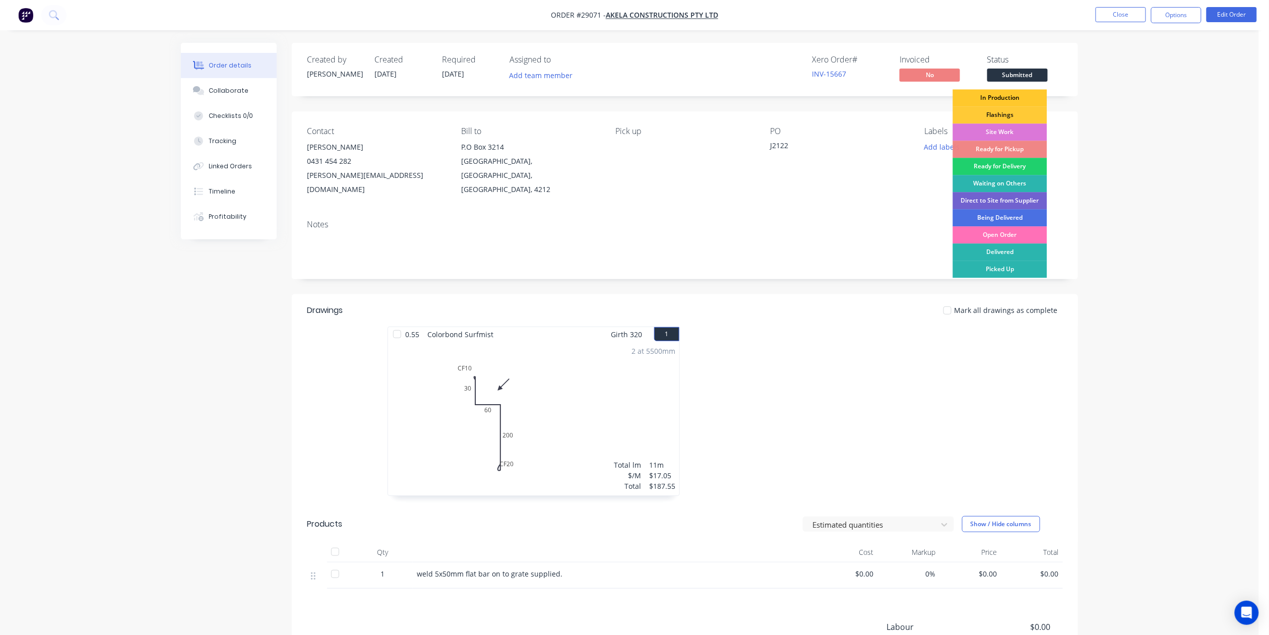
click at [995, 92] on div "In Production" at bounding box center [1000, 97] width 94 height 17
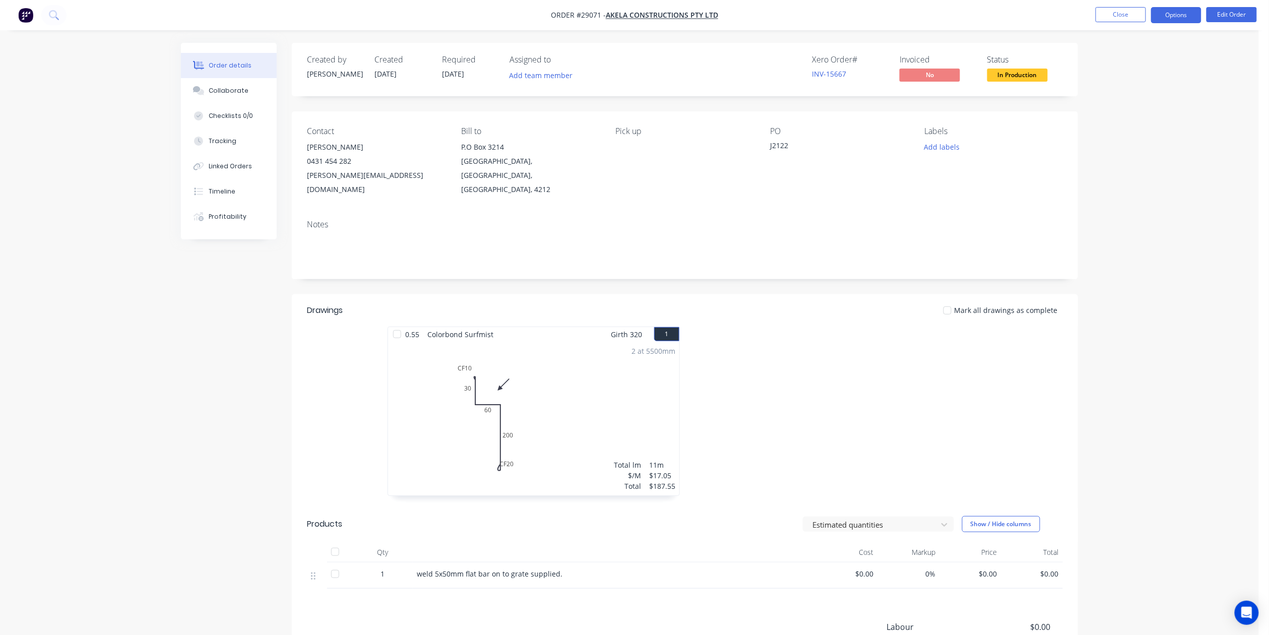
click at [1180, 21] on button "Options" at bounding box center [1176, 15] width 50 height 16
click at [1137, 115] on div "Work Order" at bounding box center [1146, 121] width 93 height 15
click at [1142, 105] on div "Without pricing" at bounding box center [1146, 101] width 93 height 15
click at [1133, 15] on button "Close" at bounding box center [1121, 14] width 50 height 15
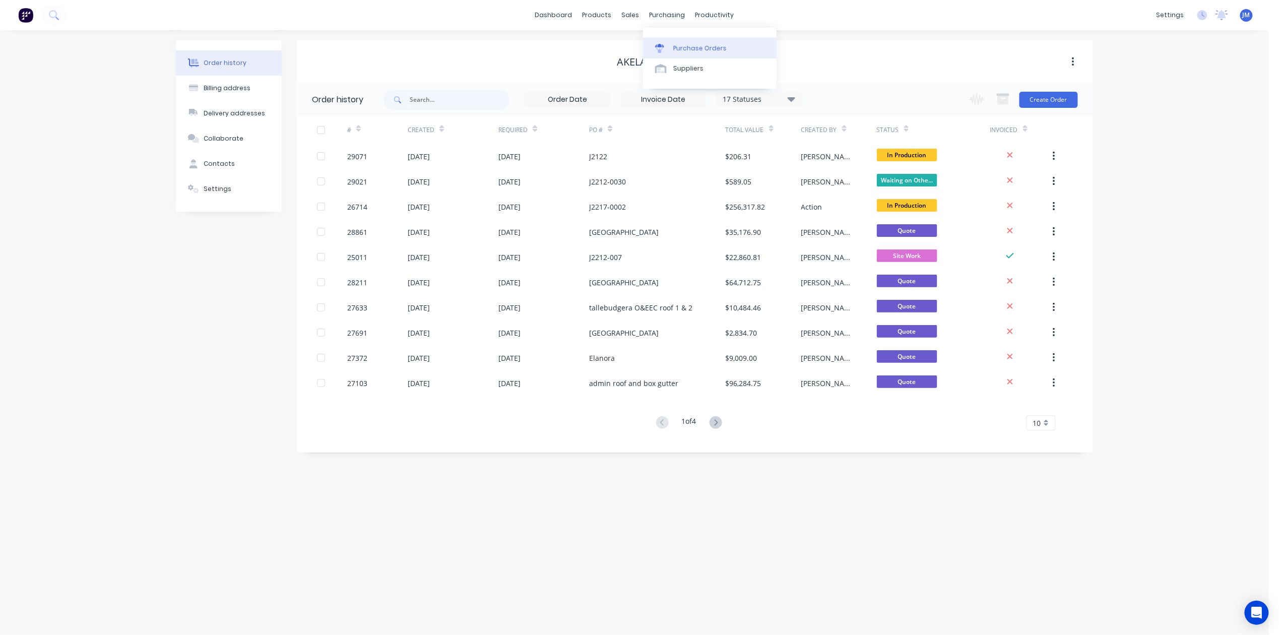
click at [719, 50] on div "Purchase Orders" at bounding box center [700, 48] width 53 height 9
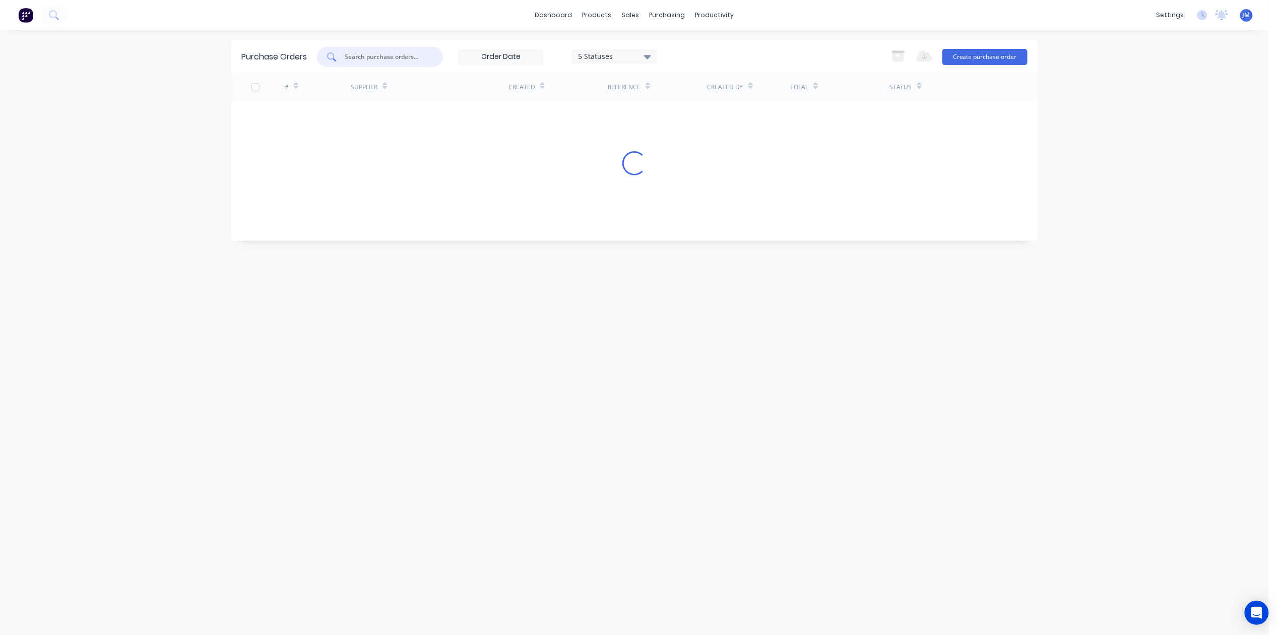
click at [382, 52] on input "text" at bounding box center [386, 57] width 84 height 10
type input "28703"
click at [705, 19] on div "productivity" at bounding box center [715, 15] width 49 height 15
click at [712, 47] on div at bounding box center [706, 48] width 15 height 9
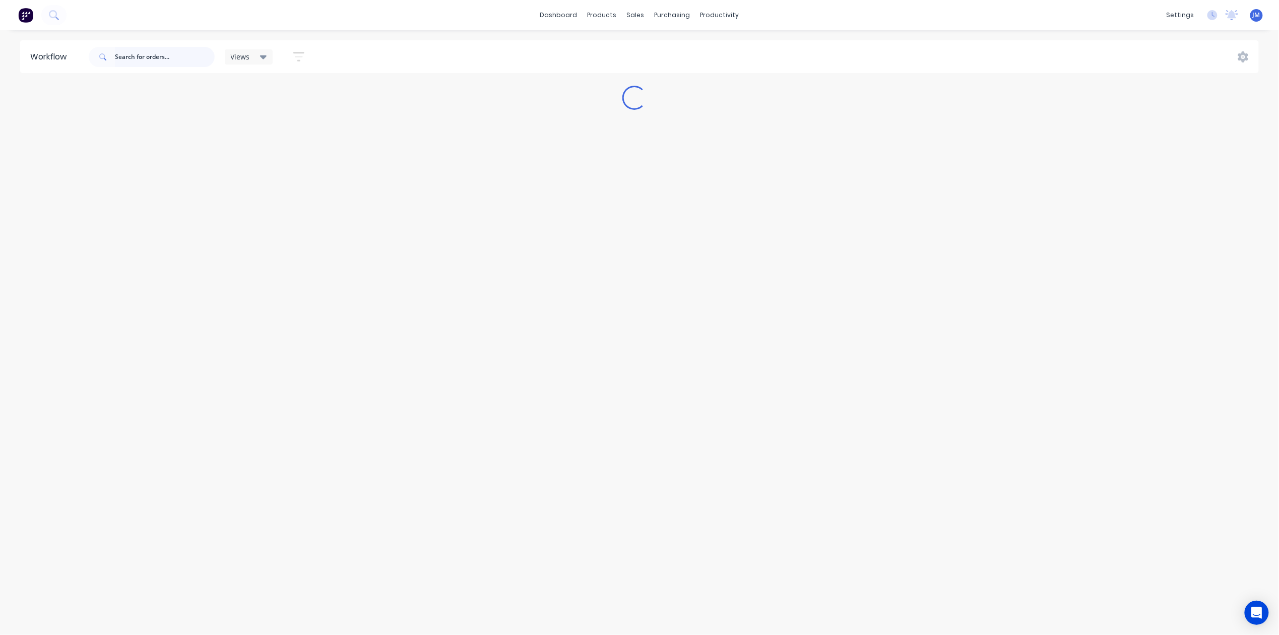
click at [129, 57] on input "text" at bounding box center [165, 57] width 100 height 20
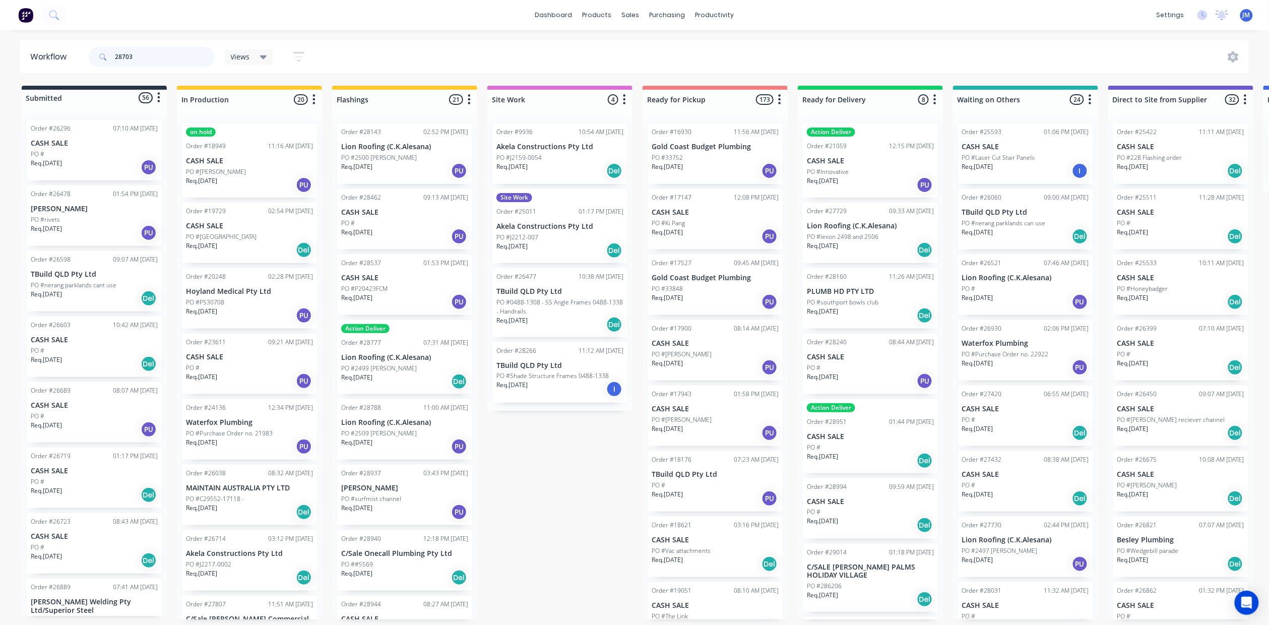
click at [137, 59] on input "28703" at bounding box center [165, 57] width 100 height 20
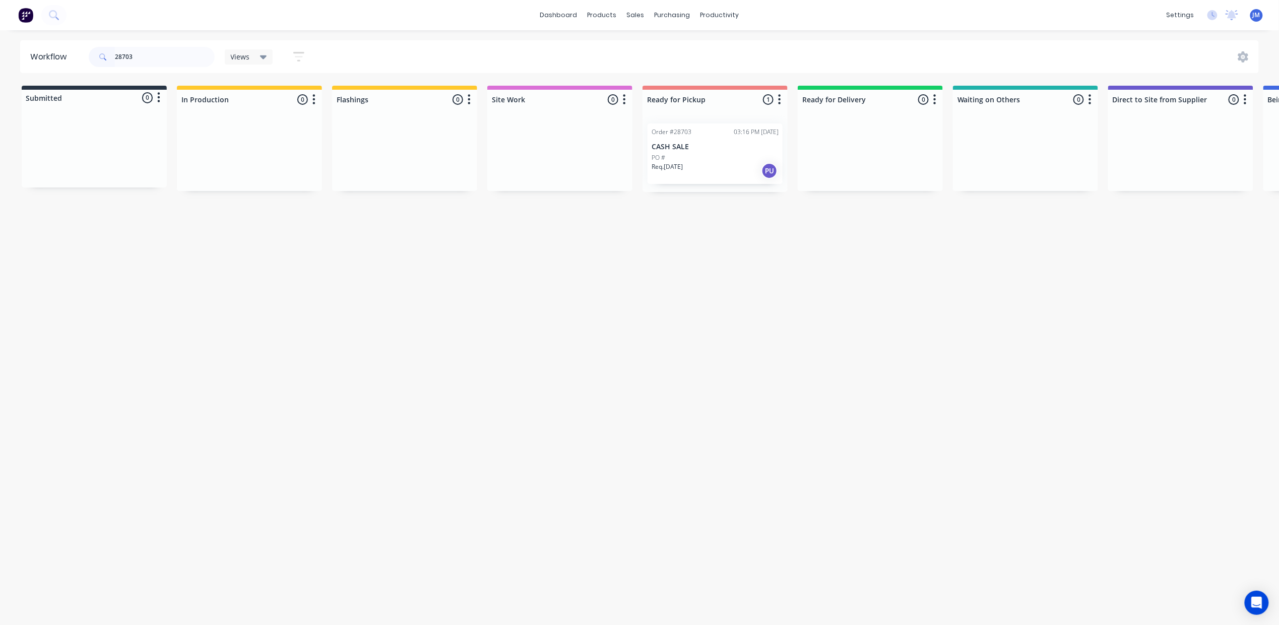
click at [683, 170] on p "Req. [DATE]" at bounding box center [667, 166] width 31 height 9
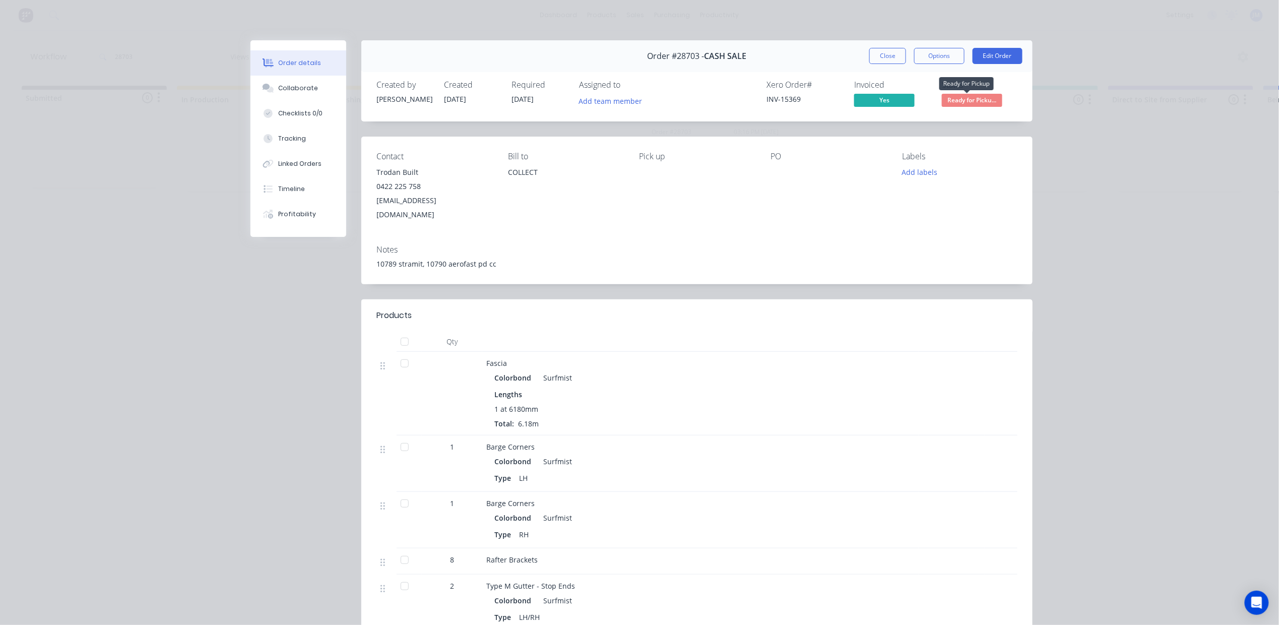
click at [963, 103] on span "Ready for Picku..." at bounding box center [972, 100] width 60 height 13
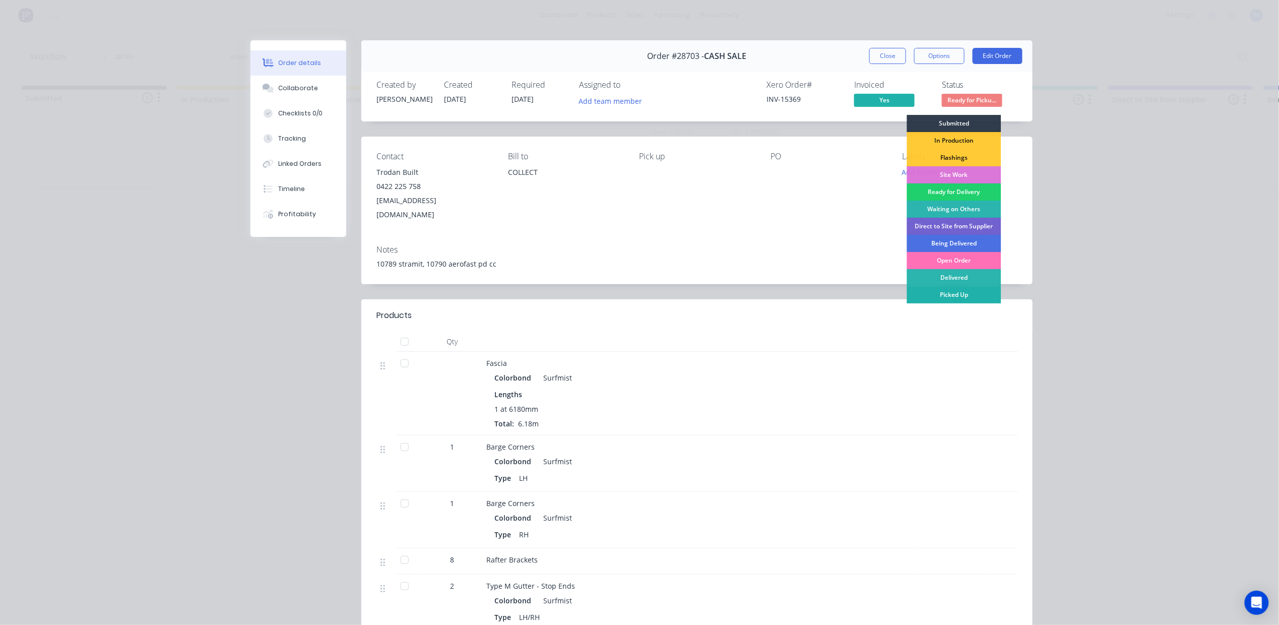
click at [957, 292] on div "Picked Up" at bounding box center [954, 294] width 94 height 17
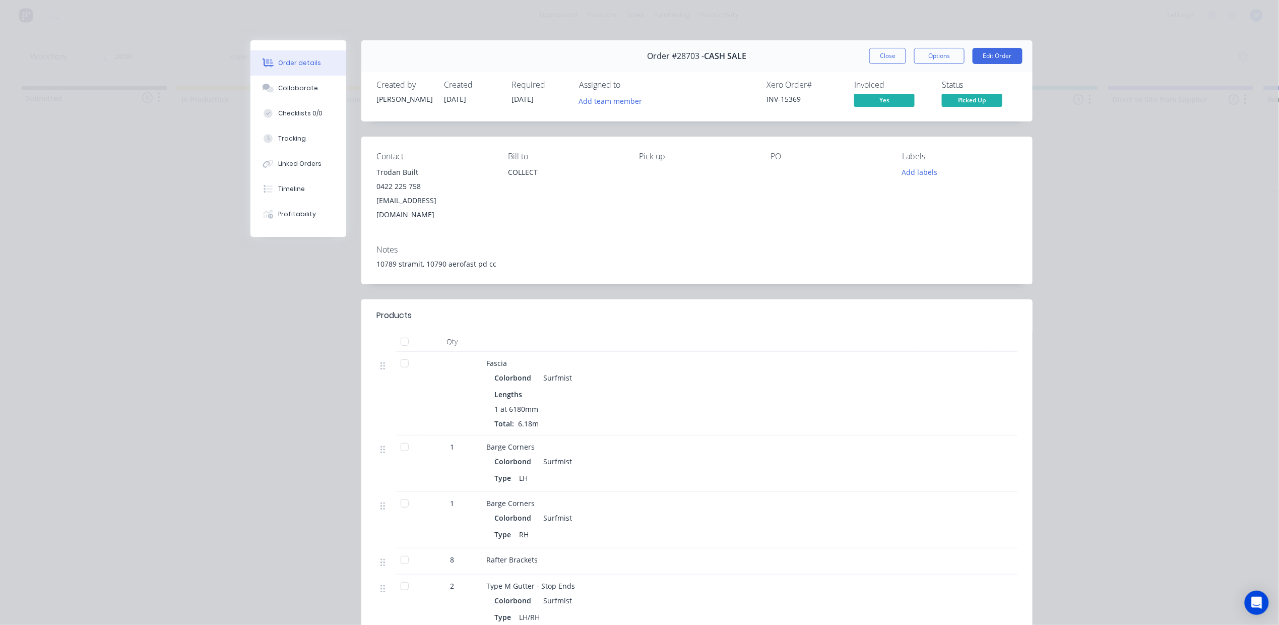
drag, startPoint x: 948, startPoint y: 298, endPoint x: 974, endPoint y: 466, distance: 169.4
click at [949, 310] on div at bounding box center [765, 316] width 505 height 12
drag, startPoint x: 991, startPoint y: 521, endPoint x: 1067, endPoint y: 177, distance: 351.6
click at [1058, 190] on div "Order details Collaborate Checklists 0/0 Tracking Linked Orders Timeline Profit…" at bounding box center [639, 312] width 1279 height 625
click at [882, 55] on button "Close" at bounding box center [888, 56] width 37 height 16
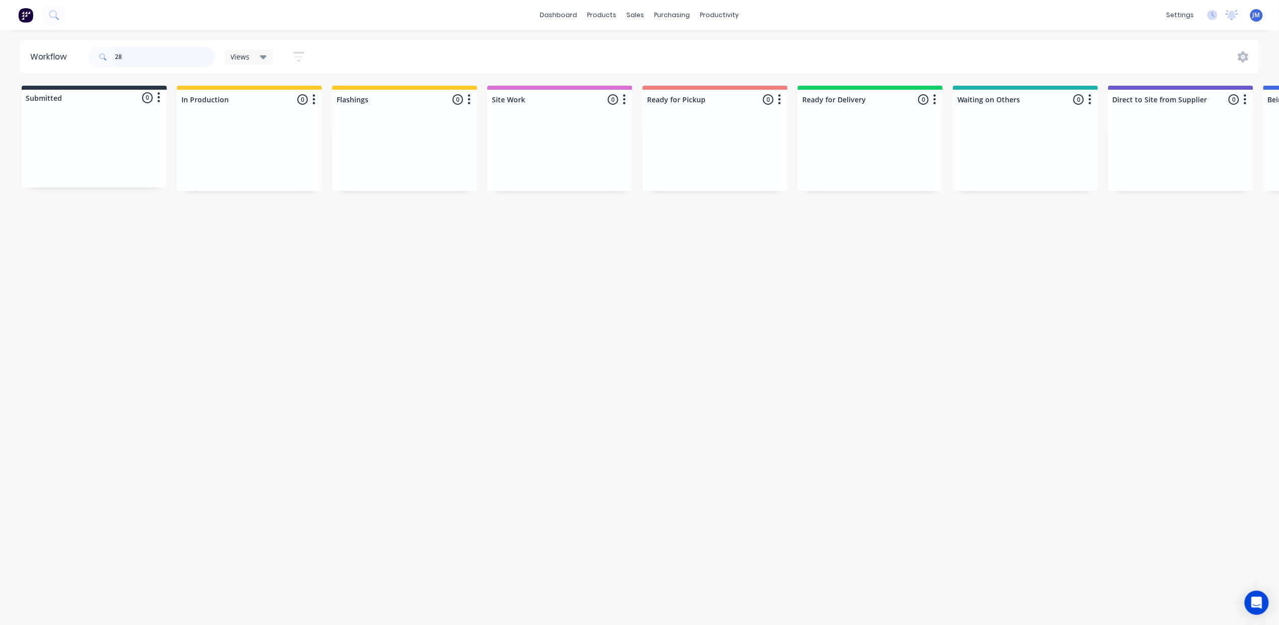
type input "2"
click at [779, 263] on div "Workflow 28974 Views Save new view None (Default) edit Show/Hide statuses Show …" at bounding box center [634, 322] width 1269 height 565
click at [758, 239] on div "Mark as Picked Up" at bounding box center [764, 249] width 101 height 21
drag, startPoint x: 142, startPoint y: 55, endPoint x: 140, endPoint y: 50, distance: 5.4
click at [142, 55] on input "28974" at bounding box center [165, 57] width 100 height 20
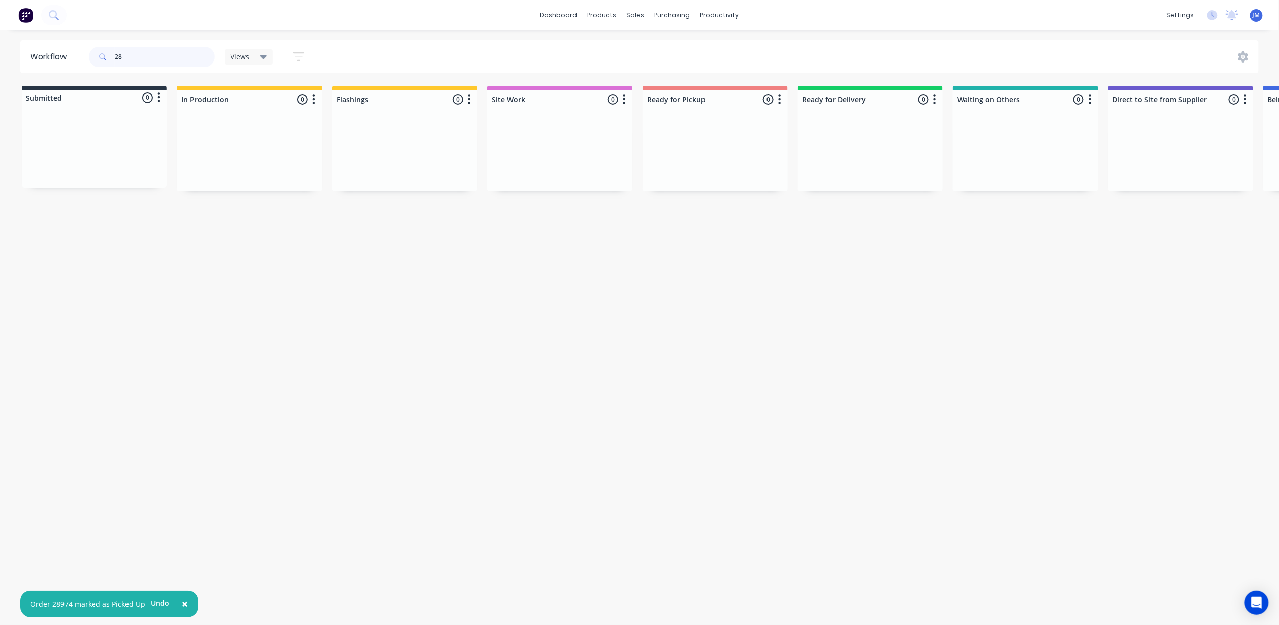
type input "2"
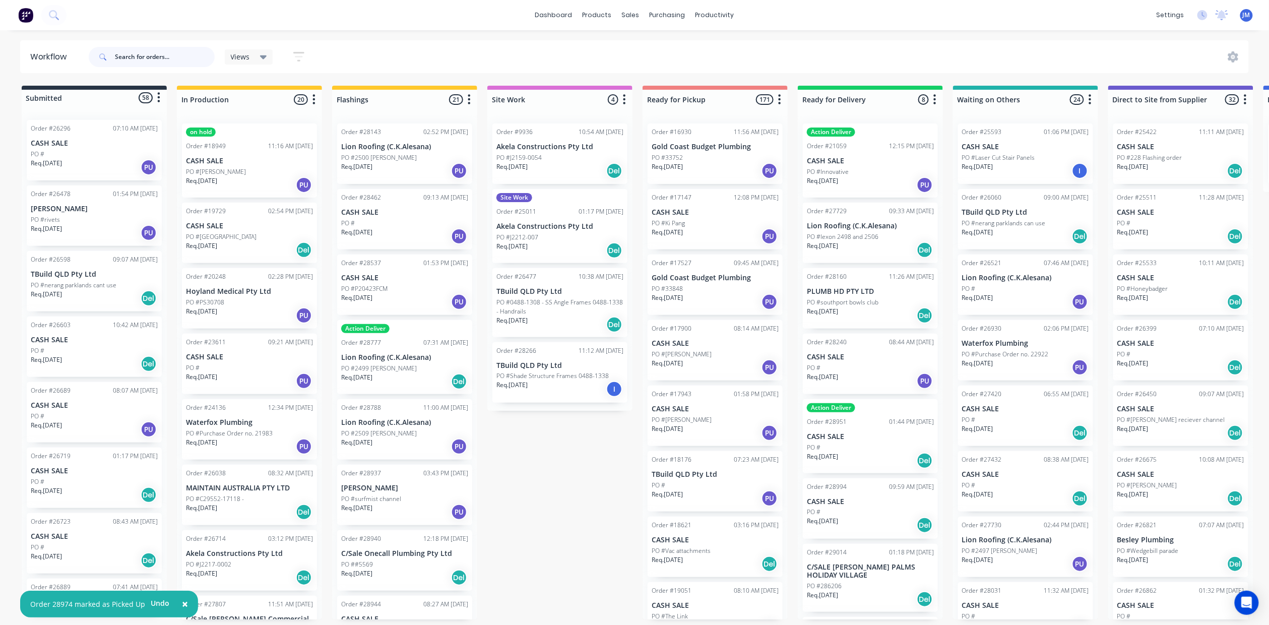
click at [129, 51] on input "text" at bounding box center [165, 57] width 100 height 20
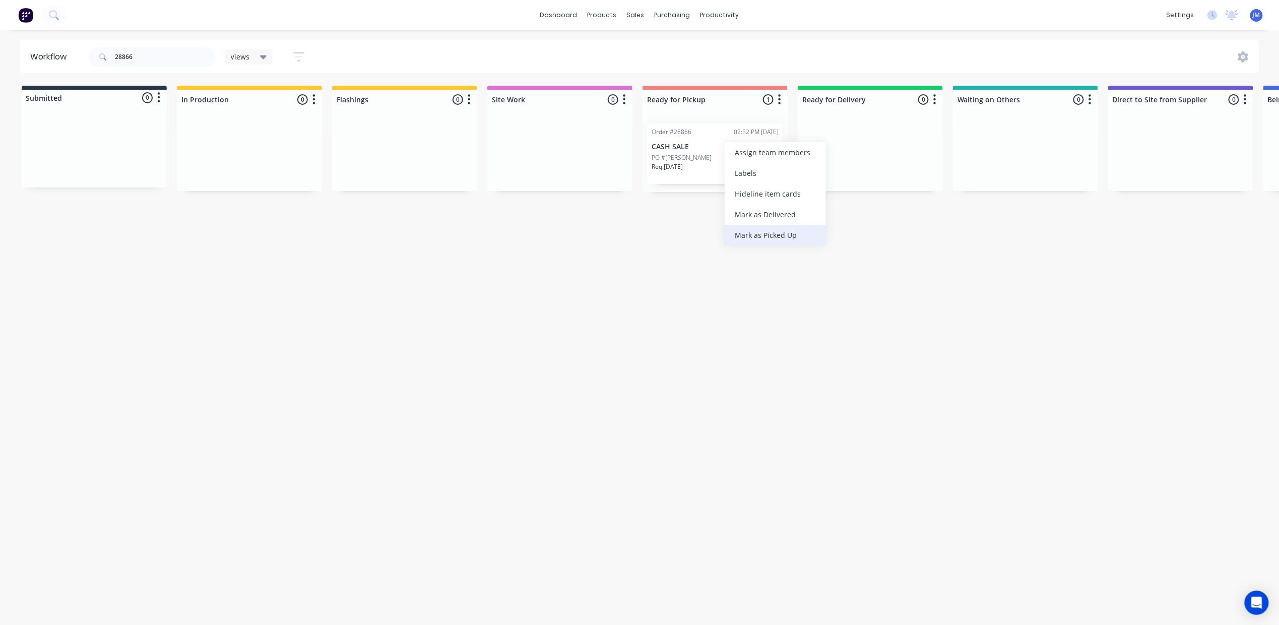
drag, startPoint x: 767, startPoint y: 236, endPoint x: 557, endPoint y: 152, distance: 226.4
click at [767, 234] on div "Mark as Picked Up" at bounding box center [775, 235] width 101 height 21
click at [163, 57] on input "28866" at bounding box center [165, 57] width 100 height 20
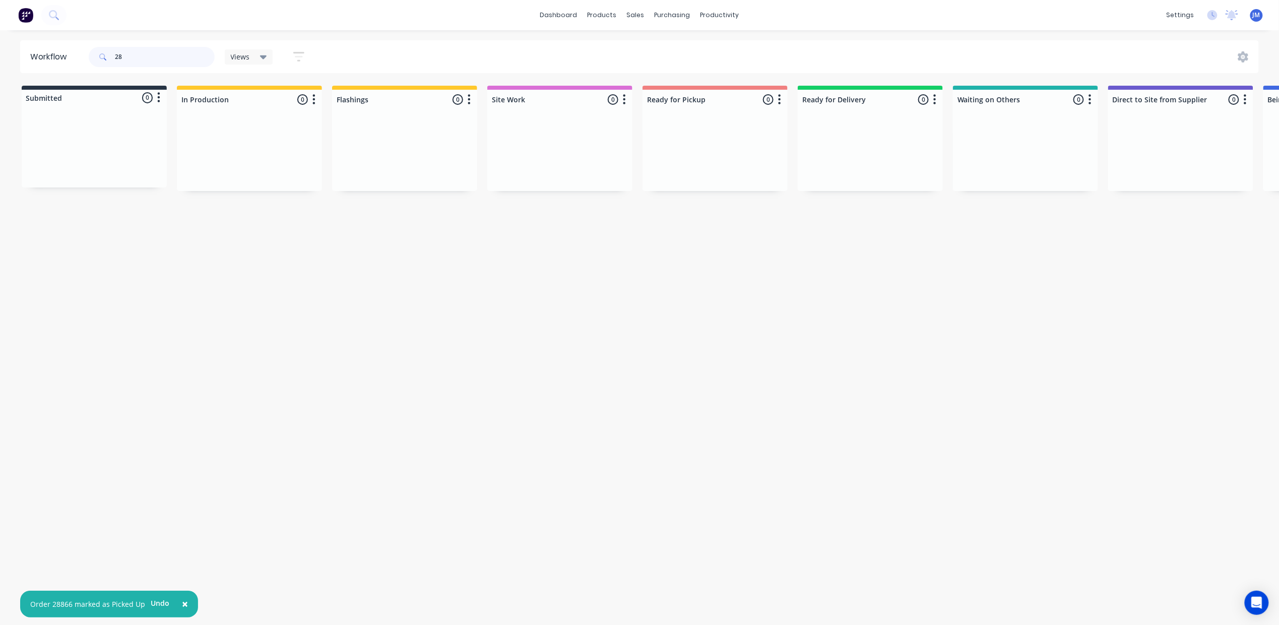
type input "2"
drag, startPoint x: 121, startPoint y: 156, endPoint x: 744, endPoint y: 174, distance: 622.9
click at [744, 174] on div "Submitted 1 Status colour #273444 hex #273444 Save Cancel Summaries Total order…" at bounding box center [905, 139] width 1827 height 106
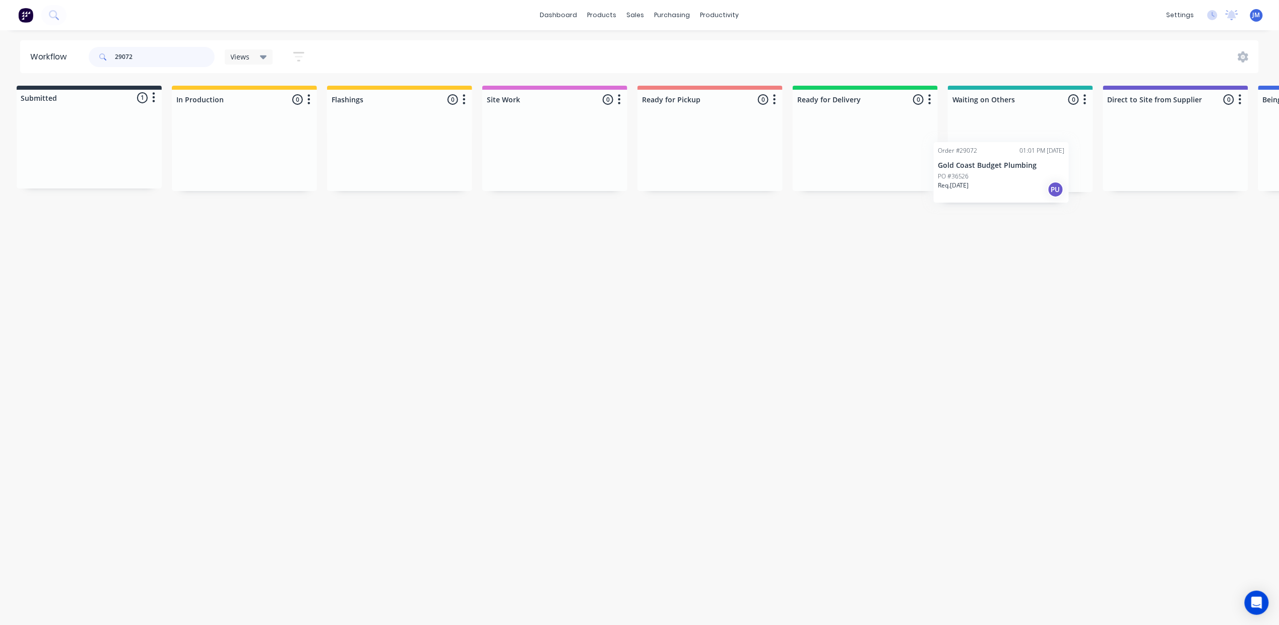
scroll to position [0, 17]
drag, startPoint x: 114, startPoint y: 142, endPoint x: 1034, endPoint y: 142, distance: 920.5
click at [1034, 142] on div "Submitted 1 Status colour #273444 hex #273444 Save Cancel Summaries Total order…" at bounding box center [890, 139] width 1827 height 106
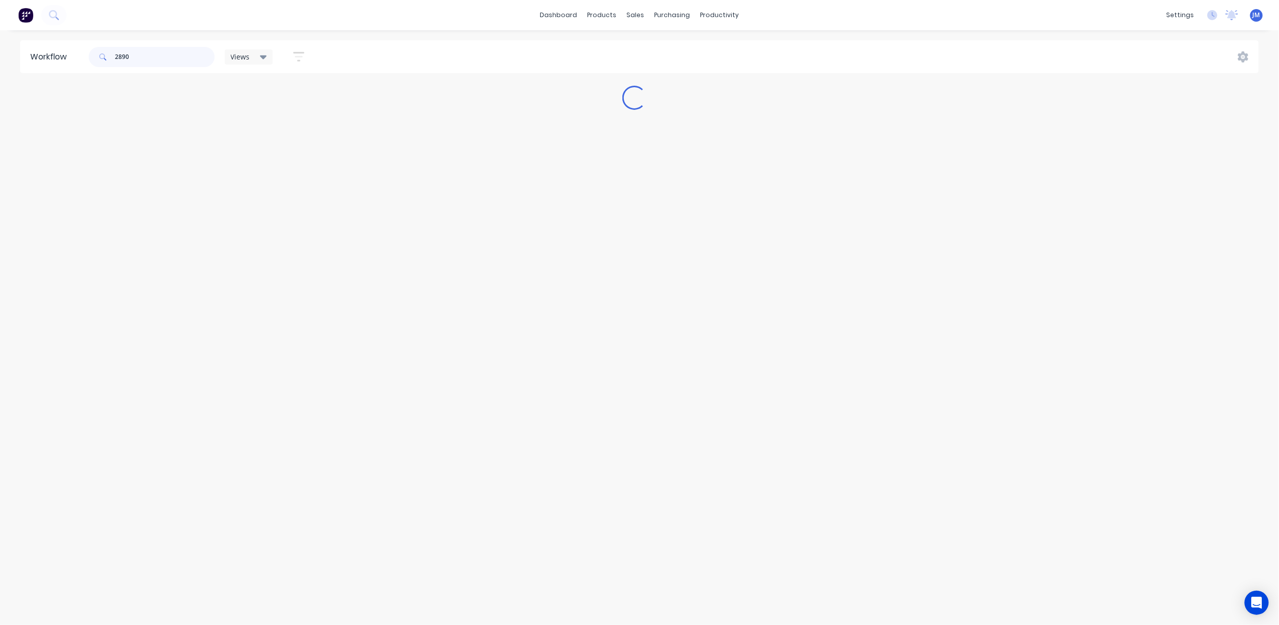
scroll to position [0, 0]
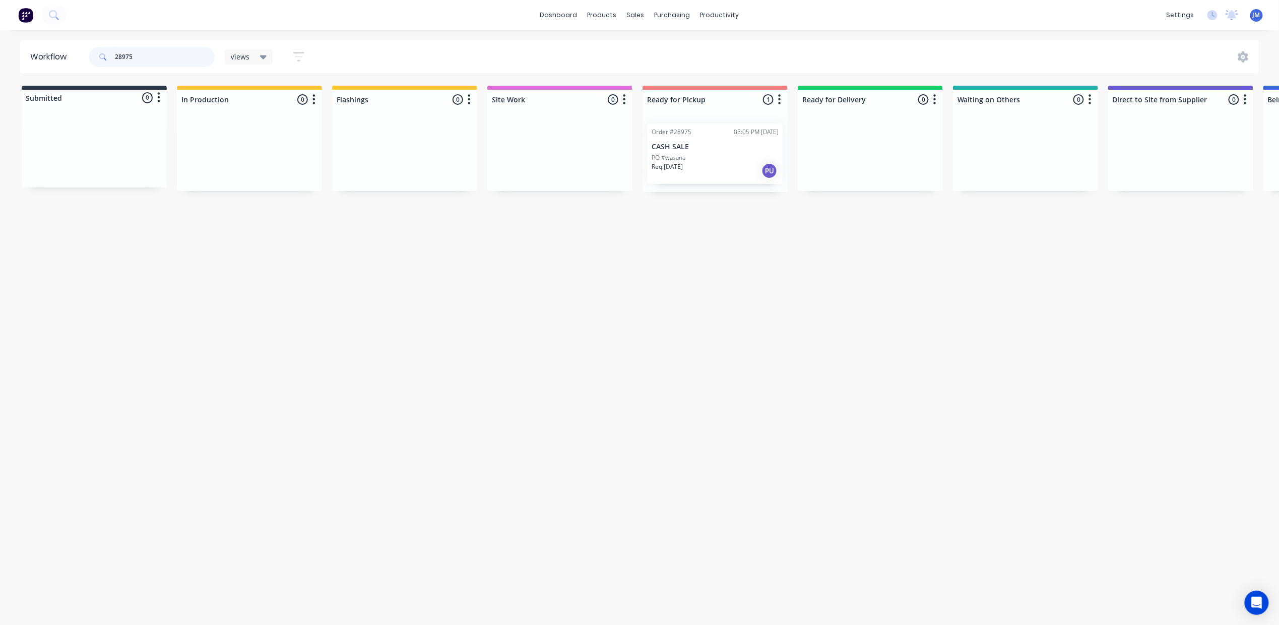
type input "28975"
click at [620, 181] on div at bounding box center [559, 153] width 145 height 76
drag, startPoint x: 677, startPoint y: 158, endPoint x: 680, endPoint y: 154, distance: 5.4
click at [680, 154] on div "Order #28975 03:05 PM [DATE] CASH SALE PO #wasana Req. [DATE] PU" at bounding box center [715, 153] width 145 height 77
click at [727, 155] on div "PO #wasana" at bounding box center [715, 157] width 127 height 9
